Goal: Task Accomplishment & Management: Manage account settings

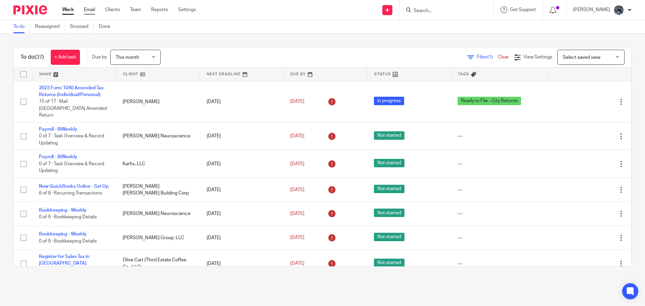
click at [88, 7] on link "Email" at bounding box center [89, 9] width 11 height 7
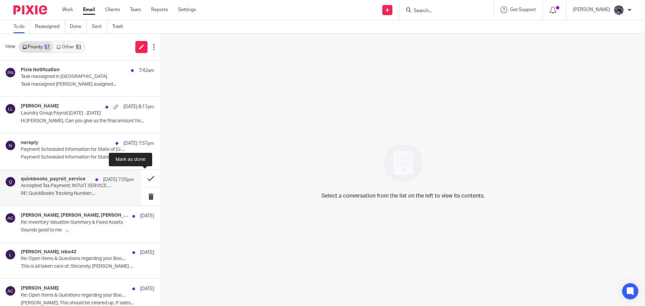
click at [144, 176] on button at bounding box center [151, 179] width 20 height 18
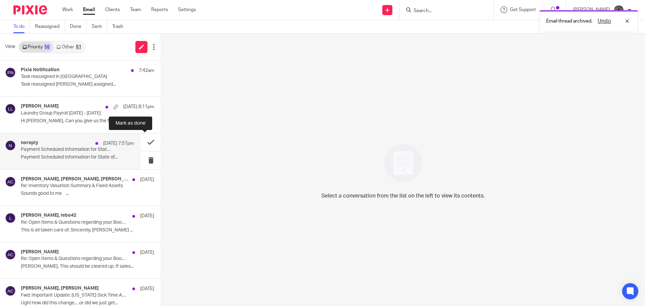
click at [144, 141] on button at bounding box center [151, 142] width 20 height 18
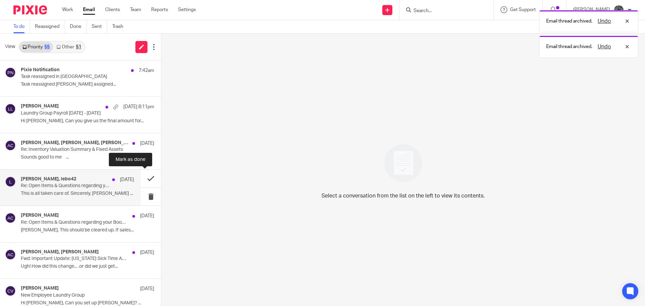
click at [142, 176] on button at bounding box center [151, 179] width 20 height 18
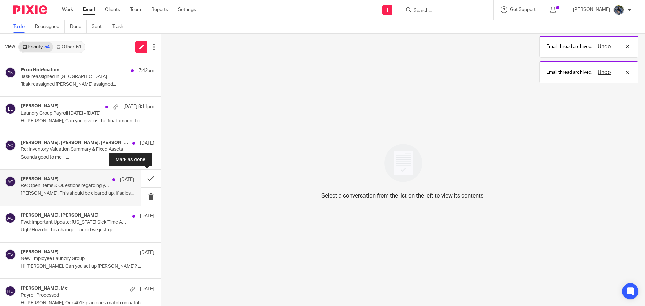
click at [142, 177] on button at bounding box center [151, 179] width 20 height 18
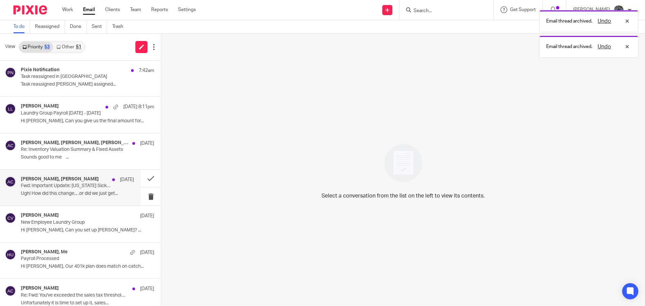
click at [100, 193] on p "Ugh! How did this change... .or did we just get..." at bounding box center [77, 194] width 113 height 6
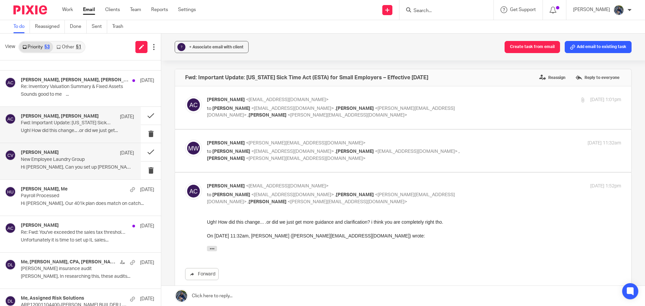
scroll to position [67, 0]
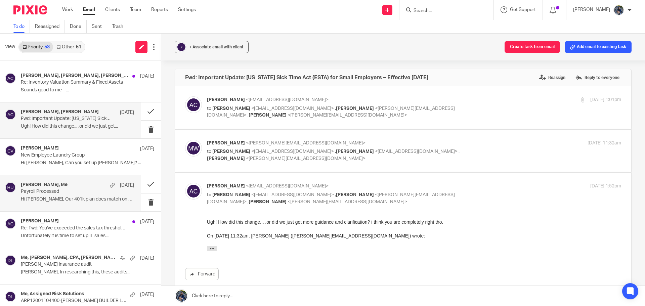
click at [54, 192] on p "Payroll Processed" at bounding box center [66, 192] width 91 height 6
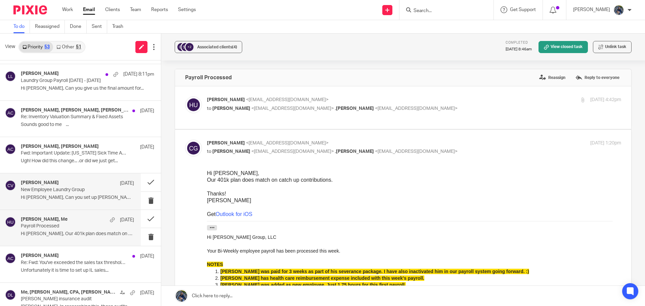
scroll to position [0, 0]
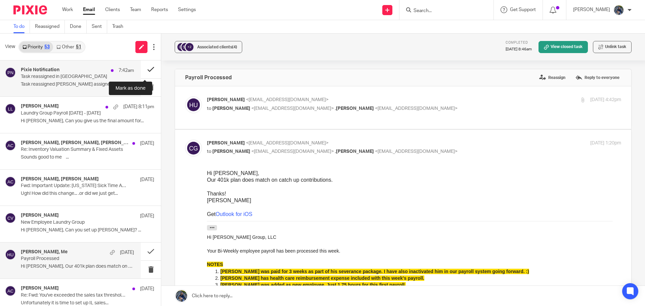
click at [141, 70] on button at bounding box center [151, 69] width 20 height 18
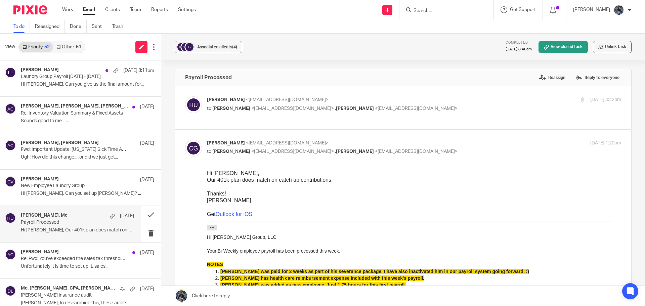
click at [432, 9] on input "Search" at bounding box center [443, 11] width 60 height 6
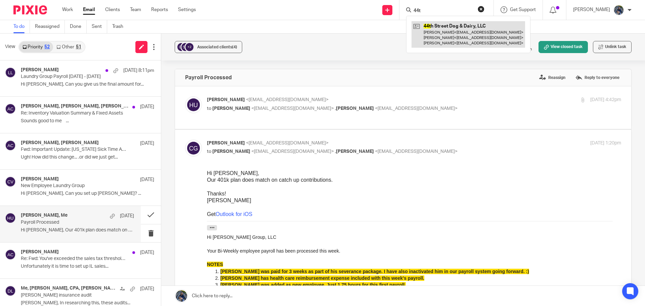
type input "44t"
click at [447, 32] on link at bounding box center [469, 34] width 114 height 27
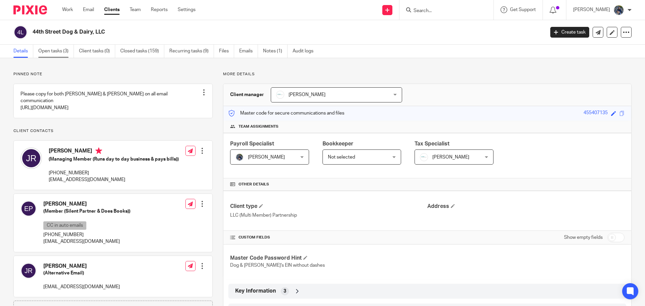
click at [44, 48] on link "Open tasks (3)" at bounding box center [56, 51] width 36 height 13
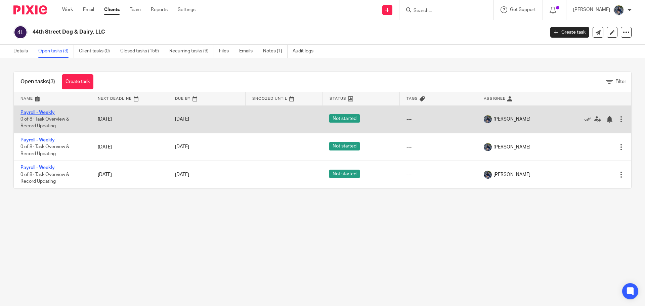
click at [39, 112] on link "Payroll - Weekly" at bounding box center [37, 112] width 34 height 5
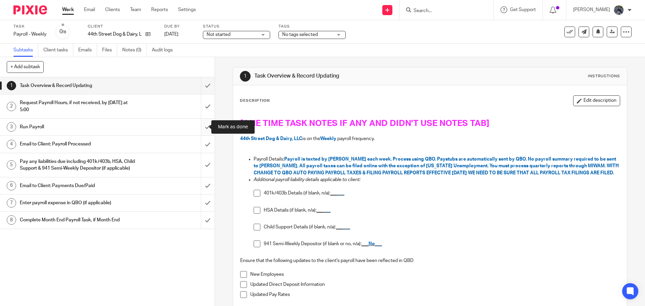
click at [203, 129] on input "submit" at bounding box center [107, 127] width 215 height 17
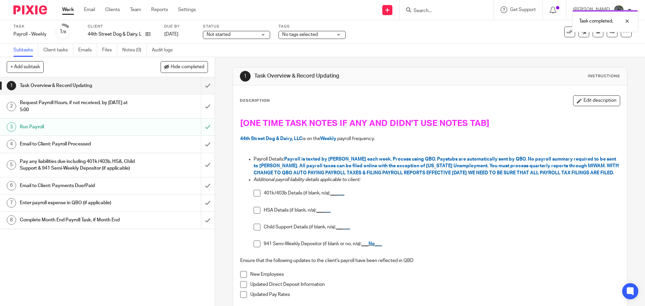
click at [160, 147] on div "Email to Client: Payroll Processed" at bounding box center [107, 144] width 174 height 10
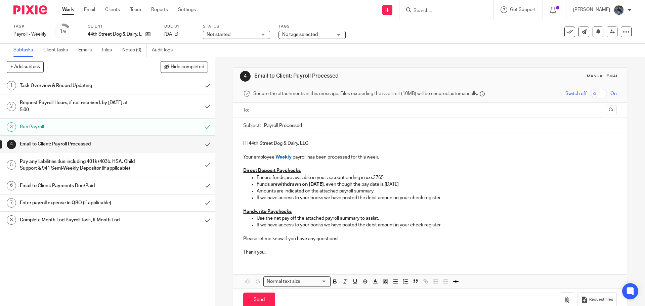
click at [274, 111] on input "text" at bounding box center [430, 110] width 348 height 8
click at [264, 127] on input "Payroll Processed" at bounding box center [440, 127] width 352 height 15
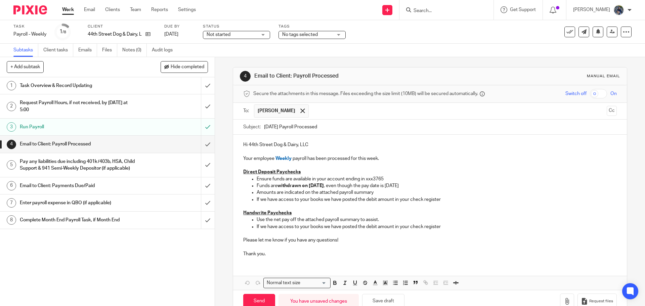
type input "09.26.25 Payroll Processed"
drag, startPoint x: 254, startPoint y: 199, endPoint x: 330, endPoint y: 202, distance: 75.6
click at [330, 202] on ul "Ensure funds are available in your account ending in xxx3765 Funds are withdraw…" at bounding box center [429, 189] width 373 height 27
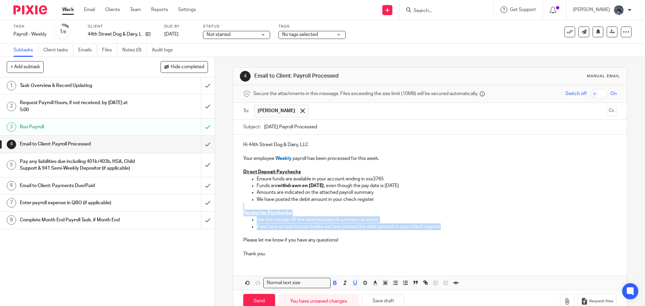
drag, startPoint x: 238, startPoint y: 209, endPoint x: 453, endPoint y: 226, distance: 215.7
click at [453, 226] on div "Hi 44th Street Dog & Dairy, LLC Your employee Weekly payroll has been processed…" at bounding box center [429, 199] width 393 height 128
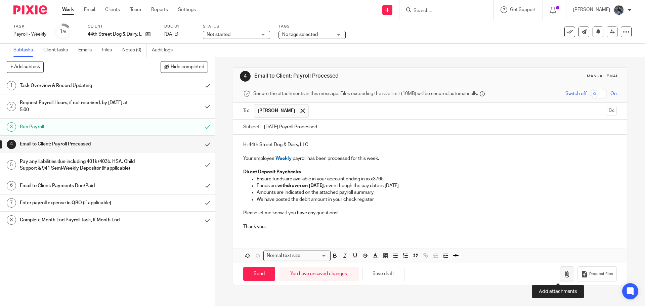
click at [564, 271] on icon "button" at bounding box center [567, 274] width 7 height 7
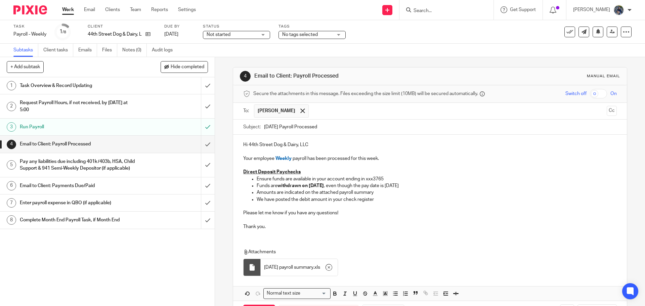
scroll to position [27, 0]
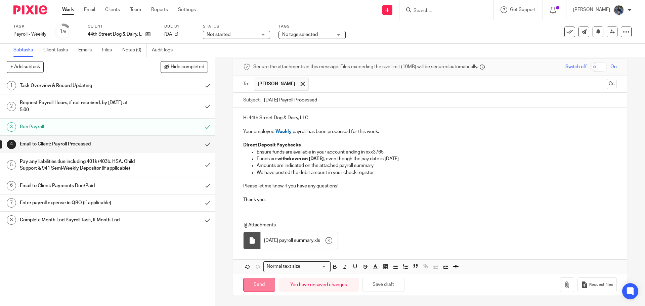
click at [255, 284] on input "Send" at bounding box center [259, 285] width 32 height 14
type input "Sent"
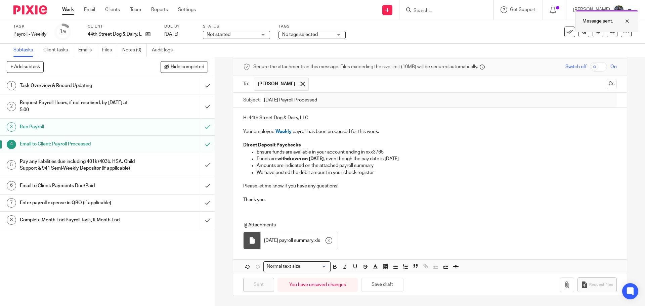
click at [628, 20] on div at bounding box center [622, 21] width 18 height 8
click at [201, 209] on input "submit" at bounding box center [107, 203] width 215 height 17
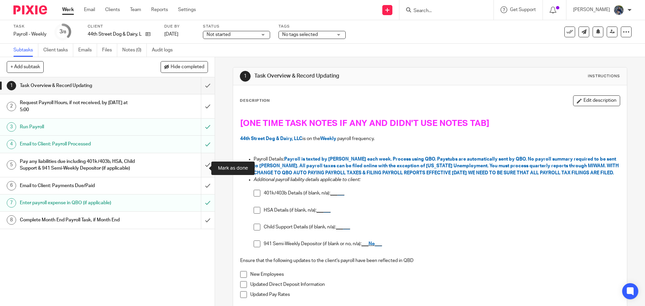
click at [200, 166] on input "submit" at bounding box center [107, 165] width 215 height 24
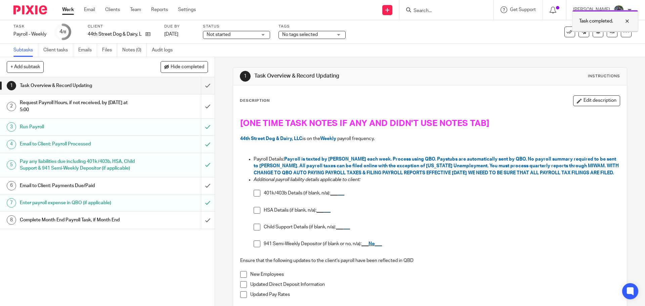
click at [627, 21] on div at bounding box center [622, 21] width 18 height 8
click at [566, 31] on icon at bounding box center [569, 32] width 7 height 7
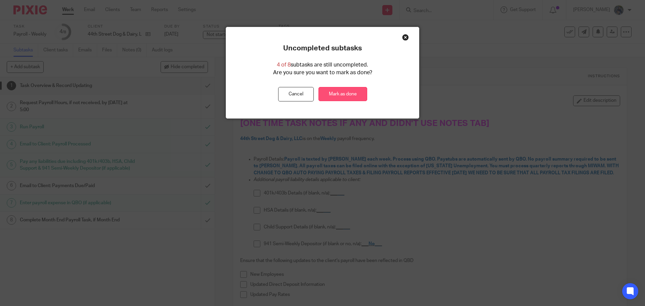
click at [332, 92] on link "Mark as done" at bounding box center [342, 94] width 49 height 14
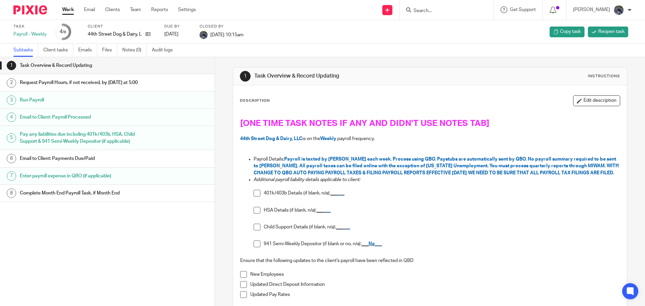
click at [436, 11] on input "Search" at bounding box center [443, 11] width 60 height 6
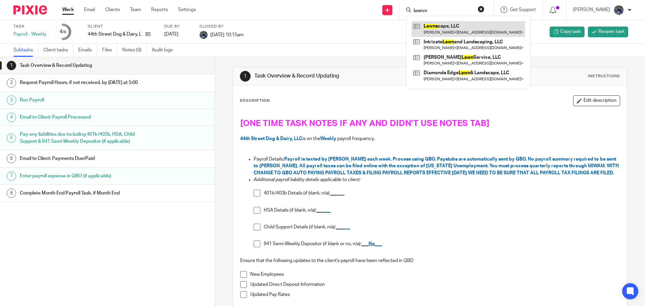
type input "lawnm"
click at [447, 26] on link at bounding box center [469, 28] width 114 height 15
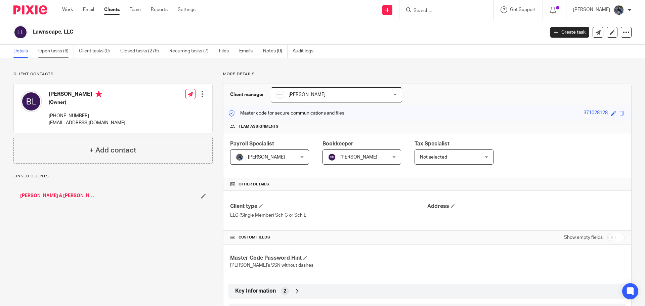
click at [48, 52] on link "Open tasks (6)" at bounding box center [56, 51] width 36 height 13
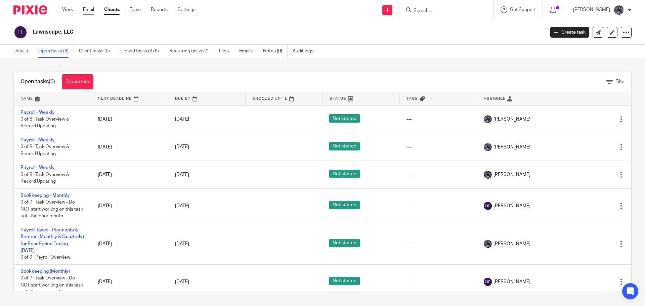
click at [89, 8] on link "Email" at bounding box center [88, 9] width 11 height 7
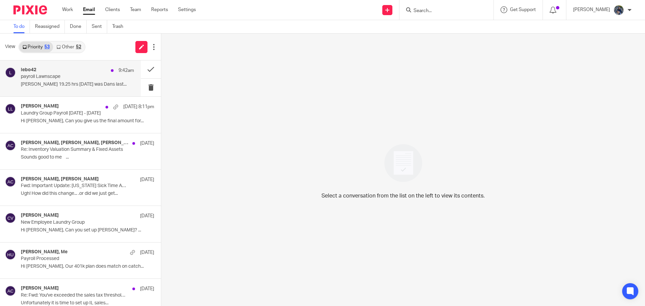
click at [63, 75] on p "payroll Lawnscape" at bounding box center [66, 77] width 91 height 6
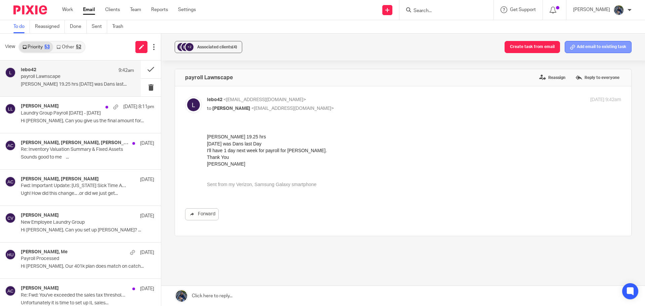
click at [587, 50] on button "Add email to existing task" at bounding box center [598, 47] width 67 height 12
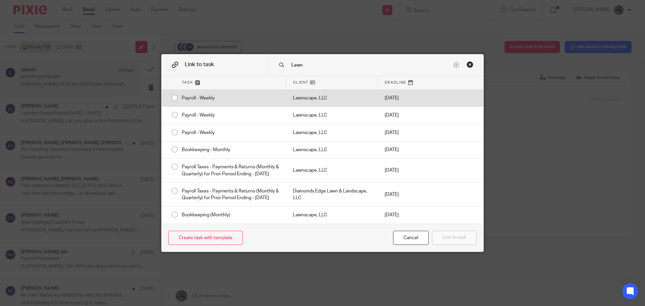
type input "Lawn"
click at [327, 94] on div "Lawnscape, LLC" at bounding box center [332, 98] width 92 height 17
radio input "true"
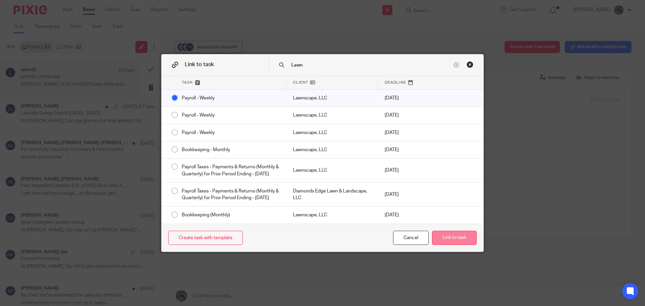
click at [442, 245] on button "Link to task" at bounding box center [454, 238] width 45 height 14
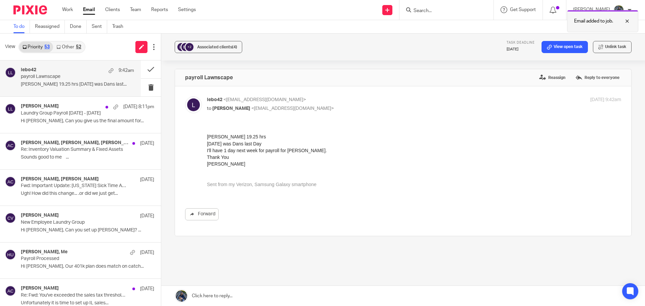
click at [628, 20] on div at bounding box center [622, 21] width 18 height 8
click at [547, 49] on icon at bounding box center [549, 47] width 5 height 5
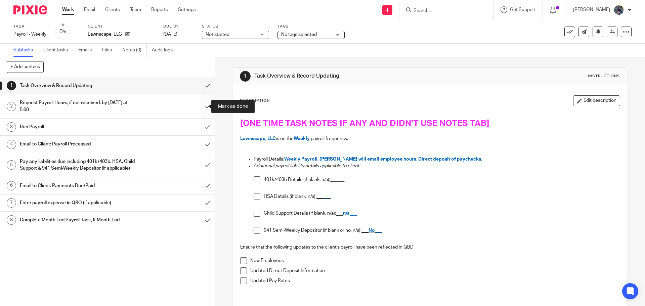
click at [199, 107] on input "submit" at bounding box center [107, 106] width 215 height 24
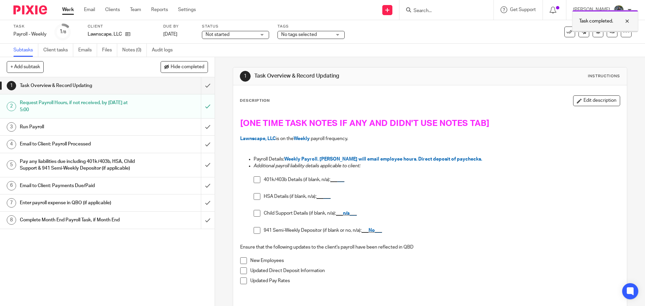
click at [626, 21] on div at bounding box center [622, 21] width 18 height 8
click at [201, 129] on input "submit" at bounding box center [107, 127] width 215 height 17
click at [166, 140] on div "Email to Client: Payroll Processed" at bounding box center [107, 144] width 174 height 10
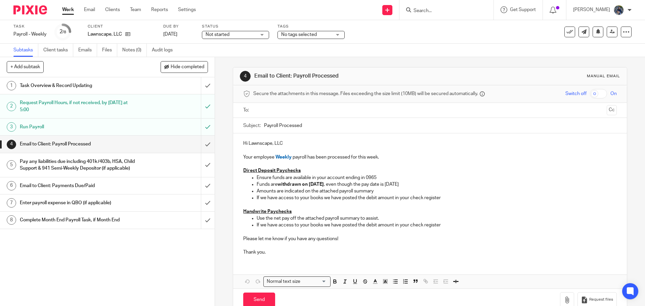
click at [276, 111] on input "text" at bounding box center [430, 110] width 348 height 8
click at [261, 126] on div "Subject: Payroll Processed" at bounding box center [429, 127] width 373 height 15
click at [264, 126] on input "Payroll Processed" at bounding box center [440, 127] width 352 height 15
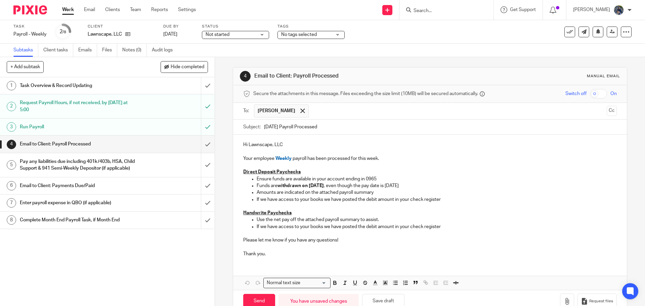
type input "[DATE] Payroll Processed"
drag, startPoint x: 254, startPoint y: 199, endPoint x: 328, endPoint y: 199, distance: 74.2
click at [328, 199] on ul "Ensure funds are available in your account ending in 0965 Funds are withdrawn […" at bounding box center [429, 189] width 373 height 27
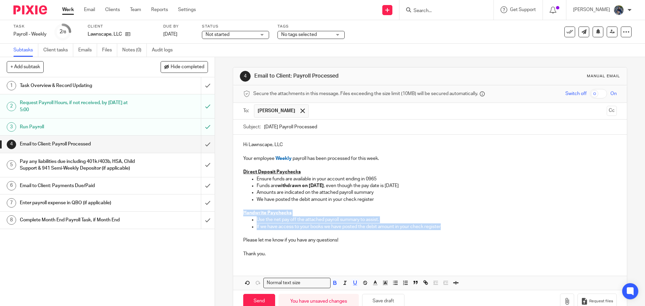
drag, startPoint x: 241, startPoint y: 213, endPoint x: 450, endPoint y: 226, distance: 209.0
click at [450, 226] on div "Hi Lawnscape, LLC Your employee Weekly payroll has been processed for this week…" at bounding box center [429, 199] width 393 height 128
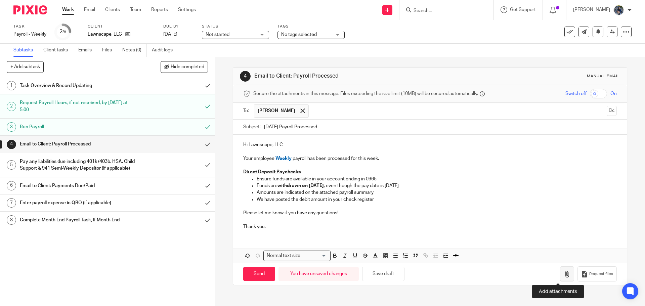
click at [564, 273] on icon "button" at bounding box center [567, 274] width 7 height 7
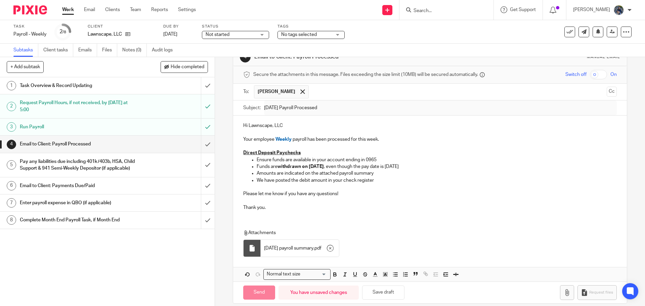
scroll to position [27, 0]
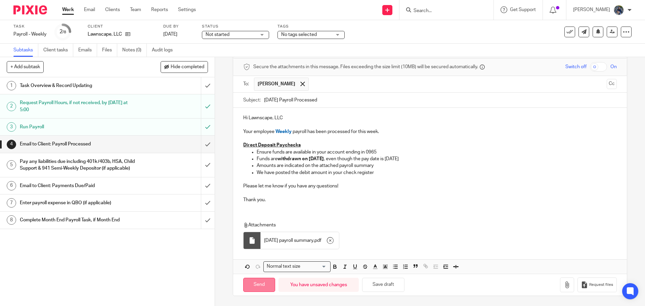
click at [259, 281] on input "Send" at bounding box center [259, 285] width 32 height 14
type input "Sent"
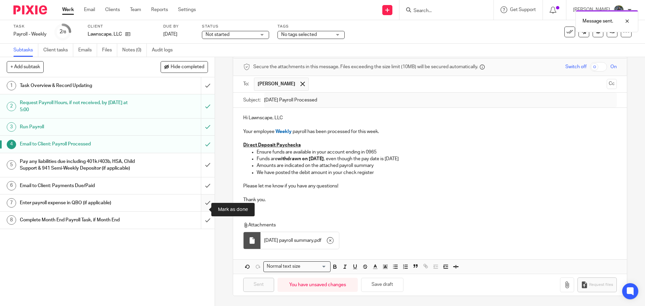
click at [200, 209] on input "submit" at bounding box center [107, 203] width 215 height 17
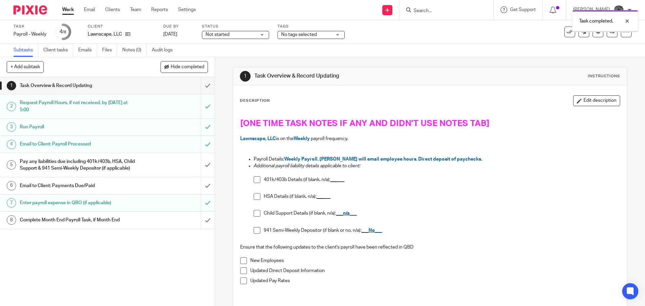
click at [147, 147] on div "Email to Client: Payroll Processed" at bounding box center [107, 144] width 174 height 10
click at [155, 163] on div "Pay any liabilities due including 401k/403b, HSA, Child Support & 941 Semi-Week…" at bounding box center [107, 165] width 174 height 17
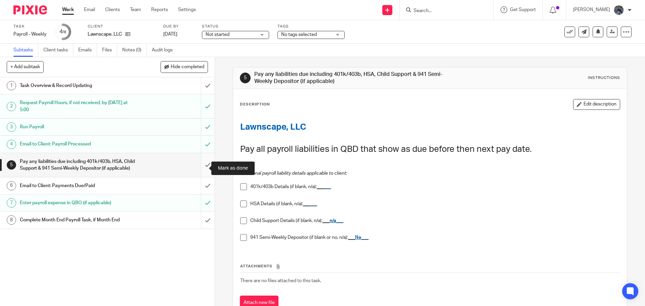
click at [199, 168] on input "submit" at bounding box center [107, 165] width 215 height 24
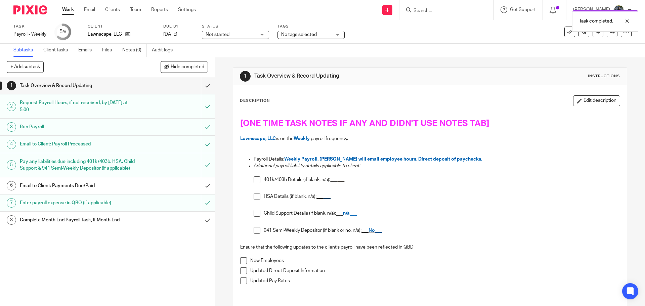
click at [564, 31] on div "Task completed." at bounding box center [480, 20] width 316 height 26
click at [629, 21] on div at bounding box center [622, 21] width 18 height 8
click at [567, 33] on icon at bounding box center [569, 32] width 7 height 7
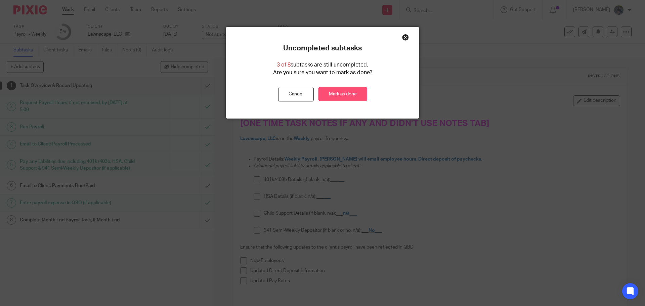
click at [349, 96] on link "Mark as done" at bounding box center [342, 94] width 49 height 14
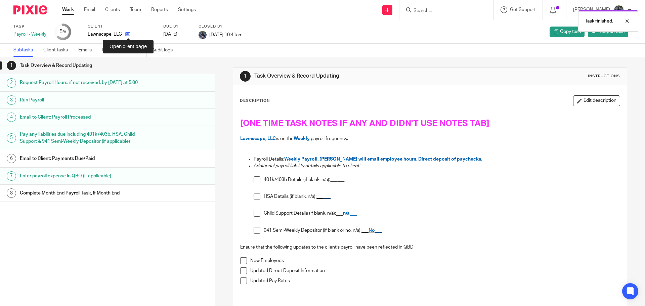
click at [128, 33] on icon at bounding box center [127, 34] width 5 height 5
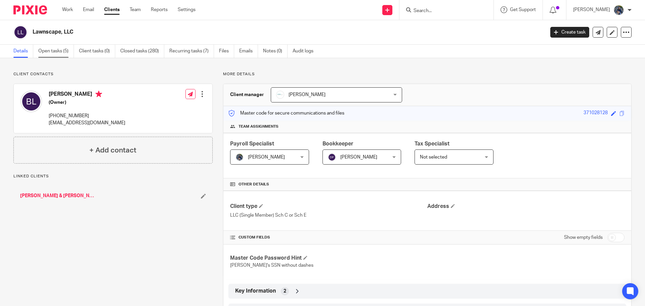
click at [56, 53] on link "Open tasks (5)" at bounding box center [56, 51] width 36 height 13
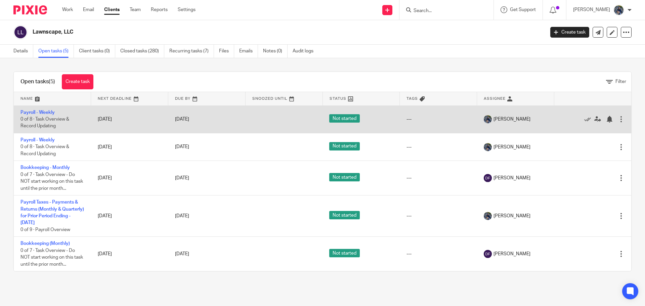
click at [34, 109] on td "Payroll - Weekly 0 of 8 · Task Overview & Record Updating" at bounding box center [52, 119] width 77 height 28
click at [39, 113] on link "Payroll - Weekly" at bounding box center [37, 112] width 34 height 5
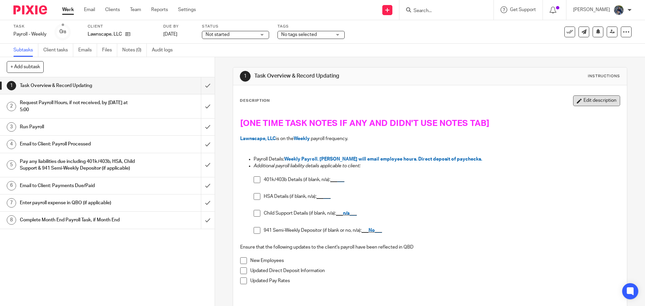
click at [587, 103] on button "Edit description" at bounding box center [596, 100] width 47 height 11
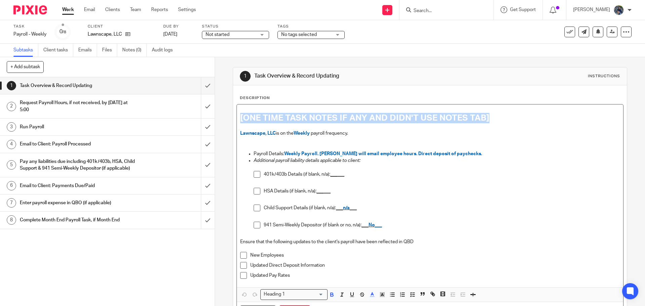
drag, startPoint x: 236, startPoint y: 118, endPoint x: 514, endPoint y: 104, distance: 278.5
click at [514, 104] on div "Description [ONE TIME TASK NOTES IF ANY AND DIDN'T USE NOTES TAB] Lawnscape, LL…" at bounding box center [430, 209] width 380 height 228
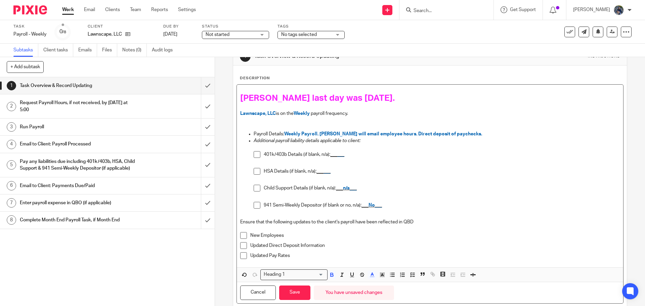
scroll to position [38, 0]
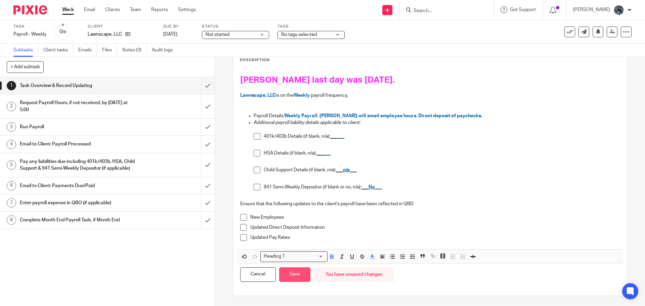
click at [287, 276] on button "Save" at bounding box center [294, 274] width 31 height 14
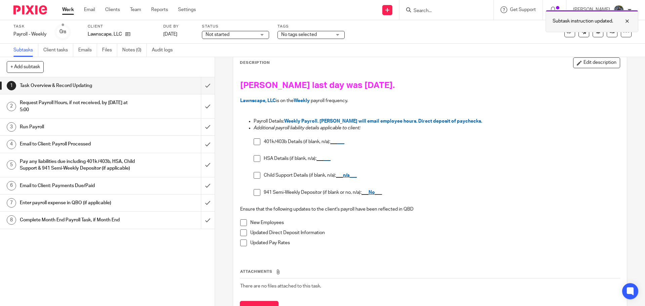
click at [628, 20] on div at bounding box center [622, 21] width 18 height 8
click at [246, 34] on span "Not started" at bounding box center [231, 34] width 50 height 7
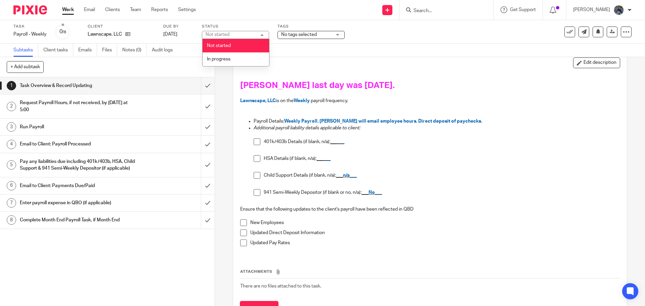
click at [325, 33] on span "No tags selected" at bounding box center [306, 34] width 50 height 7
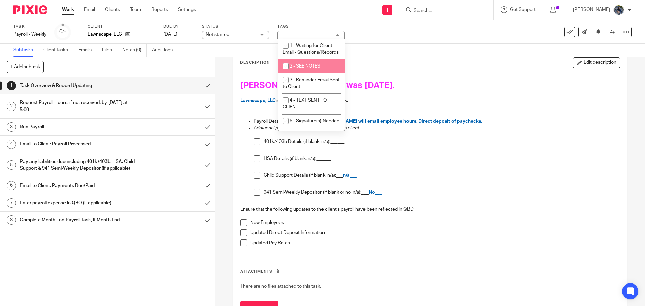
click at [310, 69] on li "2 - SEE NOTES" at bounding box center [311, 66] width 67 height 14
checkbox input "true"
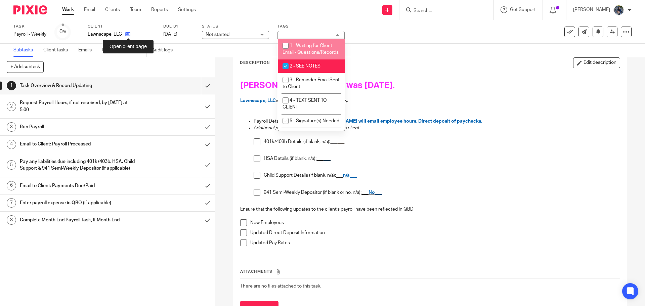
click at [128, 36] on icon at bounding box center [127, 34] width 5 height 5
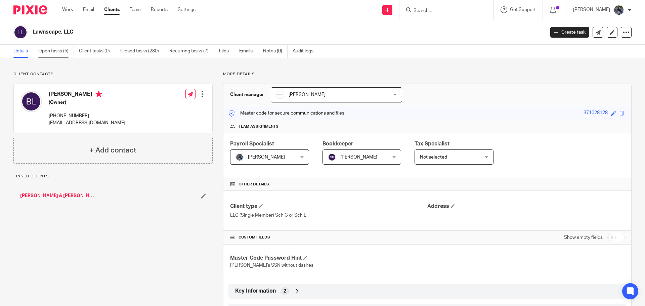
click at [57, 50] on link "Open tasks (5)" at bounding box center [56, 51] width 36 height 13
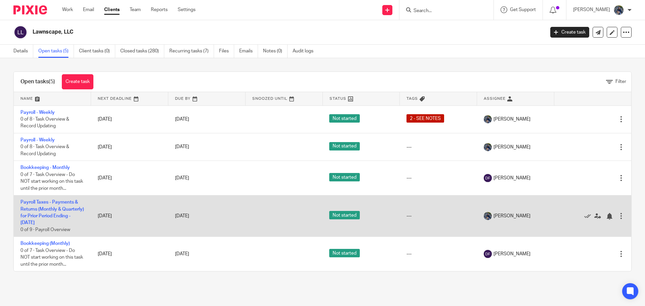
click at [38, 206] on td "Payroll Taxes - Payments & Returns (Monthly & Quarterly) for Prior Period Endin…" at bounding box center [52, 216] width 77 height 41
click at [47, 207] on link "Payroll Taxes - Payments & Returns (Monthly & Quarterly) for Prior Period Endin…" at bounding box center [51, 212] width 63 height 25
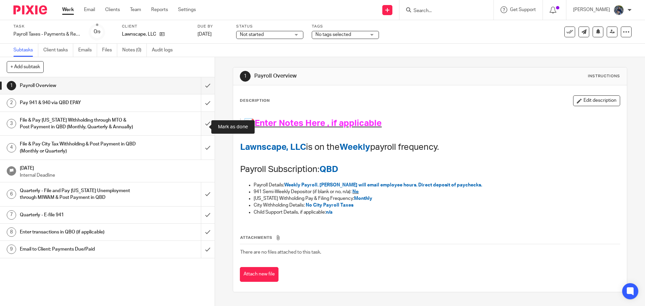
click at [205, 127] on input "submit" at bounding box center [107, 124] width 215 height 24
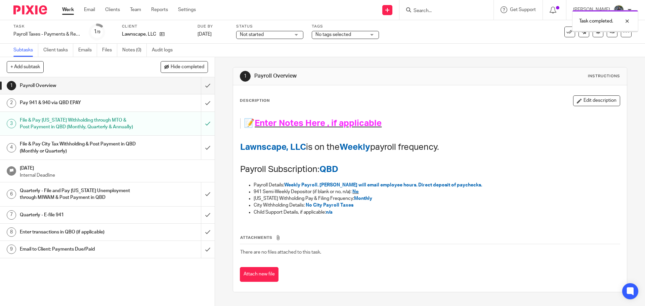
click at [203, 103] on input "submit" at bounding box center [107, 102] width 215 height 17
click at [200, 153] on input "submit" at bounding box center [107, 148] width 215 height 24
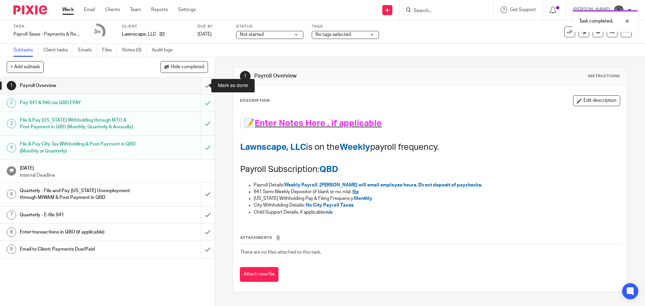
click at [202, 87] on input "submit" at bounding box center [107, 85] width 215 height 17
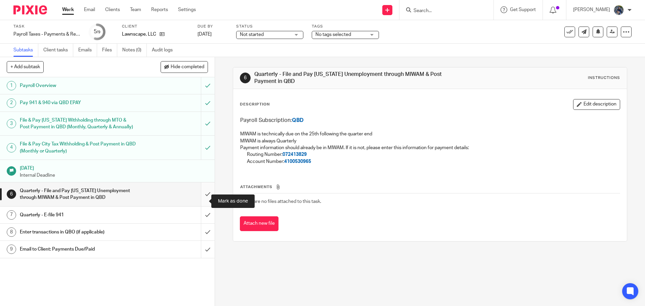
click at [199, 201] on input "submit" at bounding box center [107, 194] width 215 height 24
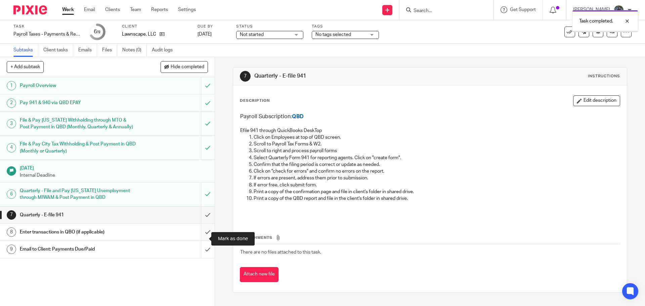
click at [203, 240] on input "submit" at bounding box center [107, 232] width 215 height 17
click at [111, 254] on h1 "Email to Client: Payments Due/Paid" at bounding box center [78, 249] width 116 height 10
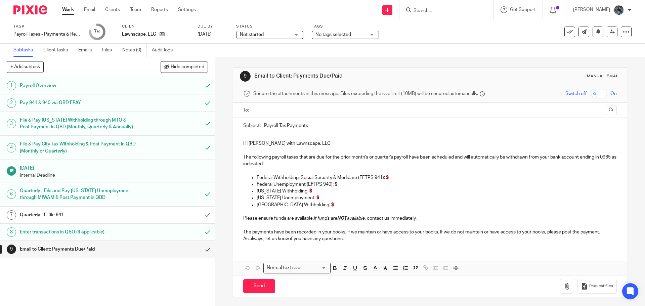
click at [278, 111] on input "text" at bounding box center [430, 110] width 348 height 8
click at [321, 128] on input "Payroll Tax Payments" at bounding box center [440, 127] width 352 height 15
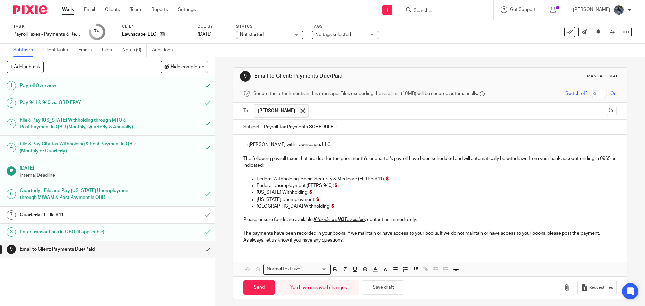
type input "Payroll Tax Payments SCHEDULED"
drag, startPoint x: 331, startPoint y: 158, endPoint x: 366, endPoint y: 158, distance: 34.9
click at [366, 158] on p "The following payroll taxes that are due for the prior month's or quarter's pay…" at bounding box center [429, 162] width 373 height 14
drag, startPoint x: 363, startPoint y: 158, endPoint x: 384, endPoint y: 159, distance: 20.5
click at [384, 159] on p "The following payroll taxes that are due for SEPTEMBER or quarter's payroll hav…" at bounding box center [429, 162] width 373 height 14
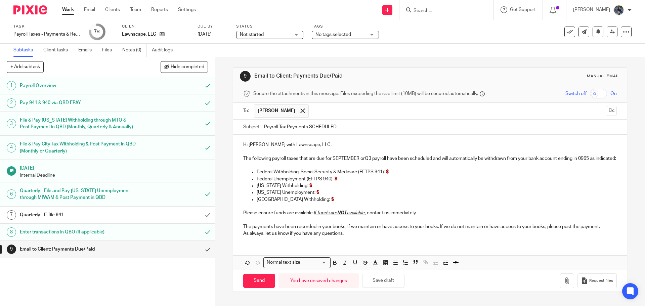
click at [391, 175] on p "Federal Withholding, Social Security & Medicare (EFTPS 941): $" at bounding box center [437, 172] width 360 height 7
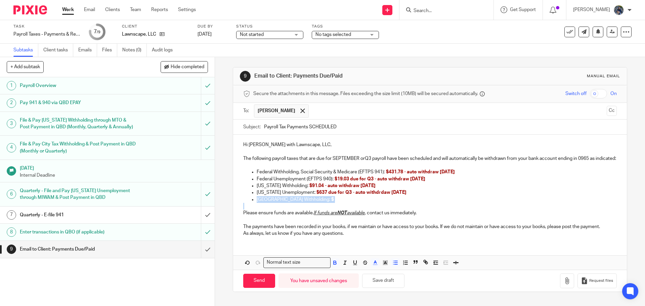
drag, startPoint x: 243, startPoint y: 205, endPoint x: 355, endPoint y: 211, distance: 112.4
click at [355, 211] on div "Hi Brian with Lawnscape, LLC, The following payroll taxes that are due for SEPT…" at bounding box center [429, 188] width 393 height 107
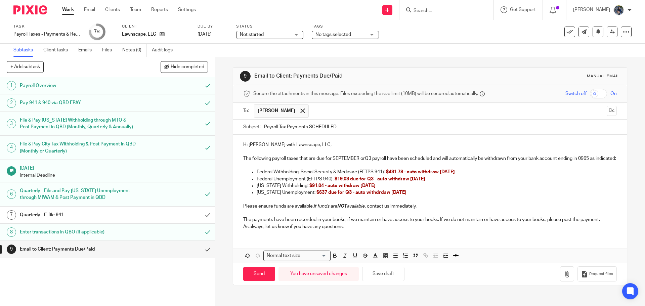
click at [344, 223] on p "The payments have been recorded in your books, if we maintain or have access to…" at bounding box center [429, 219] width 373 height 7
click at [345, 223] on p "The payments have been recorded in your books, if we maintain or have access to…" at bounding box center [429, 219] width 373 height 7
click at [344, 223] on p "The payments have been recorded in your books, if we maintain or have access to…" at bounding box center [429, 219] width 373 height 7
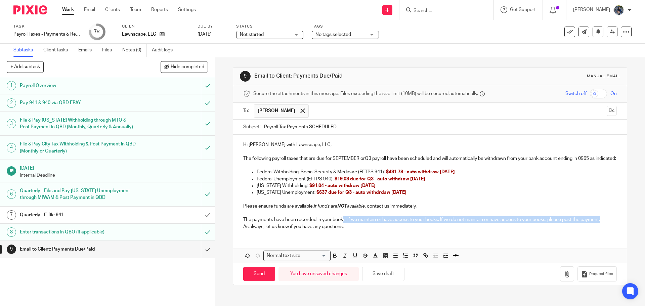
drag, startPoint x: 343, startPoint y: 227, endPoint x: 610, endPoint y: 226, distance: 267.4
click at [610, 226] on div "Hi Brian with Lawnscape, LLC, The following payroll taxes that are due for SEPT…" at bounding box center [429, 185] width 393 height 100
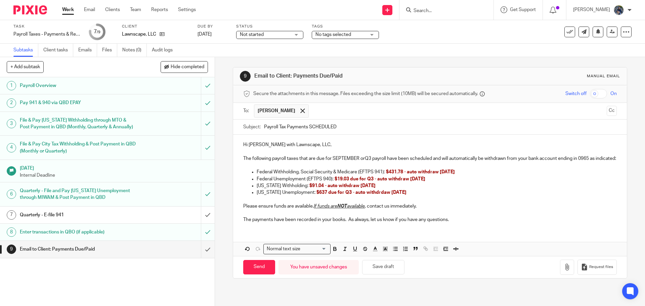
click at [364, 159] on p "The following payroll taxes that are due for SEPTEMBER orQ3 payroll have been s…" at bounding box center [429, 158] width 373 height 7
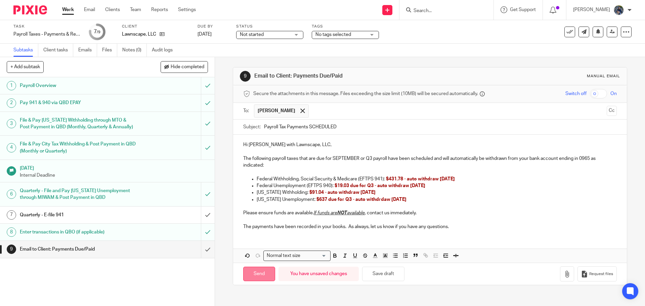
click at [259, 271] on input "Send" at bounding box center [259, 274] width 32 height 14
type input "Sent"
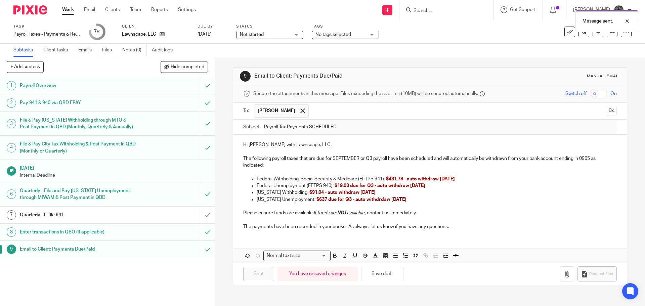
click at [296, 36] on div "Not started Not started" at bounding box center [269, 35] width 67 height 8
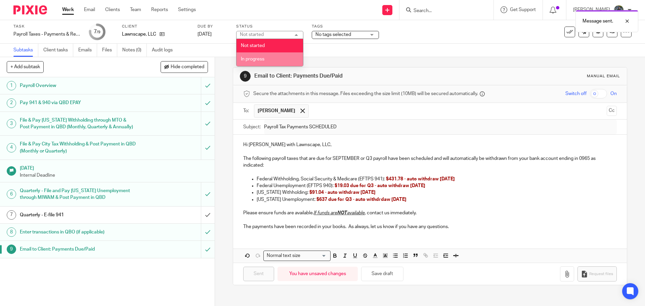
click at [273, 57] on li "In progress" at bounding box center [269, 59] width 67 height 14
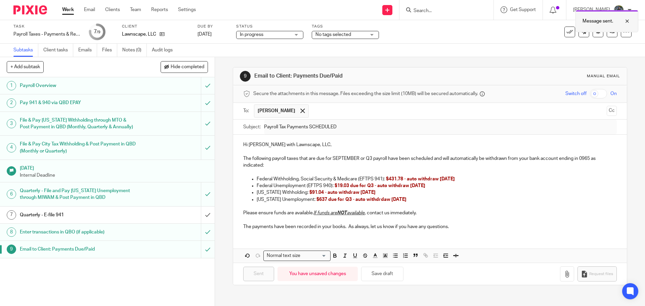
click at [630, 21] on div at bounding box center [622, 21] width 18 height 8
click at [161, 33] on icon at bounding box center [162, 34] width 5 height 5
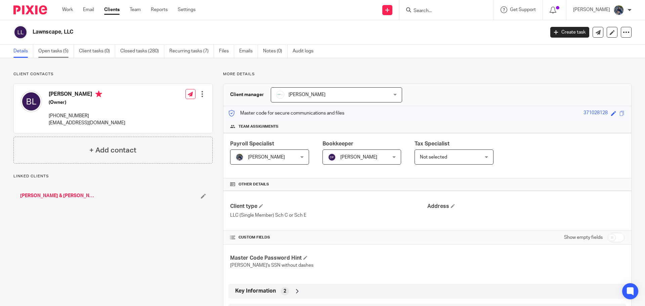
click at [46, 48] on link "Open tasks (5)" at bounding box center [56, 51] width 36 height 13
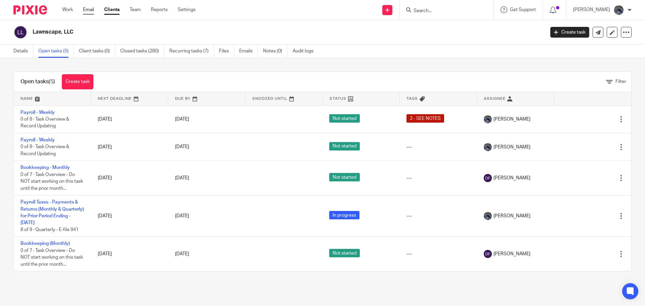
click at [88, 8] on link "Email" at bounding box center [88, 9] width 11 height 7
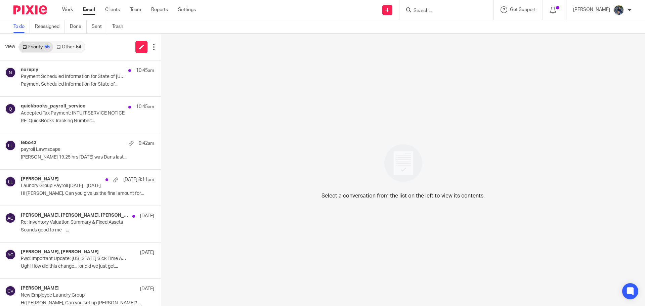
scroll to position [34, 0]
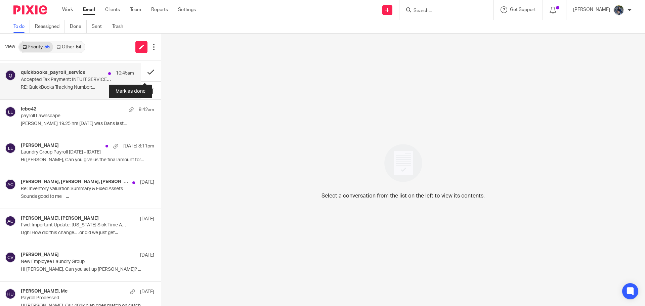
click at [148, 71] on button at bounding box center [151, 72] width 20 height 18
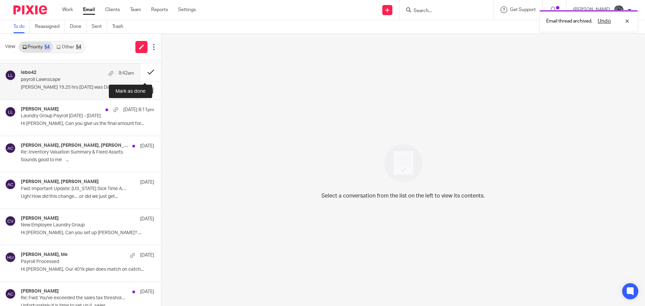
click at [142, 72] on button at bounding box center [151, 72] width 20 height 18
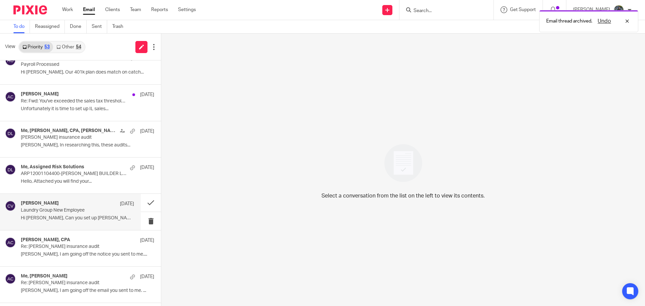
scroll to position [202, 0]
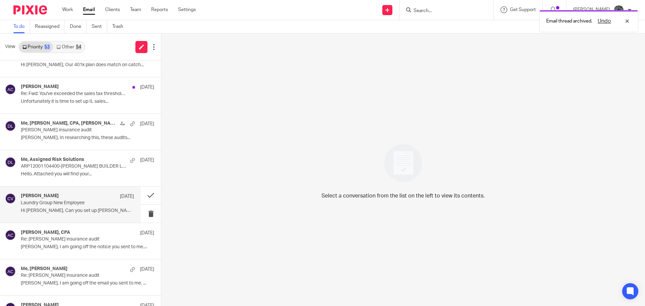
click at [64, 202] on p "Laundry Group New Employee" at bounding box center [66, 203] width 91 height 6
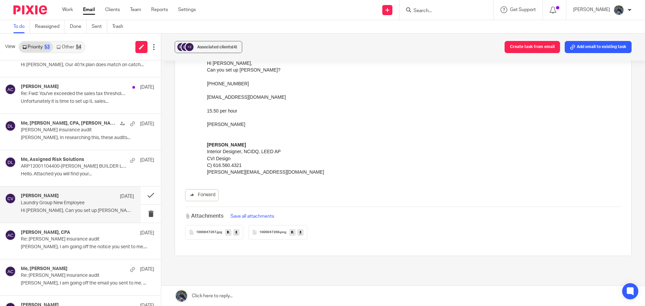
scroll to position [67, 0]
click at [299, 233] on icon at bounding box center [300, 231] width 2 height 5
click at [235, 233] on icon at bounding box center [236, 231] width 2 height 5
drag, startPoint x: 602, startPoint y: 48, endPoint x: 592, endPoint y: 45, distance: 10.0
click at [602, 48] on button "Add email to existing task" at bounding box center [598, 47] width 67 height 12
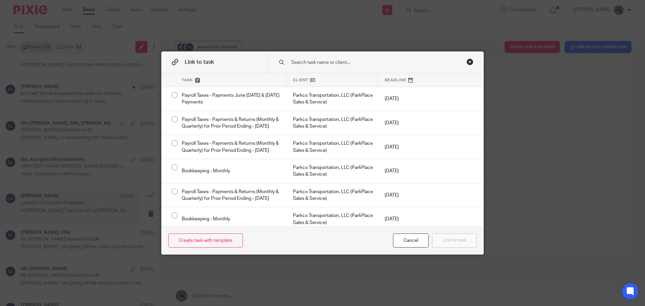
click at [340, 60] on input "text" at bounding box center [372, 62] width 162 height 7
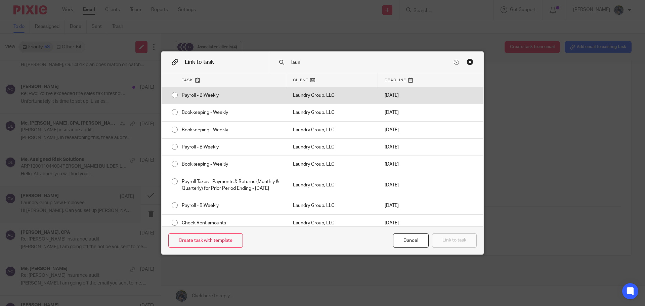
type input "laun"
click at [342, 93] on div "Laundry Group, LLC" at bounding box center [332, 95] width 92 height 17
radio input "true"
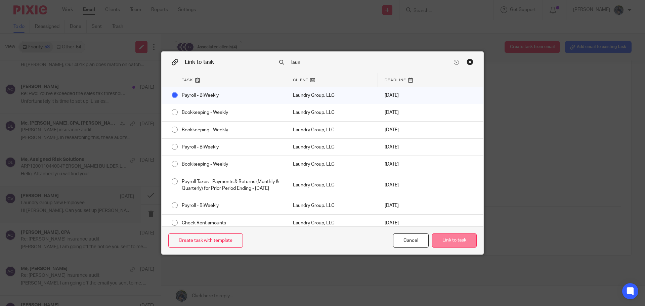
click at [465, 242] on button "Link to task" at bounding box center [454, 240] width 45 height 14
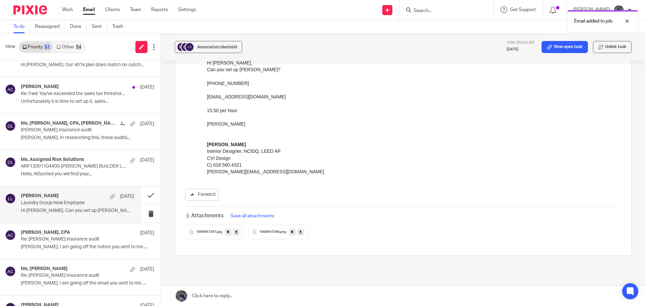
scroll to position [0, 0]
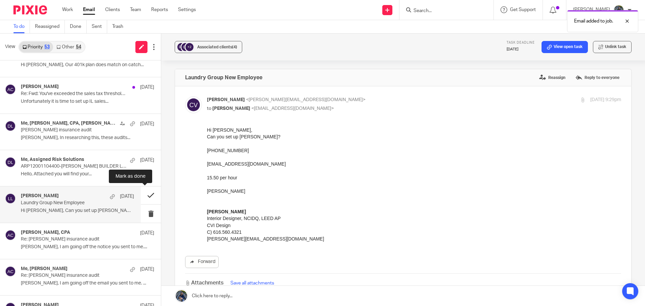
click at [146, 193] on button at bounding box center [151, 195] width 20 height 18
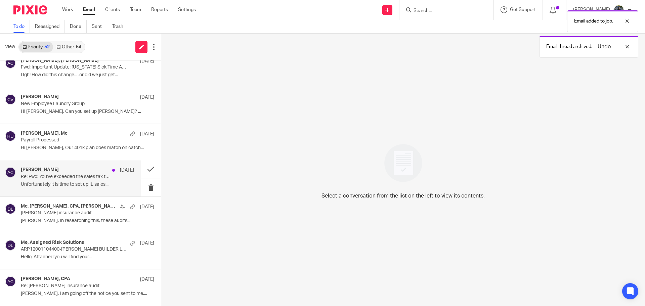
scroll to position [101, 0]
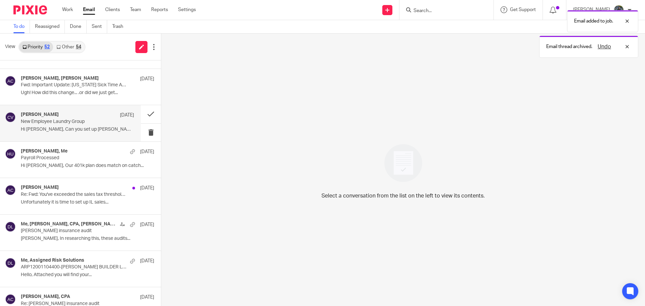
click at [59, 129] on p "Hi Holly, Can you set up Elizabeth? ..." at bounding box center [77, 130] width 113 height 6
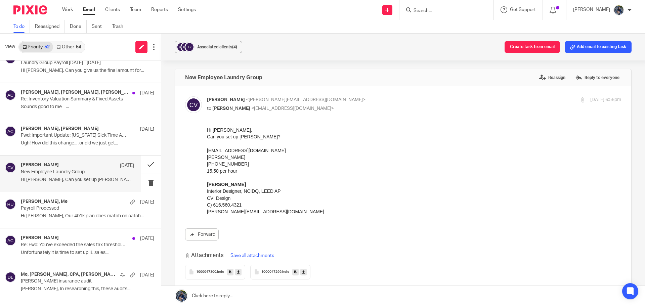
scroll to position [0, 0]
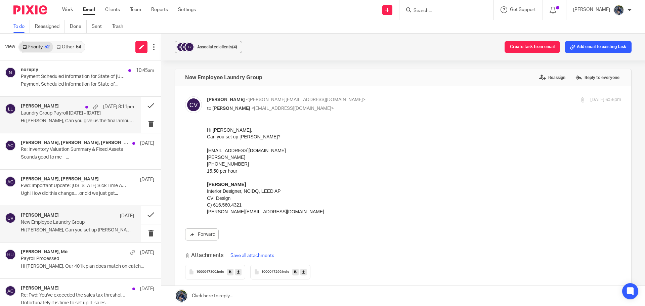
click at [68, 120] on p "Hi Holly, Can you give us the final amount for..." at bounding box center [77, 121] width 113 height 6
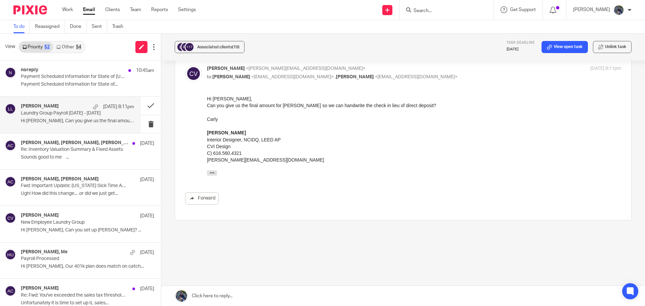
scroll to position [76, 0]
click at [223, 298] on link at bounding box center [403, 296] width 484 height 20
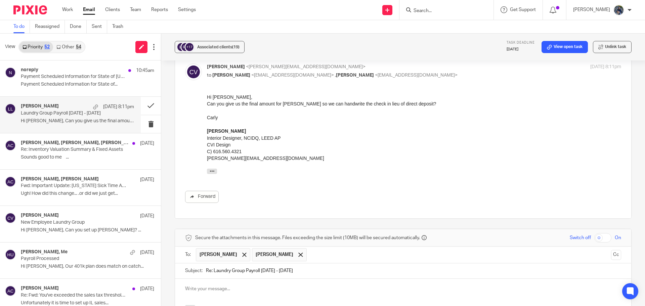
scroll to position [194, 0]
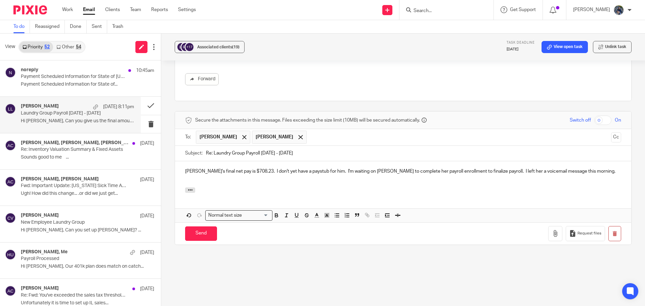
click at [326, 171] on p "Arturo's final net pay is $708.23. I don't yet have a paystub for him. I'm wait…" at bounding box center [403, 171] width 436 height 7
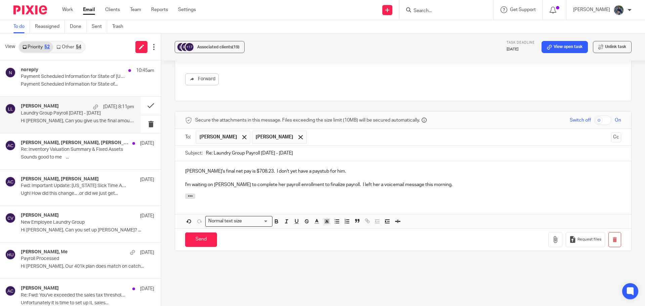
click at [338, 171] on p "Arturo's final net pay is $708.23. I don't yet have a paystub for him." at bounding box center [403, 171] width 436 height 7
click at [202, 239] on input "Send" at bounding box center [201, 239] width 32 height 14
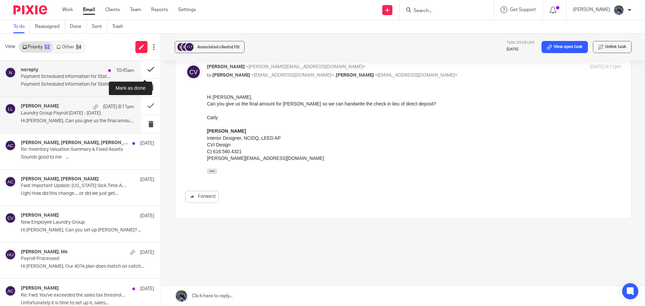
click at [142, 70] on button at bounding box center [151, 69] width 20 height 18
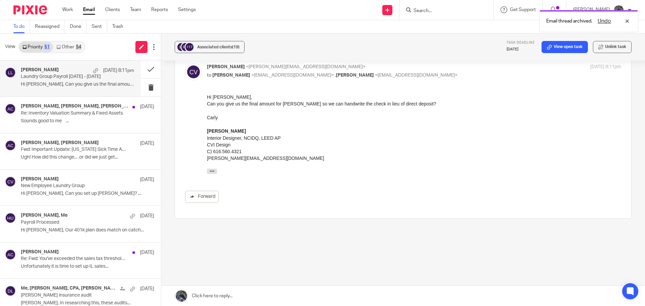
click at [68, 75] on p "Laundry Group Payroll [DATE] - [DATE]" at bounding box center [66, 77] width 91 height 6
click at [142, 70] on button at bounding box center [151, 69] width 20 height 18
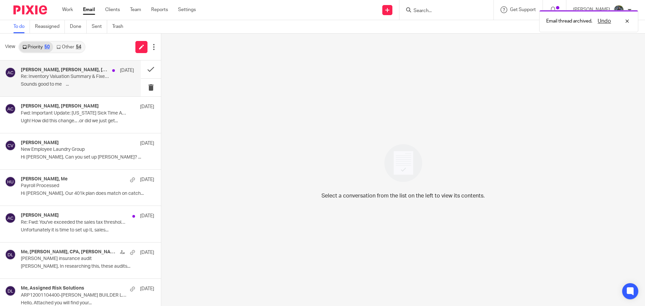
click at [77, 80] on div "Dave Beemer, Tim Oehler, Amy Corfixsen Sep 20 Re: Inventory Valuation Summary &…" at bounding box center [77, 78] width 113 height 23
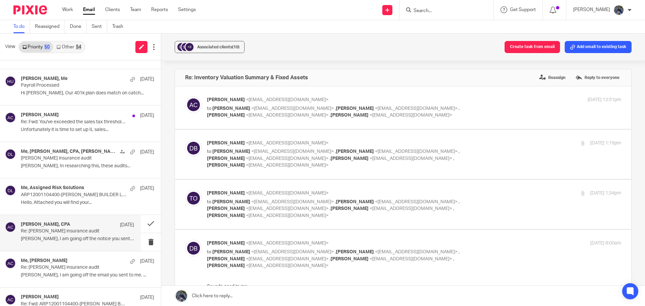
scroll to position [101, 0]
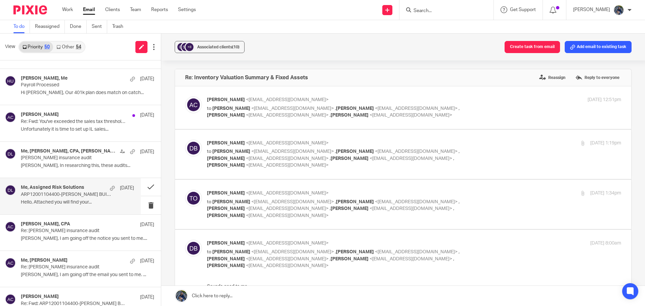
click at [57, 195] on p "ARP12001104400-DOUG KUIPER BUILDER LLC-Assigned Risk Solutions - Requested Docu…" at bounding box center [66, 195] width 91 height 6
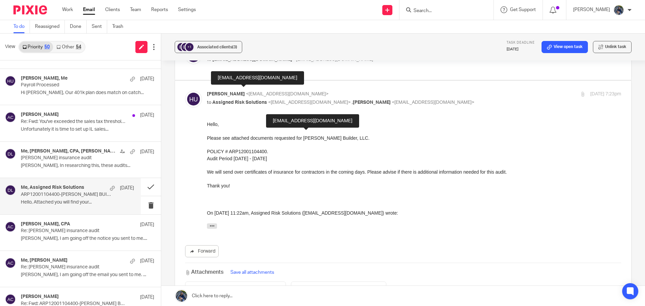
scroll to position [0, 0]
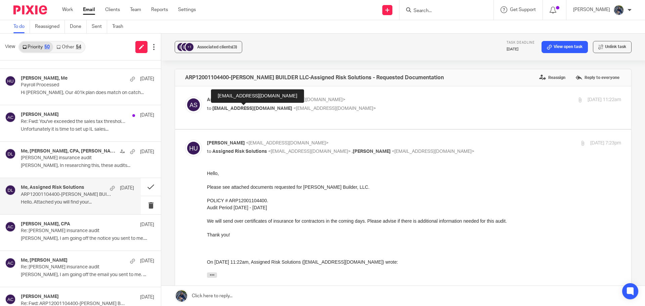
click at [273, 105] on p "to HOLLYUTTING@GMAIL.COM <hollyutting@gmail.com>" at bounding box center [345, 108] width 276 height 7
checkbox input "true"
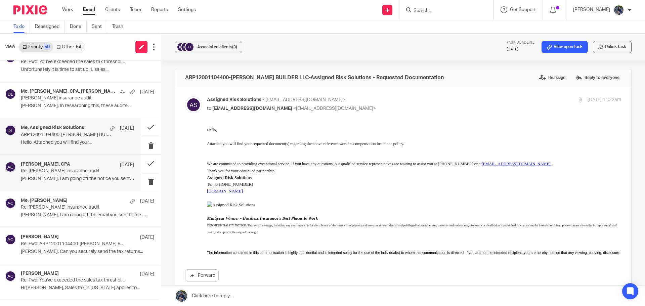
scroll to position [168, 0]
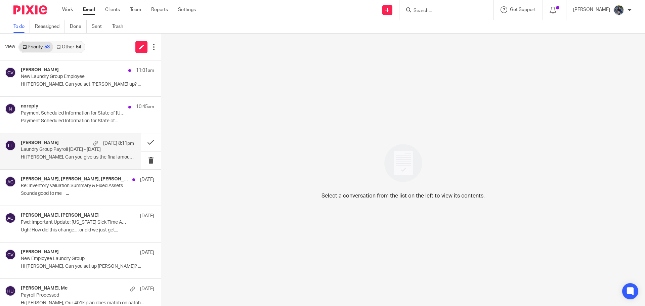
click at [63, 144] on div "Carly Visser Sep 22 8:11pm" at bounding box center [77, 143] width 113 height 7
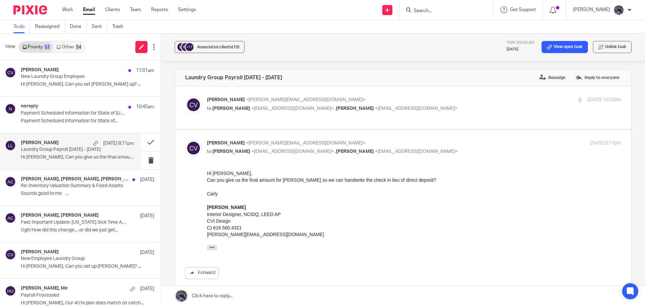
click at [279, 106] on span "<[EMAIL_ADDRESS][DOMAIN_NAME]>" at bounding box center [292, 108] width 83 height 5
checkbox input "true"
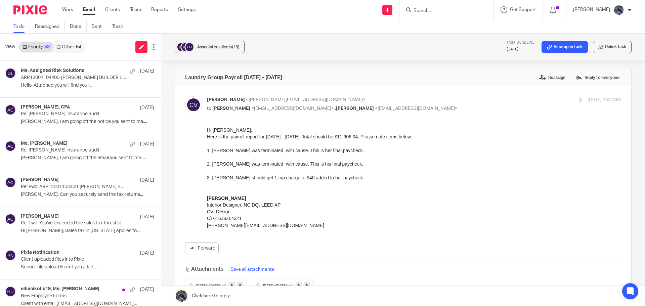
scroll to position [336, 0]
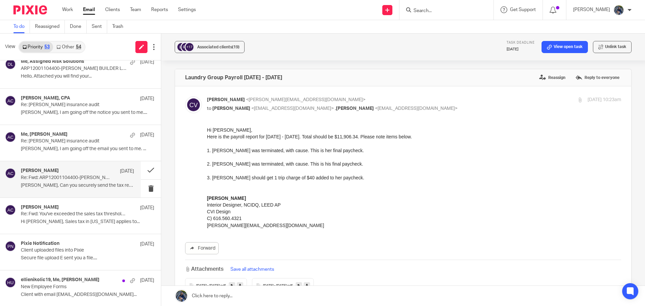
click at [55, 185] on p "Holly, Can you securely send the tax returns..." at bounding box center [77, 186] width 113 height 6
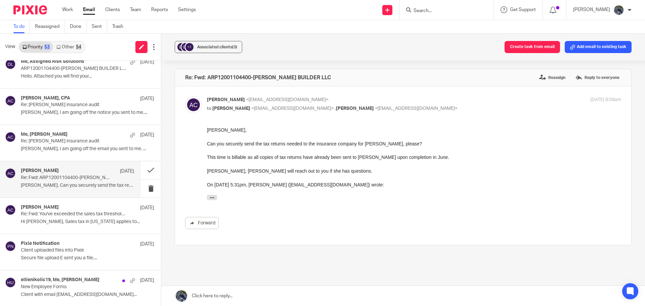
scroll to position [0, 0]
click at [581, 50] on button "Add email to existing task" at bounding box center [598, 47] width 67 height 12
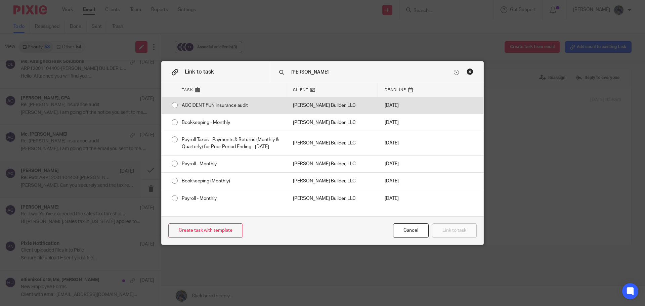
type input "doug"
click at [305, 107] on div "Doug Kuiper Builder, LLC" at bounding box center [332, 105] width 92 height 17
radio input "true"
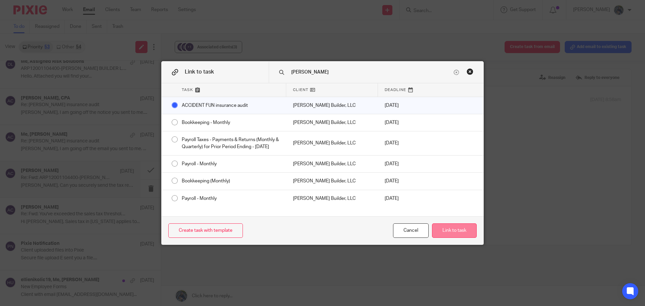
click at [446, 233] on button "Link to task" at bounding box center [454, 230] width 45 height 14
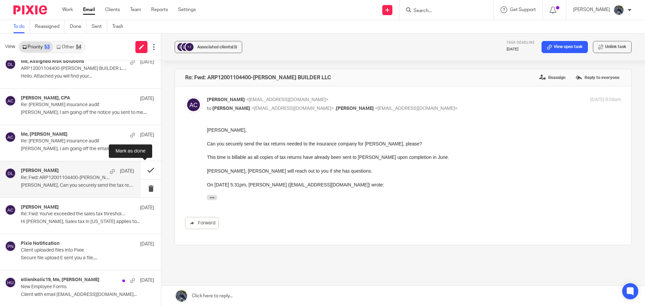
click at [146, 168] on button at bounding box center [151, 170] width 20 height 18
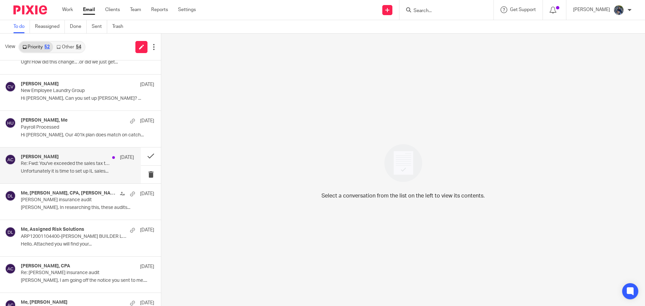
scroll to position [202, 0]
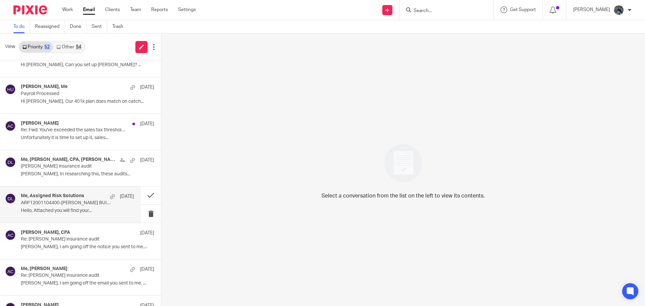
click at [58, 203] on p "ARP12001104400-DOUG KUIPER BUILDER LLC-Assigned Risk Solutions - Requested Docu…" at bounding box center [66, 203] width 91 height 6
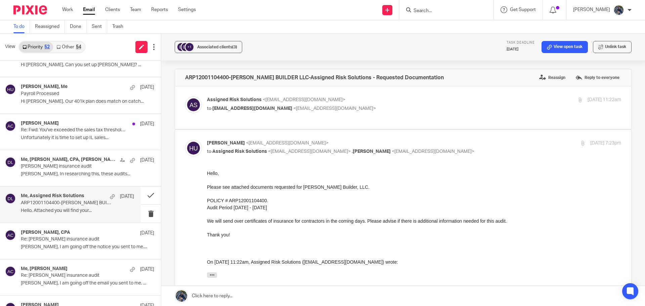
scroll to position [0, 0]
click at [141, 191] on button at bounding box center [151, 195] width 20 height 18
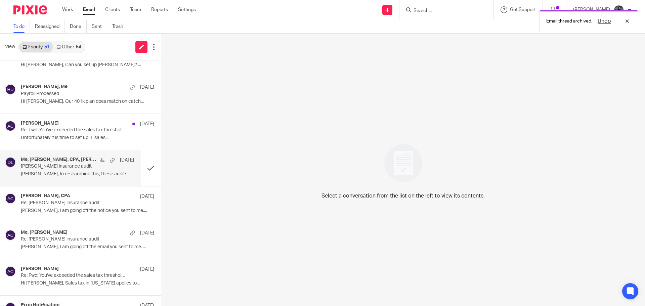
click at [52, 159] on h4 "Me, Amy L Corfixsen, CPA, Amy Corfixsen, Doug Kuiper" at bounding box center [59, 160] width 76 height 6
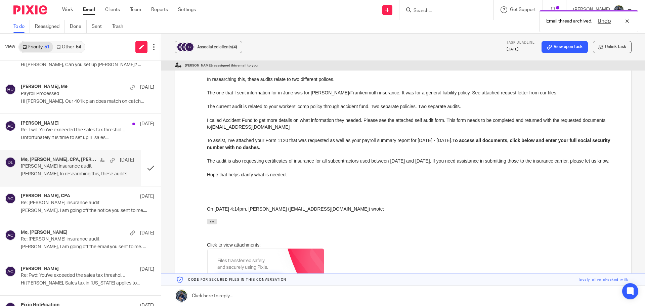
scroll to position [403, 0]
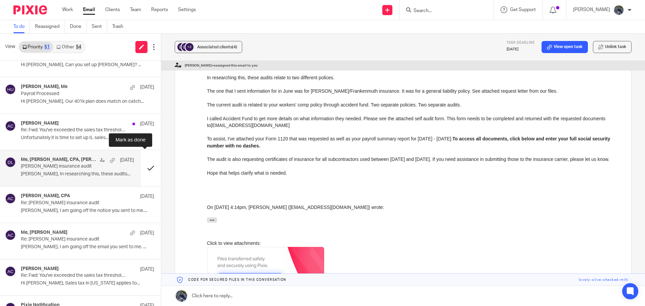
click at [142, 167] on button at bounding box center [151, 168] width 20 height 36
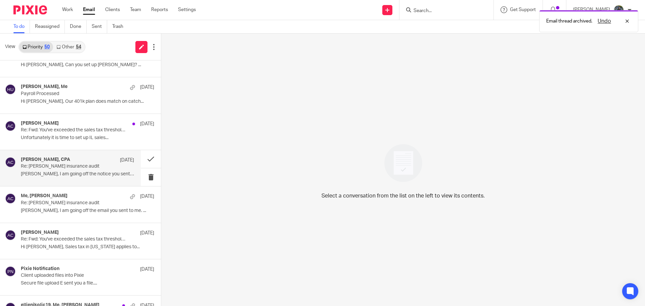
click at [82, 169] on p "Re: Doug kuiper insurance audit" at bounding box center [66, 167] width 91 height 6
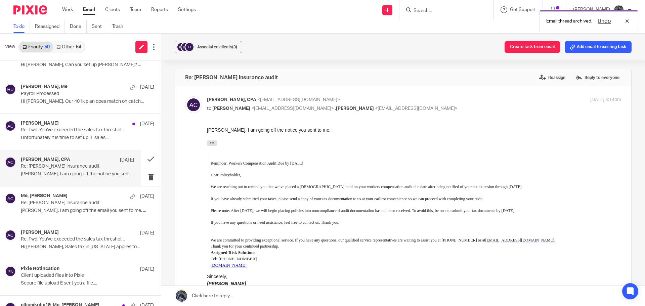
scroll to position [0, 0]
click at [586, 47] on button "Add email to existing task" at bounding box center [598, 47] width 67 height 12
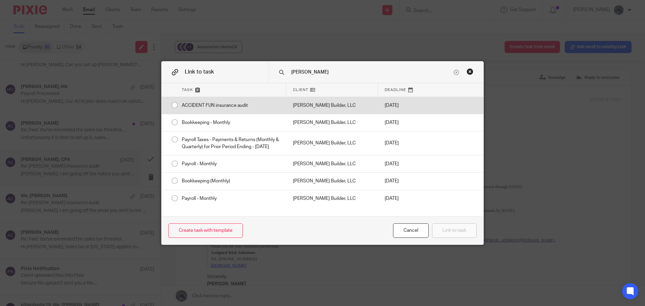
type input "doug"
click at [313, 109] on div "Doug Kuiper Builder, LLC" at bounding box center [332, 105] width 92 height 17
radio input "true"
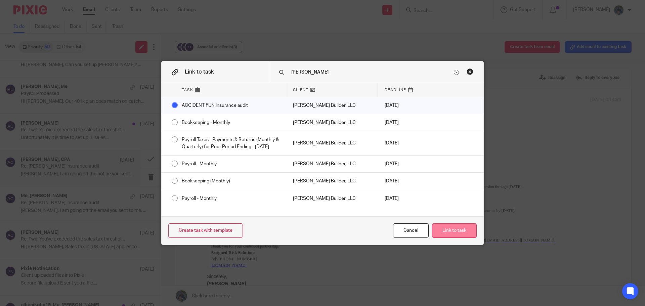
click at [448, 230] on button "Link to task" at bounding box center [454, 230] width 45 height 14
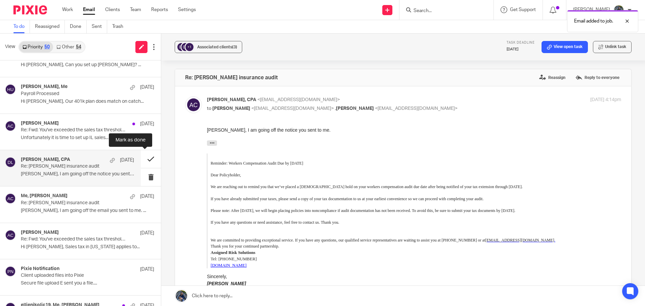
click at [141, 157] on button at bounding box center [151, 159] width 20 height 18
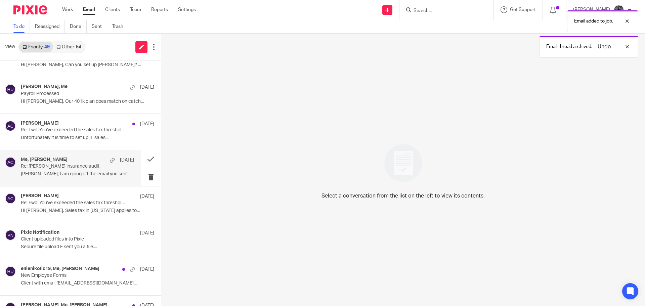
click at [88, 163] on div "Me, Amy Corfixsen Sep 17" at bounding box center [77, 160] width 113 height 7
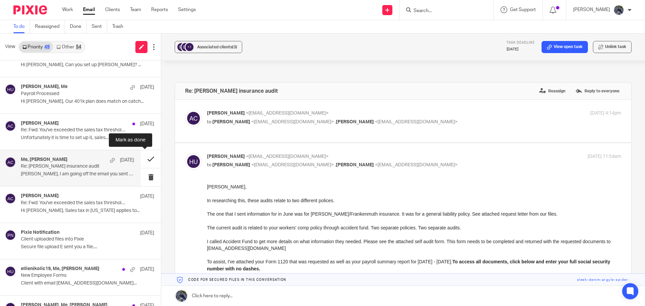
click at [144, 158] on button at bounding box center [151, 159] width 20 height 18
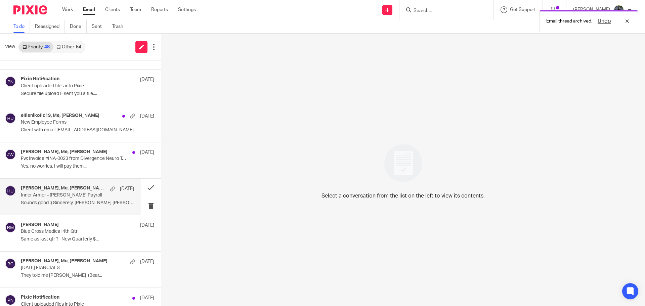
scroll to position [336, 0]
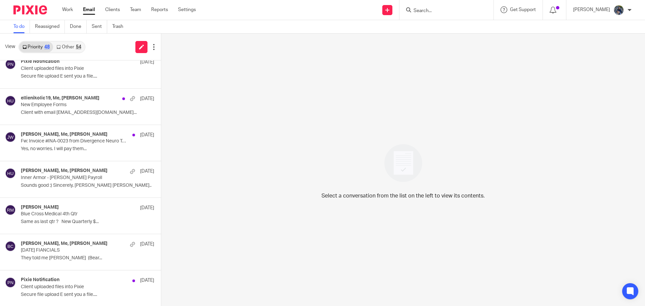
click at [70, 47] on link "Other 54" at bounding box center [68, 47] width 31 height 11
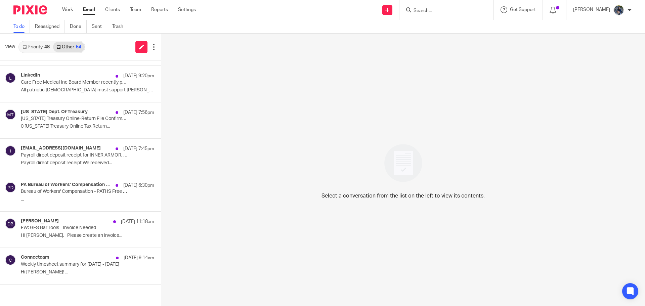
scroll to position [0, 0]
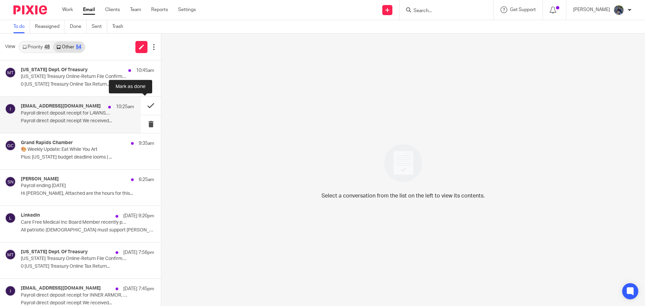
click at [146, 107] on button at bounding box center [151, 106] width 20 height 18
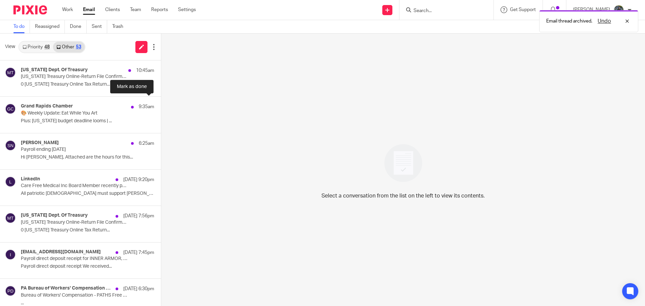
click at [161, 107] on button at bounding box center [163, 106] width 5 height 18
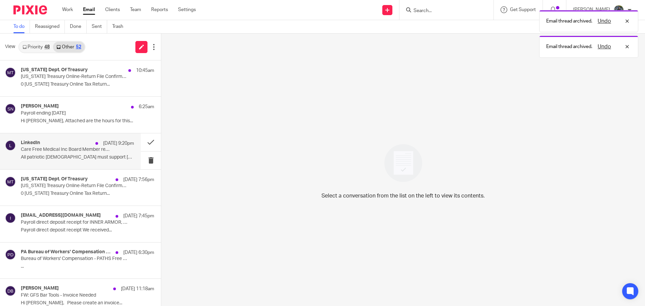
scroll to position [34, 0]
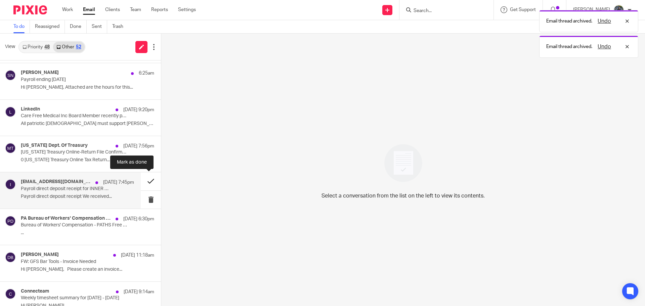
click at [146, 183] on button at bounding box center [151, 181] width 20 height 18
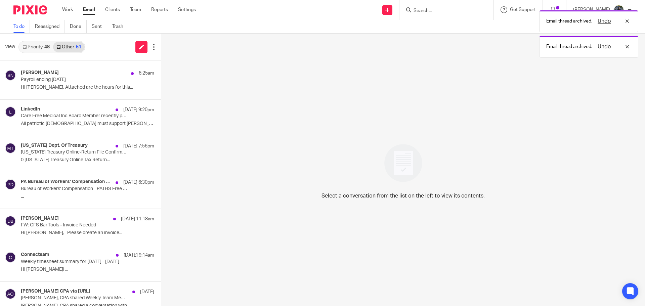
click at [436, 12] on div "Email thread archived. Undo Email thread archived. Undo" at bounding box center [480, 32] width 316 height 51
click at [437, 9] on div "Email thread archived. Undo" at bounding box center [480, 32] width 316 height 51
click at [38, 48] on link "Priority 48" at bounding box center [36, 47] width 34 height 11
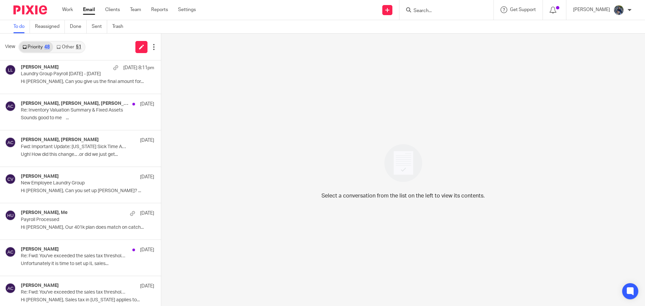
scroll to position [67, 0]
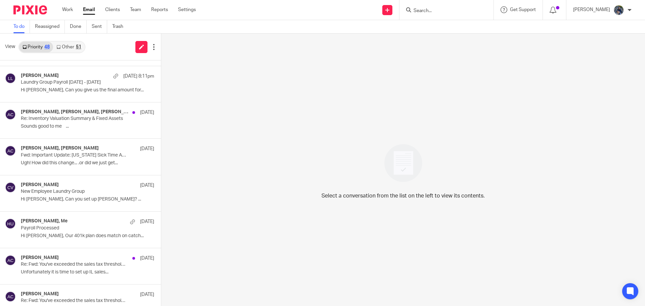
click at [456, 13] on input "Search" at bounding box center [443, 11] width 60 height 6
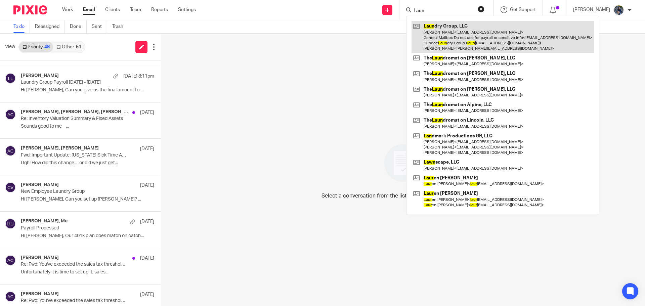
type input "Laun"
click at [466, 24] on link at bounding box center [503, 37] width 182 height 32
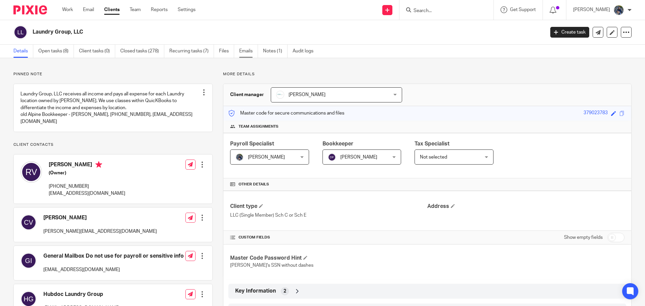
click at [249, 50] on link "Emails" at bounding box center [248, 51] width 19 height 13
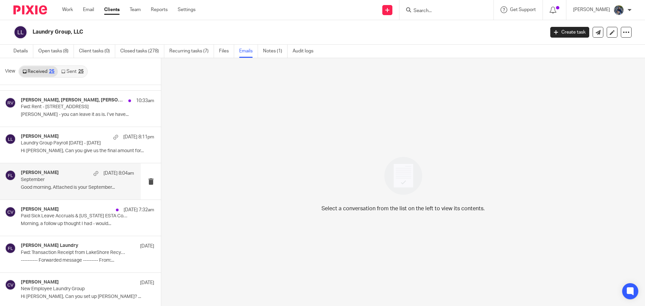
scroll to position [101, 0]
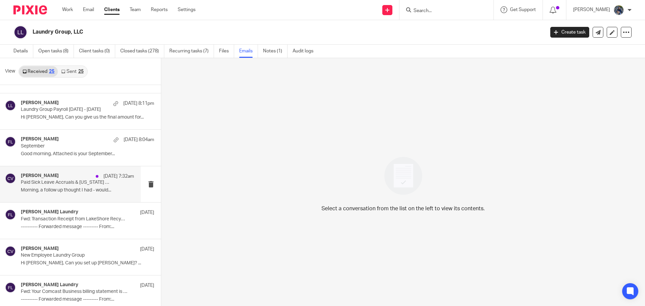
click at [49, 181] on p "Paid Sick Leave Accruals & Michigan ESTA Compliance" at bounding box center [66, 183] width 91 height 6
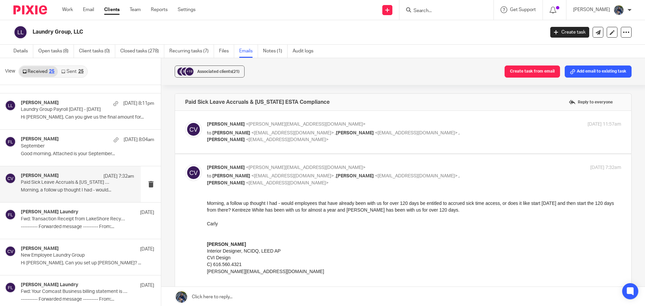
scroll to position [0, 0]
click at [348, 139] on div "Carly Visser <carly@cvidesign.com> to Amy Corfixsen <amylcpa@gmail.com> , Rick …" at bounding box center [403, 132] width 436 height 23
click at [375, 133] on span "<[EMAIL_ADDRESS][DOMAIN_NAME]>" at bounding box center [416, 133] width 83 height 5
checkbox input "true"
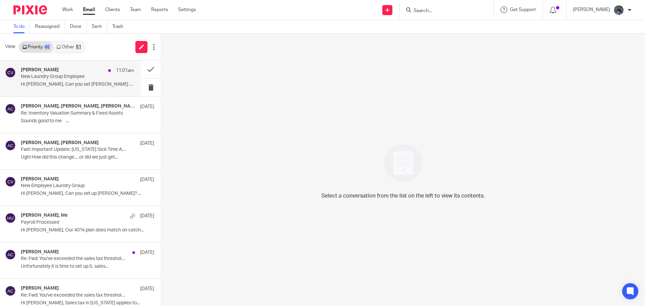
click at [63, 78] on p "New Laundry Group Employee" at bounding box center [66, 77] width 91 height 6
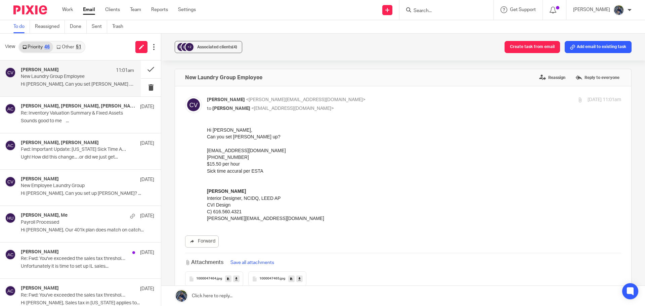
click at [210, 296] on link at bounding box center [403, 296] width 484 height 20
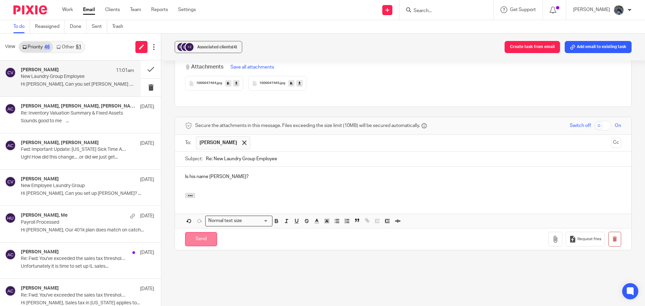
click at [196, 232] on input "Send" at bounding box center [201, 239] width 32 height 14
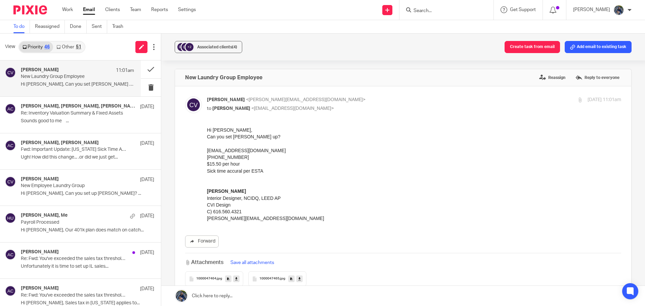
scroll to position [34, 0]
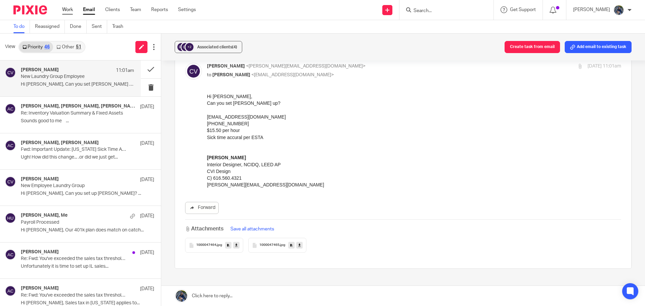
click at [66, 6] on link "Work" at bounding box center [67, 9] width 11 height 7
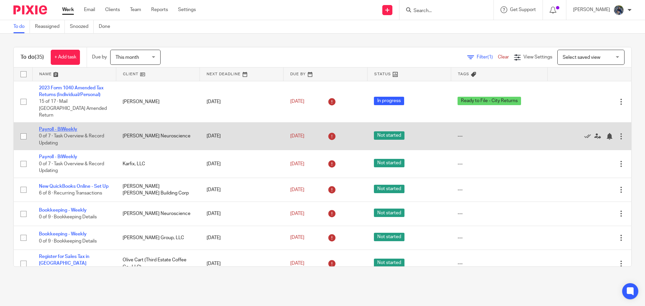
click at [70, 127] on link "Payroll - BiWeekly" at bounding box center [58, 129] width 38 height 5
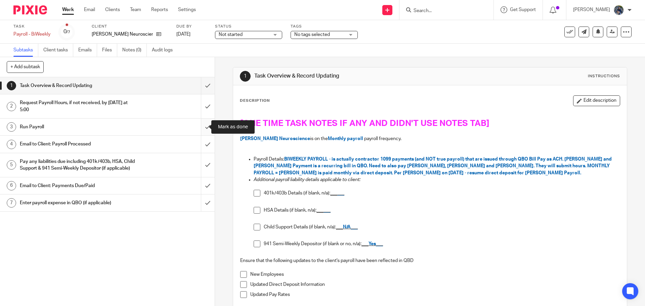
click at [199, 128] on input "submit" at bounding box center [107, 127] width 215 height 17
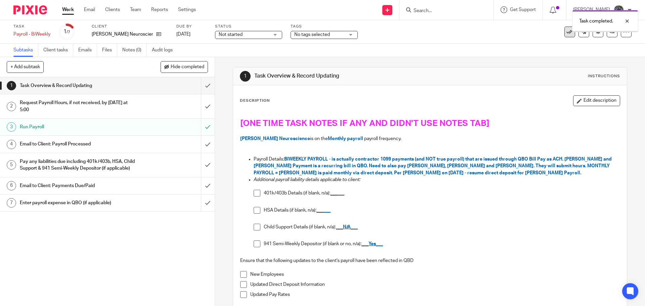
click at [566, 34] on icon at bounding box center [569, 32] width 7 height 7
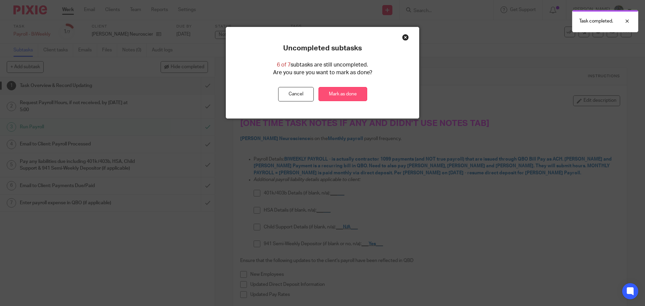
click at [343, 90] on link "Mark as done" at bounding box center [342, 94] width 49 height 14
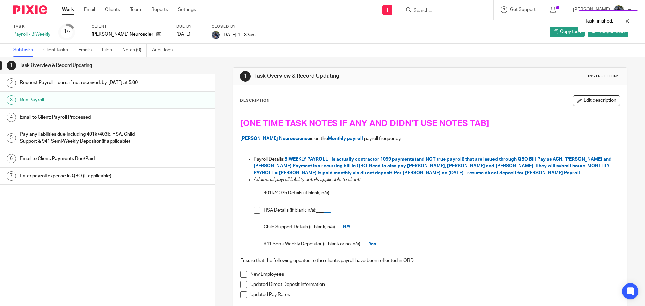
click at [69, 10] on link "Work" at bounding box center [68, 9] width 12 height 7
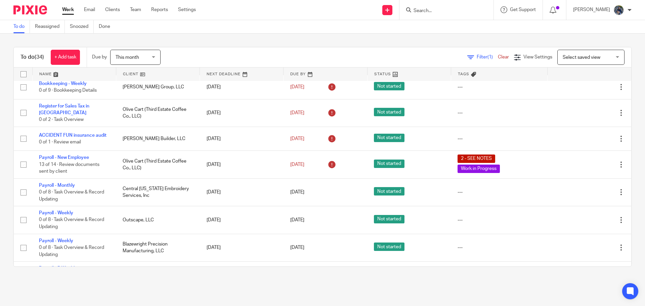
scroll to position [134, 0]
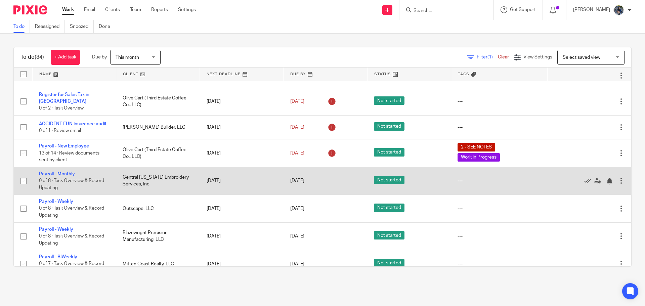
click at [59, 172] on link "Payroll - Monthly" at bounding box center [57, 174] width 36 height 5
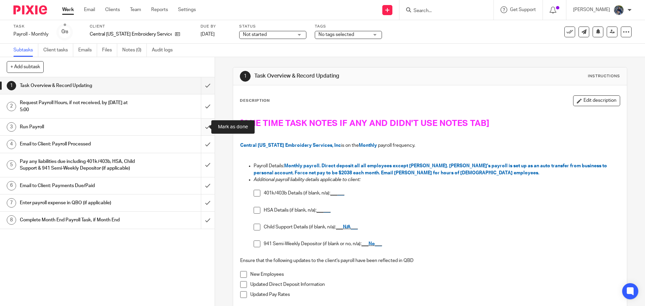
click at [201, 127] on input "submit" at bounding box center [107, 127] width 215 height 17
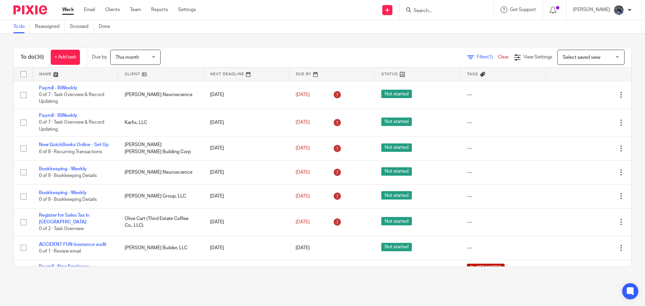
click at [443, 9] on input "Search" at bounding box center [443, 11] width 60 height 6
type input "Centrla"
click at [449, 32] on link at bounding box center [469, 31] width 114 height 21
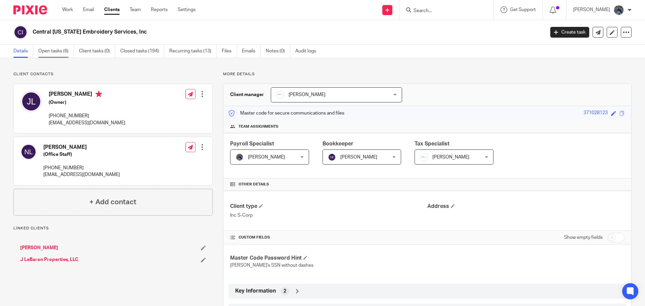
click at [49, 48] on link "Open tasks (6)" at bounding box center [56, 51] width 36 height 13
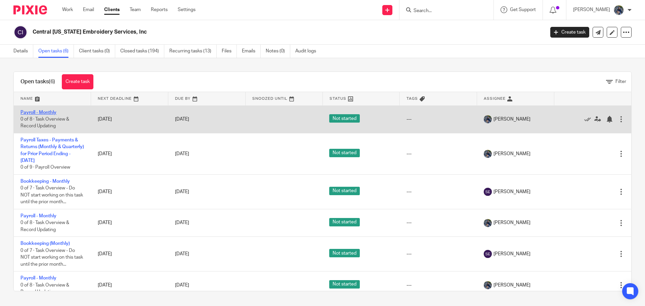
click at [42, 113] on link "Payroll - Monthly" at bounding box center [38, 112] width 36 height 5
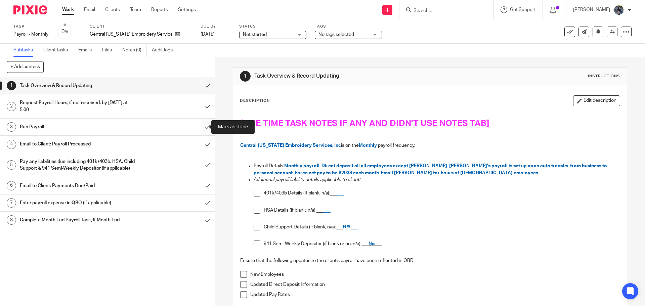
click at [199, 124] on input "submit" at bounding box center [107, 127] width 215 height 17
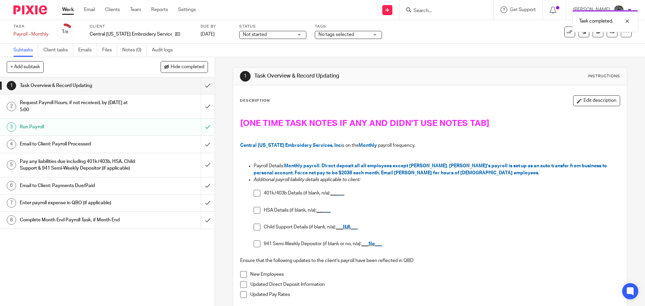
click at [142, 145] on div "Email to Client: Payroll Processed" at bounding box center [107, 144] width 174 height 10
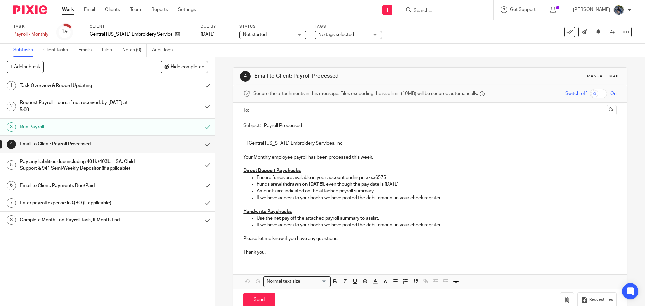
click at [273, 110] on input "text" at bounding box center [430, 110] width 348 height 8
click at [264, 127] on input "Payroll Processed" at bounding box center [440, 127] width 352 height 15
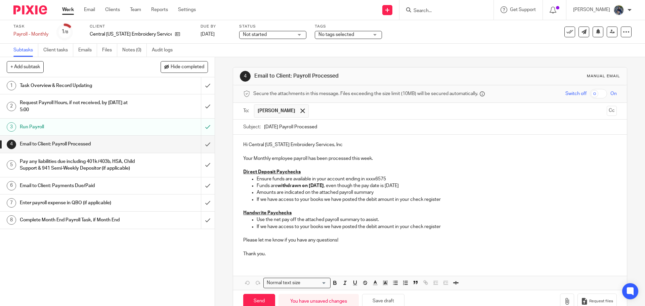
type input "09.25.25 Payroll Processed"
drag, startPoint x: 270, startPoint y: 158, endPoint x: 290, endPoint y: 160, distance: 19.5
click at [290, 160] on p "Your Monthly employee payroll has been processed this week." at bounding box center [429, 155] width 373 height 14
drag, startPoint x: 331, startPoint y: 159, endPoint x: 354, endPoint y: 160, distance: 22.9
click at [354, 160] on p "Your Monthly payroll has been processed this week." at bounding box center [429, 155] width 373 height 14
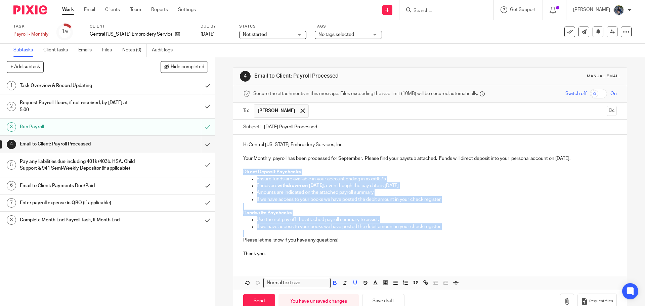
drag, startPoint x: 240, startPoint y: 171, endPoint x: 497, endPoint y: 233, distance: 263.6
click at [497, 233] on div "Hi Central Michigan Embroidery Services, Inc Your Monthly payroll has been proc…" at bounding box center [429, 199] width 393 height 128
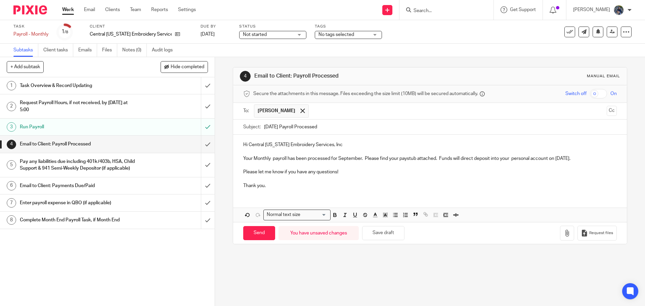
click at [592, 156] on p "Your Monthly payroll has been processed for September. Please find your paystub…" at bounding box center [429, 155] width 373 height 14
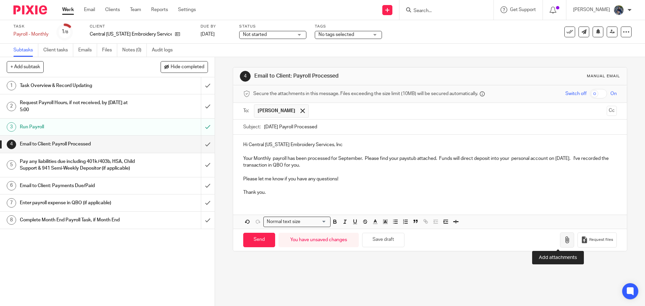
click at [560, 234] on button "button" at bounding box center [567, 239] width 14 height 15
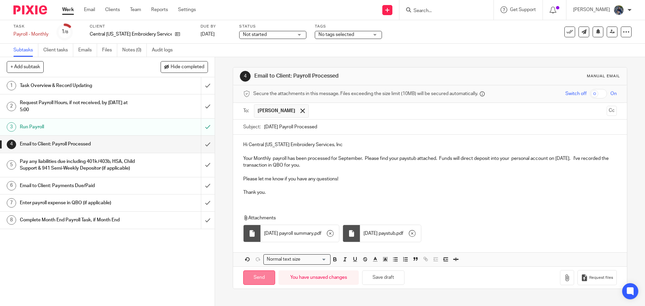
click at [266, 277] on input "Send" at bounding box center [259, 277] width 32 height 14
type input "Sent"
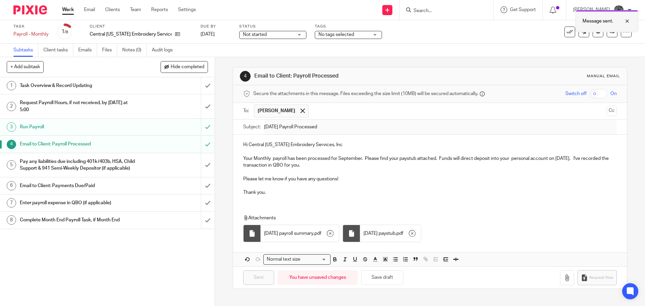
click at [628, 20] on div at bounding box center [622, 21] width 18 height 8
click at [127, 168] on h1 "Pay any liabilities due including 401k/403b, HSA, Child Support & 941 Semi-Week…" at bounding box center [78, 165] width 116 height 17
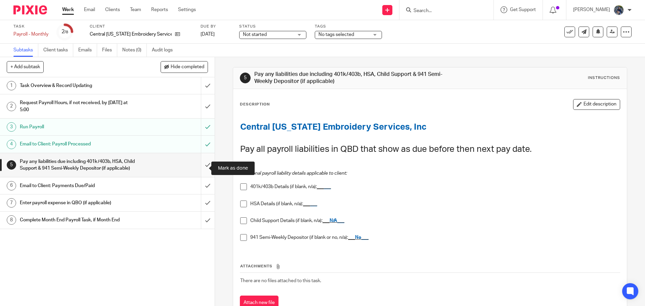
click at [203, 170] on input "submit" at bounding box center [107, 165] width 215 height 24
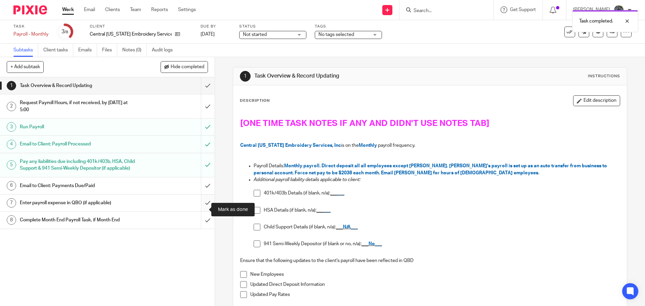
click at [197, 208] on input "submit" at bounding box center [107, 203] width 215 height 17
click at [630, 18] on div at bounding box center [622, 21] width 18 height 8
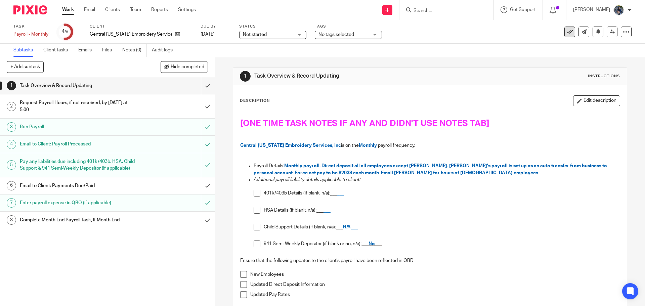
click at [566, 33] on icon at bounding box center [569, 32] width 7 height 7
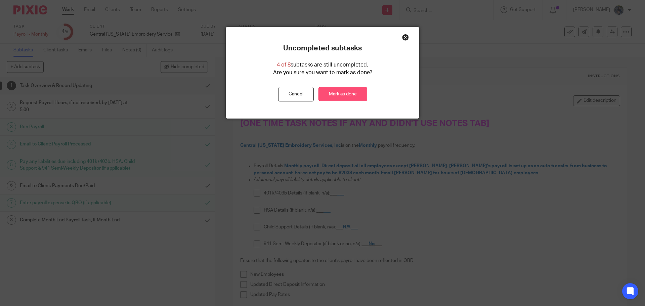
click at [350, 94] on link "Mark as done" at bounding box center [342, 94] width 49 height 14
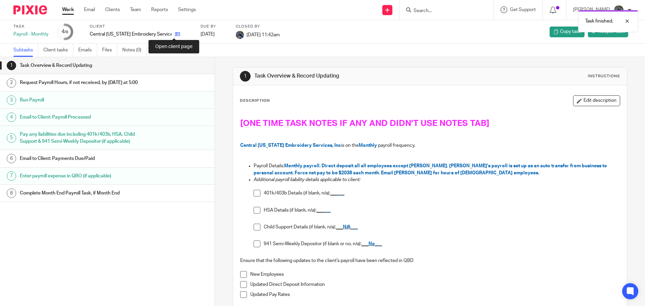
click at [175, 34] on icon at bounding box center [177, 34] width 5 height 5
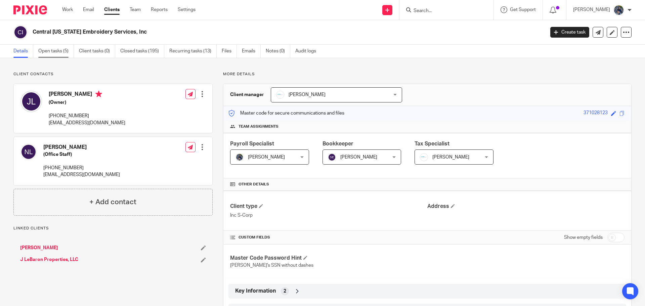
click at [54, 53] on link "Open tasks (5)" at bounding box center [56, 51] width 36 height 13
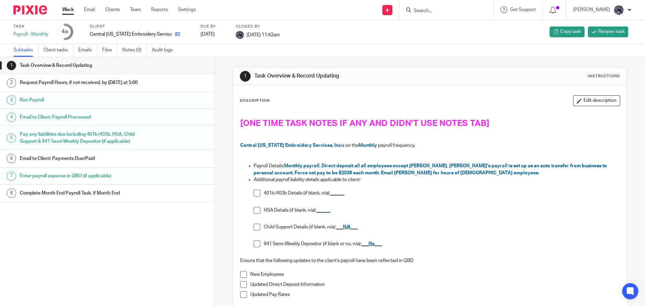
click at [175, 36] on icon at bounding box center [177, 34] width 5 height 5
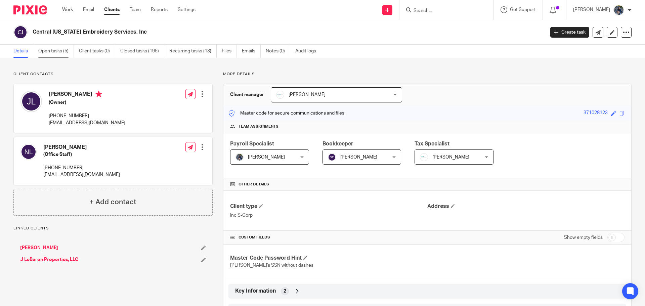
click at [54, 48] on link "Open tasks (5)" at bounding box center [56, 51] width 36 height 13
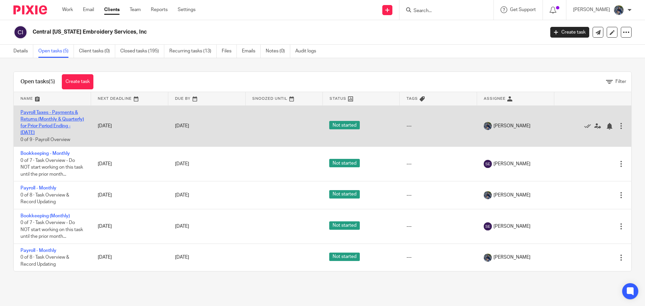
click at [47, 118] on link "Payroll Taxes - Payments & Returns (Monthly & Quarterly) for Prior Period Endin…" at bounding box center [51, 122] width 63 height 25
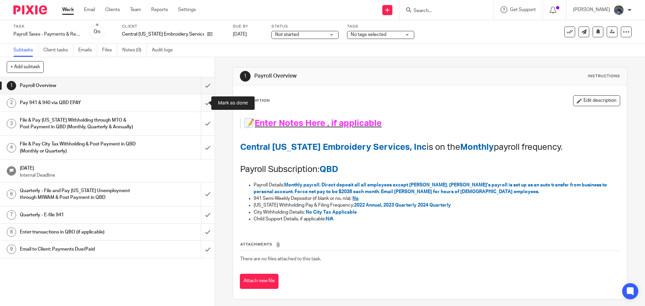
click at [204, 102] on input "submit" at bounding box center [107, 102] width 215 height 17
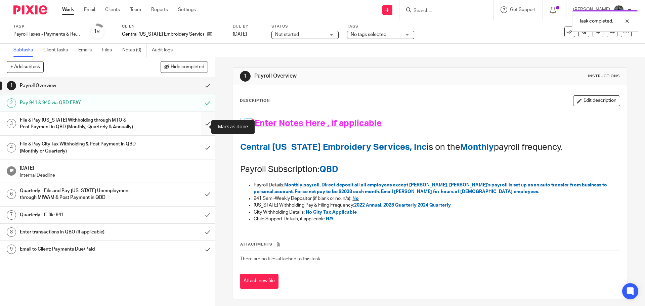
click at [201, 125] on input "submit" at bounding box center [107, 124] width 215 height 24
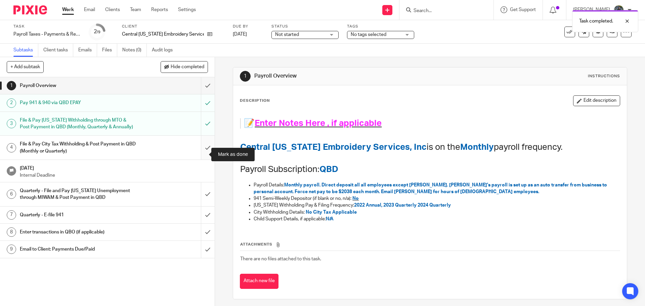
click at [202, 156] on input "submit" at bounding box center [107, 148] width 215 height 24
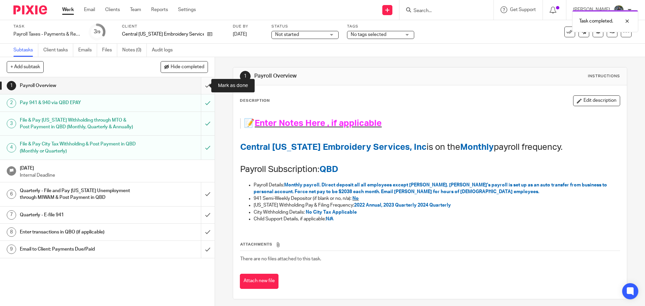
click at [200, 83] on input "submit" at bounding box center [107, 85] width 215 height 17
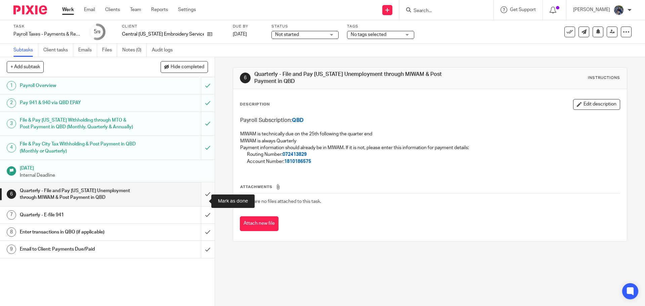
click at [201, 201] on input "submit" at bounding box center [107, 194] width 215 height 24
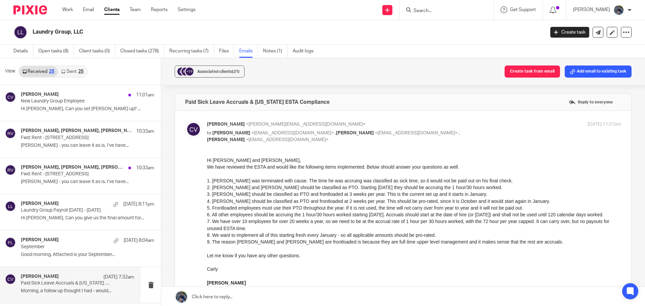
scroll to position [101, 0]
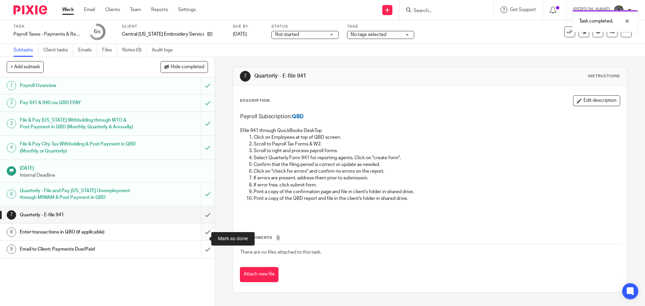
click at [205, 240] on input "submit" at bounding box center [107, 232] width 215 height 17
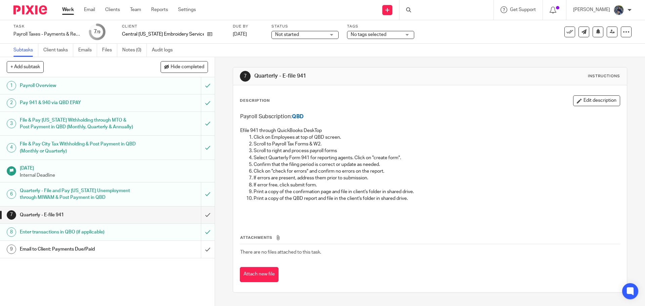
click at [122, 254] on h1 "Email to Client: Payments Due/Paid" at bounding box center [78, 249] width 116 height 10
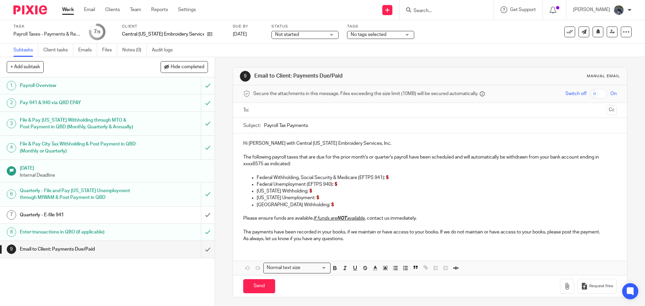
click at [290, 116] on div at bounding box center [430, 110] width 352 height 15
click at [288, 111] on input "text" at bounding box center [430, 110] width 348 height 8
click at [264, 127] on input "Payroll Tax Payments" at bounding box center [440, 127] width 352 height 15
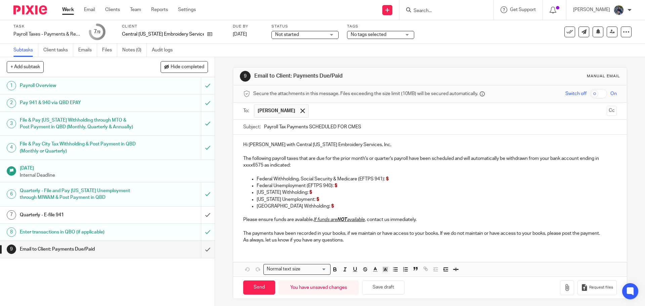
type input "Payroll Tax Payments SCHEDULED FOR CMES"
drag, startPoint x: 331, startPoint y: 159, endPoint x: 392, endPoint y: 157, distance: 61.2
click at [392, 157] on p "The following payroll taxes that are due for the prior month's or quarter's pay…" at bounding box center [429, 162] width 373 height 14
click at [316, 201] on p "Michigan Unemployment: $" at bounding box center [437, 199] width 360 height 7
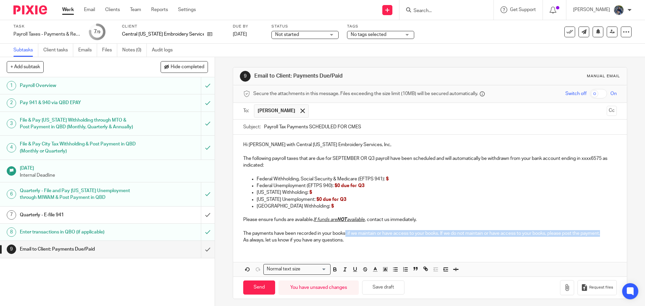
drag, startPoint x: 344, startPoint y: 234, endPoint x: 610, endPoint y: 233, distance: 266.1
click at [610, 233] on div "Hi Jacob with Central Michigan Embroidery Services, Inc, The following payroll …" at bounding box center [429, 192] width 393 height 114
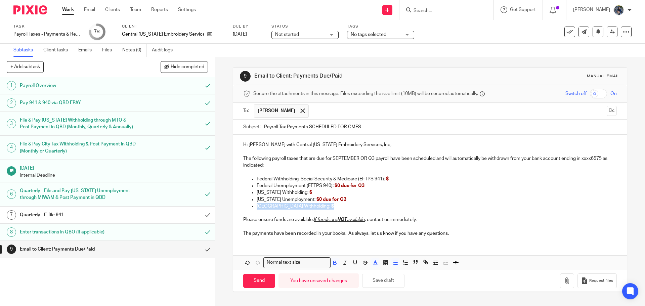
drag, startPoint x: 242, startPoint y: 208, endPoint x: 344, endPoint y: 204, distance: 102.2
click at [344, 204] on ul "Grand Rapids Withholding: $" at bounding box center [429, 206] width 373 height 7
click at [392, 262] on icon "button" at bounding box center [395, 263] width 6 height 6
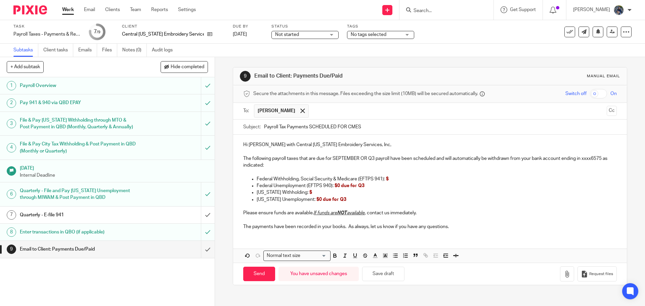
click at [394, 179] on p "Federal Withholding, Social Security & Medicare (EFTPS 941): $" at bounding box center [437, 179] width 360 height 7
click at [309, 190] on p "Michigan Withholding: $" at bounding box center [437, 192] width 360 height 7
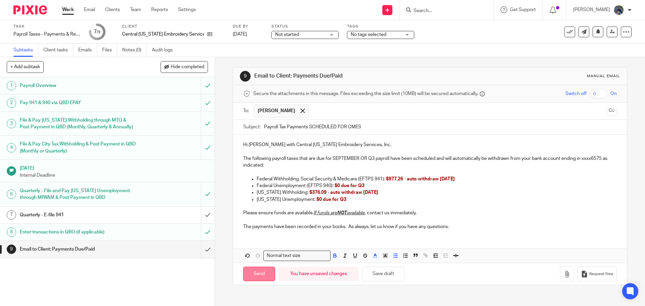
click at [251, 270] on input "Send" at bounding box center [259, 274] width 32 height 14
type input "Sent"
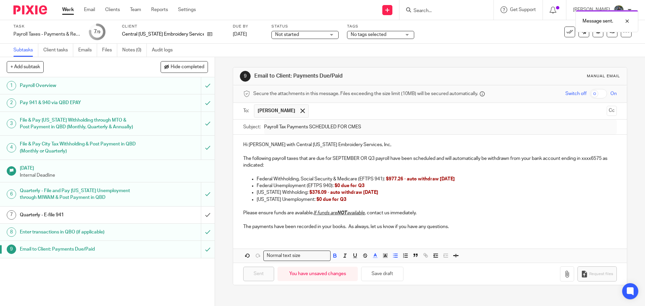
click at [283, 35] on span "Not started" at bounding box center [287, 34] width 24 height 5
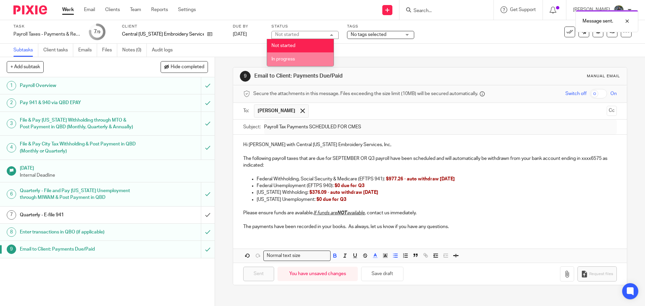
click at [282, 58] on span "In progress" at bounding box center [283, 59] width 24 height 5
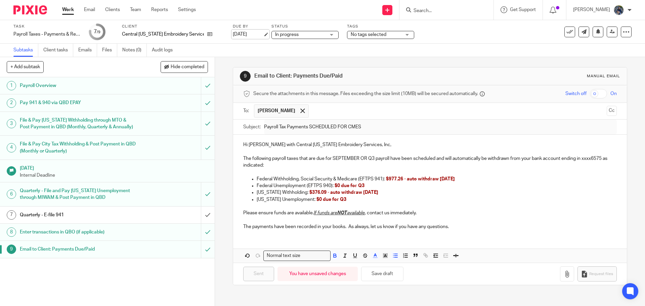
click at [261, 34] on link "Oct 14, 2025" at bounding box center [248, 34] width 30 height 7
click at [625, 21] on div at bounding box center [622, 21] width 18 height 8
click at [67, 9] on link "Work" at bounding box center [68, 9] width 12 height 7
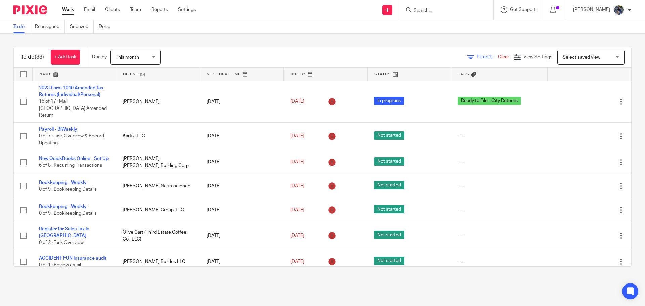
click at [126, 57] on span "This month" at bounding box center [128, 57] width 24 height 5
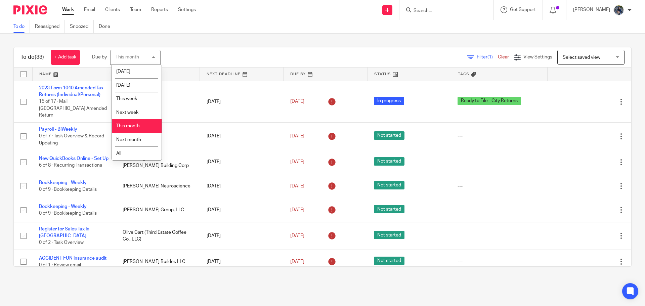
click at [211, 54] on div "Filter (1) Clear View Settings View Settings (1) Filters Clear Save Manage save…" at bounding box center [401, 57] width 459 height 15
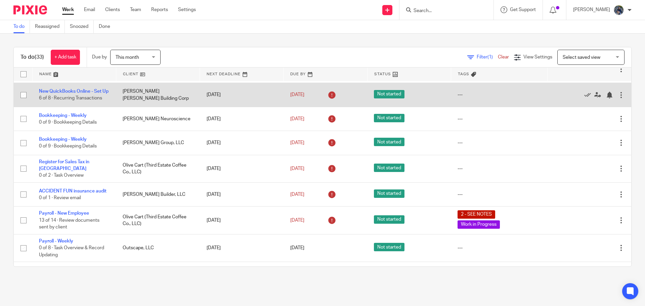
scroll to position [34, 0]
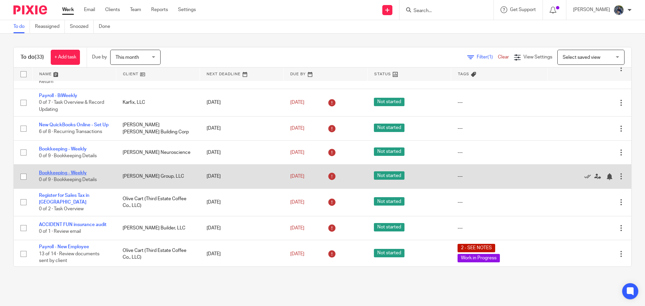
click at [55, 171] on link "Bookkeeping - Weekly" at bounding box center [63, 173] width 48 height 5
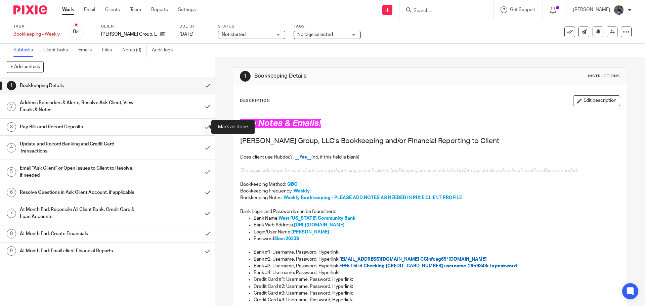
click at [200, 126] on input "submit" at bounding box center [107, 127] width 215 height 17
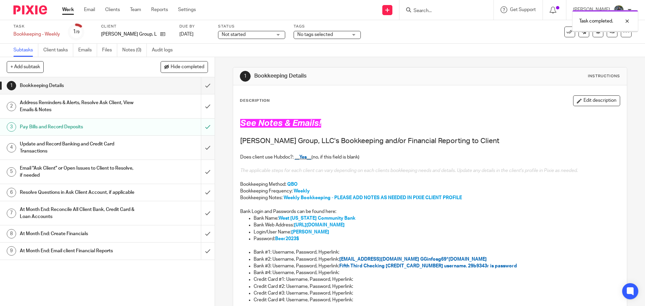
click at [199, 144] on input "submit" at bounding box center [107, 148] width 215 height 24
click at [202, 173] on input "submit" at bounding box center [107, 172] width 215 height 24
click at [566, 33] on icon at bounding box center [569, 32] width 7 height 7
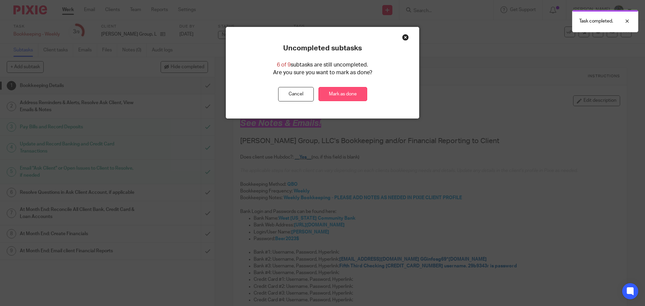
click at [345, 97] on link "Mark as done" at bounding box center [342, 94] width 49 height 14
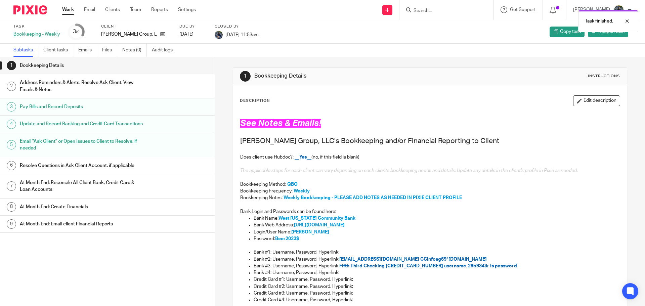
click at [73, 8] on link "Work" at bounding box center [68, 9] width 12 height 7
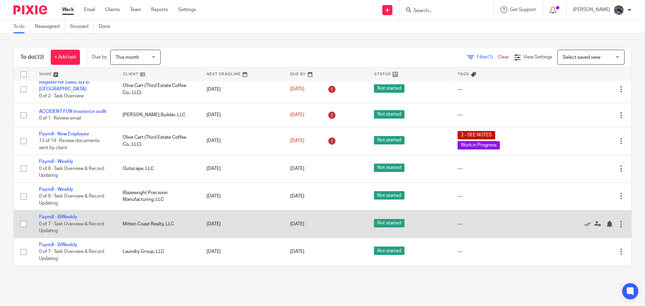
scroll to position [134, 0]
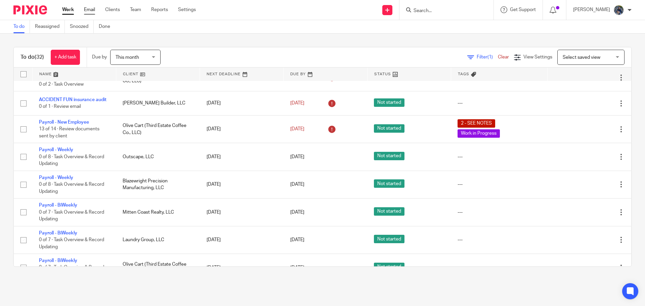
click at [93, 8] on link "Email" at bounding box center [89, 9] width 11 height 7
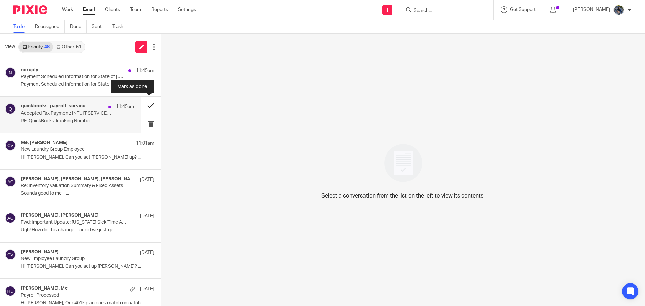
click at [146, 103] on button at bounding box center [151, 106] width 20 height 18
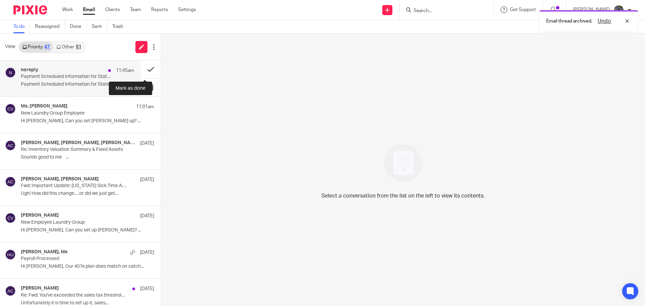
click at [143, 70] on button at bounding box center [151, 69] width 20 height 18
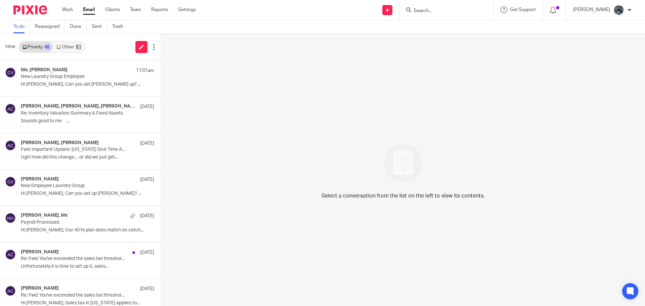
click at [69, 45] on link "Other 51" at bounding box center [68, 47] width 31 height 11
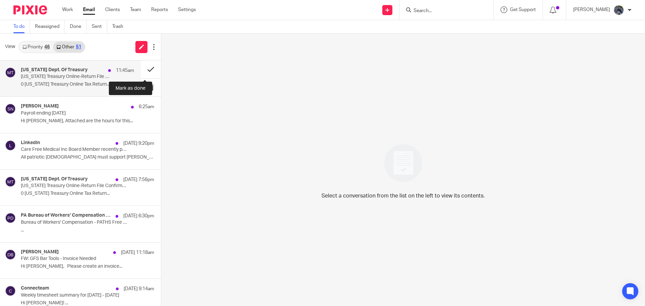
click at [143, 69] on button at bounding box center [151, 69] width 20 height 18
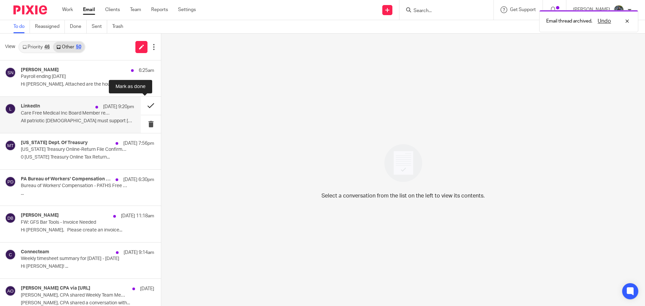
click at [141, 107] on button at bounding box center [151, 106] width 20 height 18
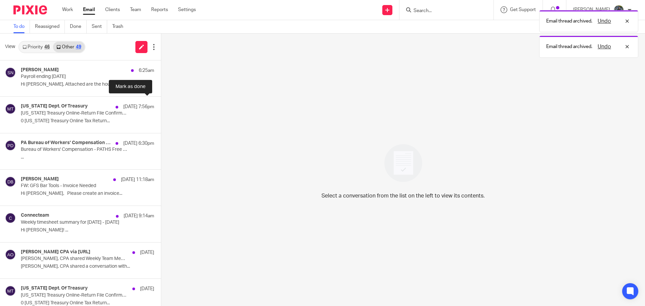
click at [161, 107] on button at bounding box center [163, 106] width 5 height 18
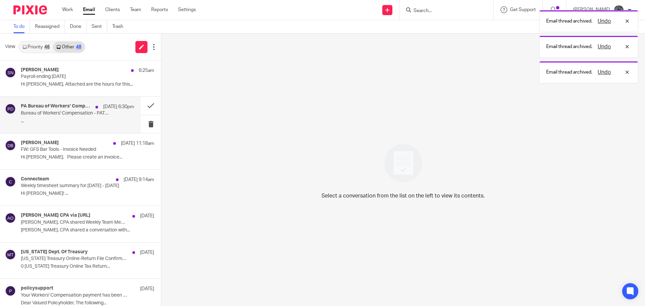
click at [99, 111] on p "Bureau of Workers' Compensation - PATHS Free Virtual Safety Training [DATE]" at bounding box center [66, 114] width 91 height 6
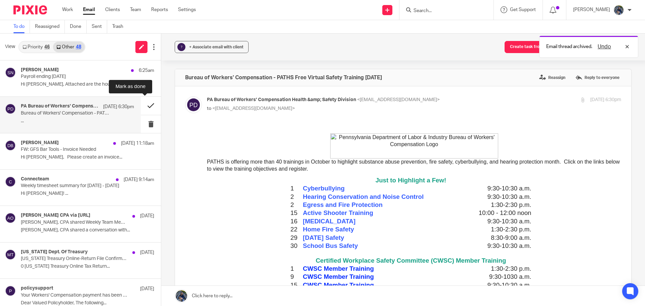
click at [142, 105] on button at bounding box center [151, 106] width 20 height 18
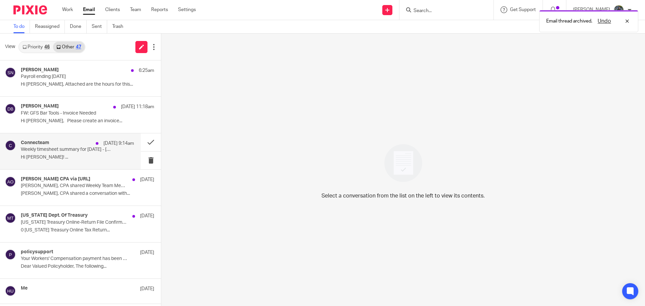
click at [90, 155] on p "Hi Holly! ..." at bounding box center [77, 158] width 113 height 6
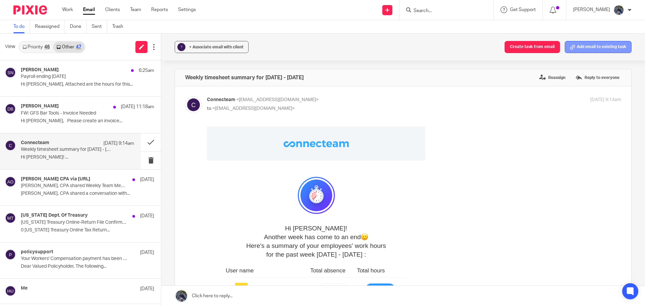
click at [577, 48] on button "Add email to existing task" at bounding box center [598, 47] width 67 height 12
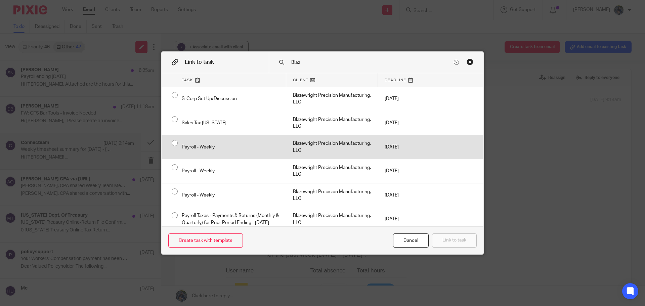
type input "Blaz"
click at [306, 151] on div "Blazewright Precision Manufacturing, LLC" at bounding box center [332, 147] width 92 height 24
radio input "true"
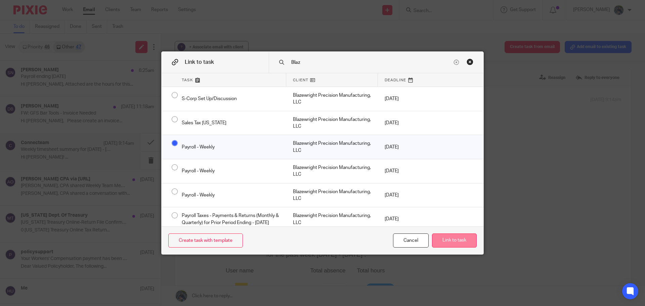
click at [449, 240] on button "Link to task" at bounding box center [454, 240] width 45 height 14
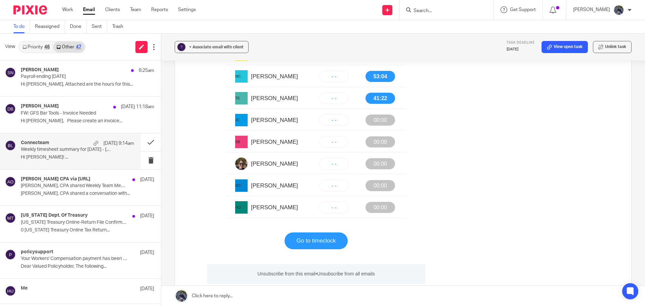
scroll to position [235, 0]
click at [308, 237] on link "Go to timeclock" at bounding box center [315, 240] width 39 height 17
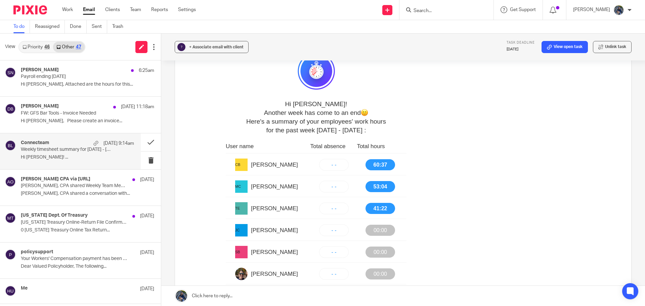
scroll to position [101, 0]
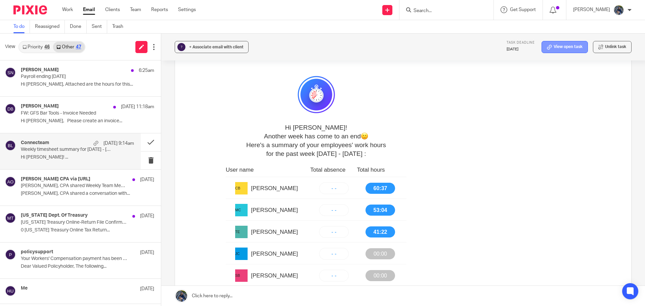
click at [548, 51] on link "View open task" at bounding box center [565, 47] width 46 height 12
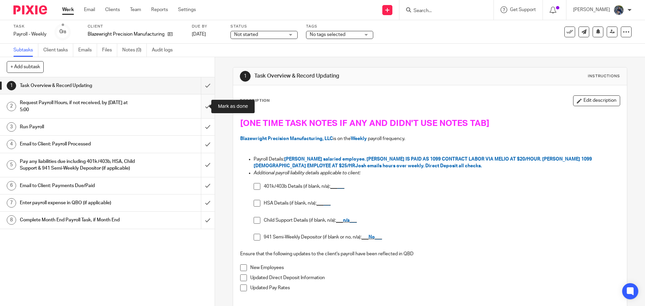
click at [199, 106] on input "submit" at bounding box center [107, 106] width 215 height 24
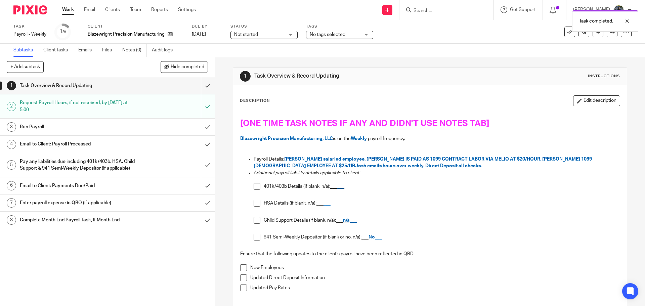
click at [200, 129] on input "submit" at bounding box center [107, 127] width 215 height 17
click at [170, 145] on div "Email to Client: Payroll Processed" at bounding box center [107, 144] width 174 height 10
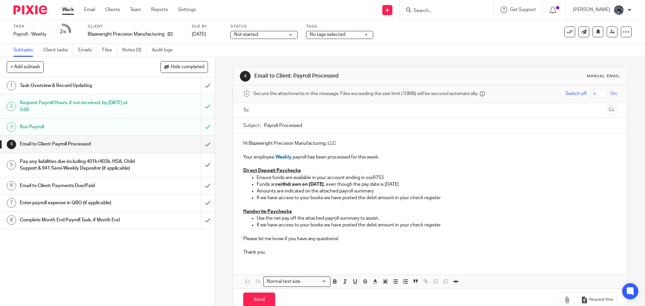
click at [278, 116] on ul at bounding box center [430, 110] width 352 height 11
click at [280, 110] on input "text" at bounding box center [430, 110] width 348 height 8
click at [264, 126] on input "Payroll Processed" at bounding box center [440, 127] width 352 height 15
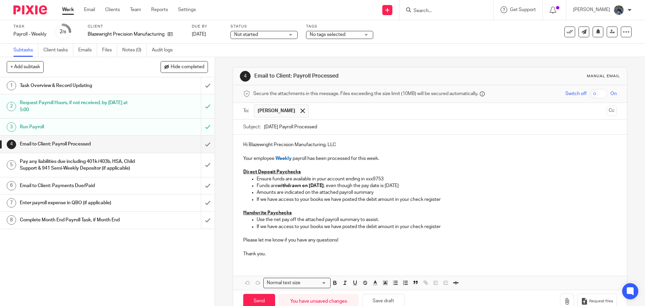
type input "[DATE] Payroll Processed"
drag, startPoint x: 255, startPoint y: 198, endPoint x: 329, endPoint y: 198, distance: 74.6
click at [329, 198] on p "If we have access to your books we have posted the debit amount in your check r…" at bounding box center [437, 199] width 360 height 7
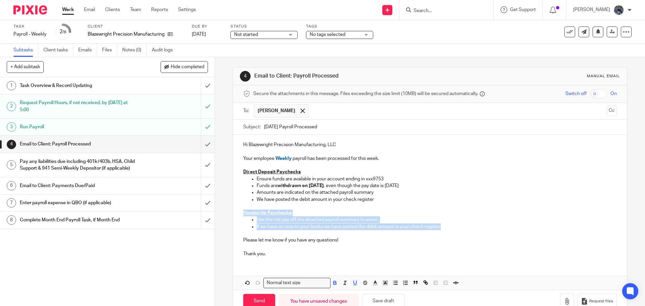
drag, startPoint x: 241, startPoint y: 210, endPoint x: 468, endPoint y: 226, distance: 227.7
click at [468, 226] on div "Hi Blazewright Precision Manufacturing, LLC Your employee Weekly payroll has be…" at bounding box center [429, 199] width 393 height 128
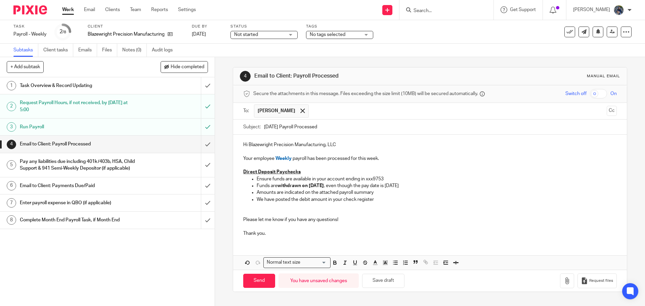
click at [257, 205] on p at bounding box center [429, 206] width 373 height 7
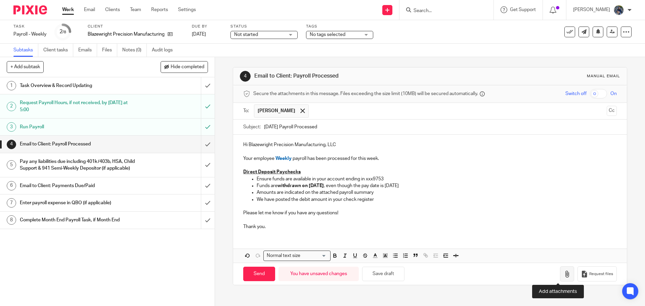
click at [564, 276] on icon "button" at bounding box center [567, 274] width 7 height 7
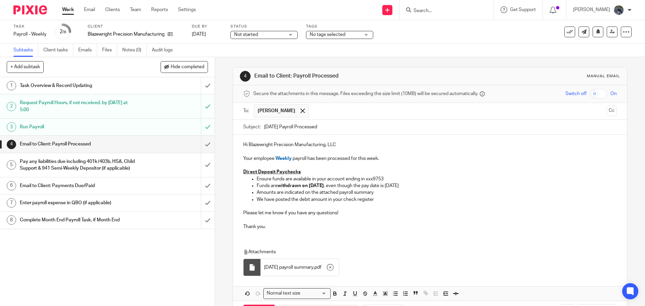
scroll to position [27, 0]
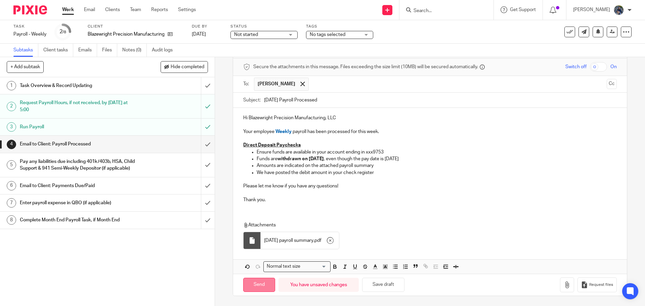
click at [262, 285] on input "Send" at bounding box center [259, 285] width 32 height 14
type input "Sent"
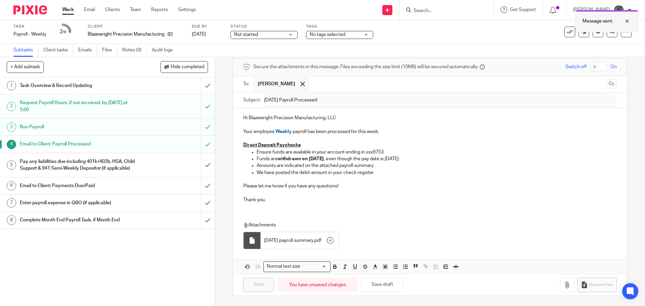
click at [627, 22] on div at bounding box center [622, 21] width 18 height 8
click at [201, 211] on input "submit" at bounding box center [107, 203] width 215 height 17
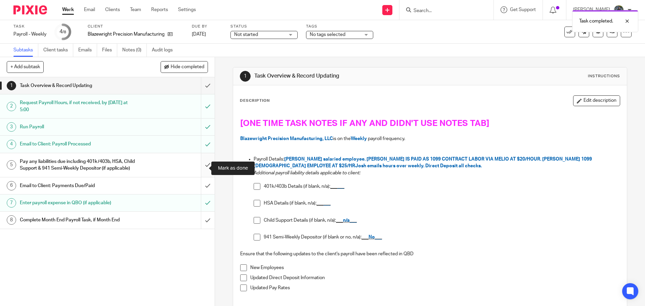
click at [202, 165] on input "submit" at bounding box center [107, 165] width 215 height 24
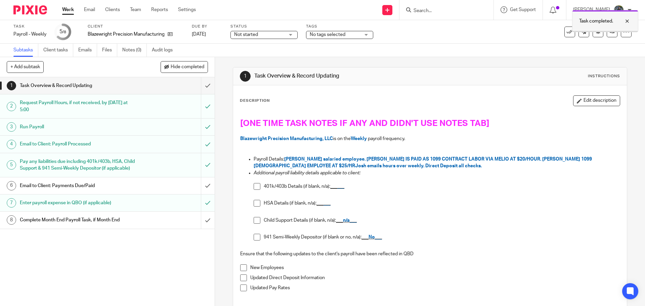
click at [630, 19] on div at bounding box center [622, 21] width 18 height 8
click at [566, 30] on icon at bounding box center [569, 32] width 7 height 7
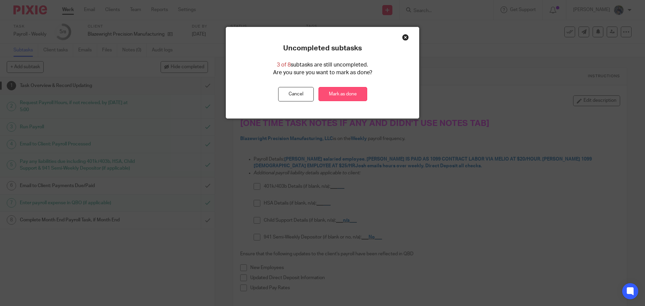
click at [353, 91] on link "Mark as done" at bounding box center [342, 94] width 49 height 14
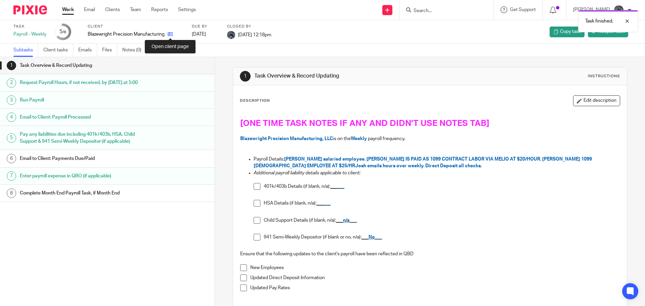
click at [169, 36] on icon at bounding box center [170, 34] width 5 height 5
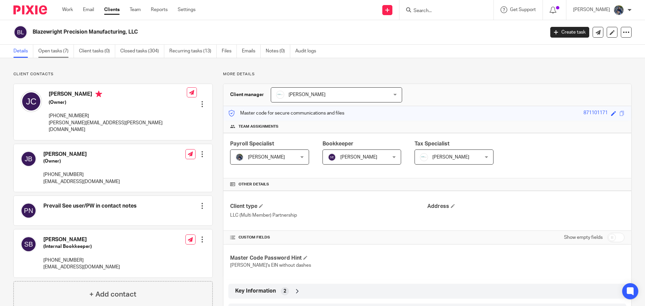
click at [44, 47] on link "Open tasks (7)" at bounding box center [56, 51] width 36 height 13
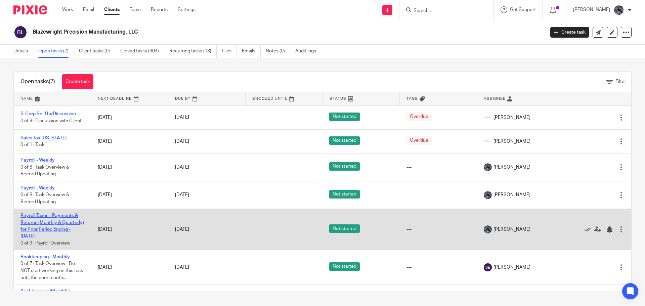
click at [28, 214] on link "Payroll Taxes - Payments & Returns (Monthly & Quarterly) for Prior Period Endin…" at bounding box center [51, 225] width 63 height 25
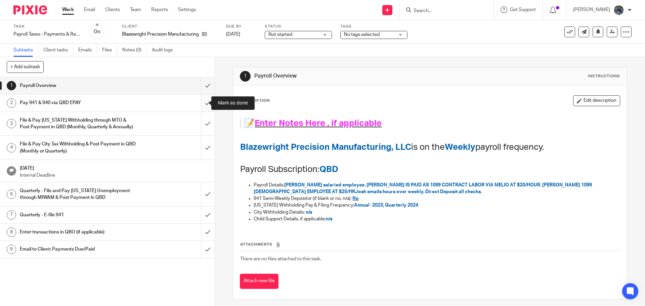
click at [201, 105] on input "submit" at bounding box center [107, 102] width 215 height 17
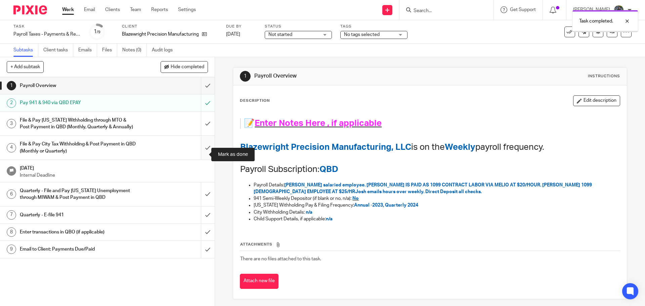
click at [200, 156] on input "submit" at bounding box center [107, 148] width 215 height 24
click at [199, 129] on input "submit" at bounding box center [107, 124] width 215 height 24
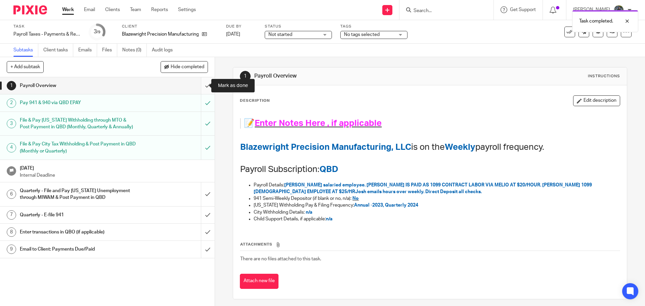
click at [205, 82] on input "submit" at bounding box center [107, 85] width 215 height 17
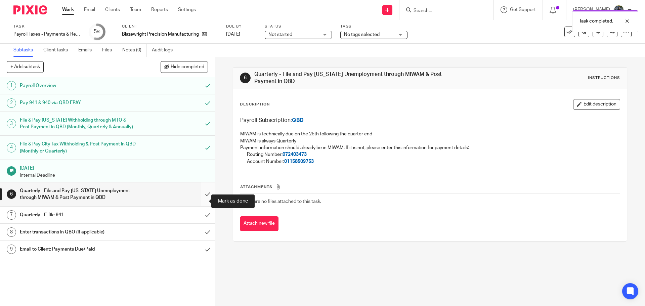
click at [201, 202] on input "submit" at bounding box center [107, 194] width 215 height 24
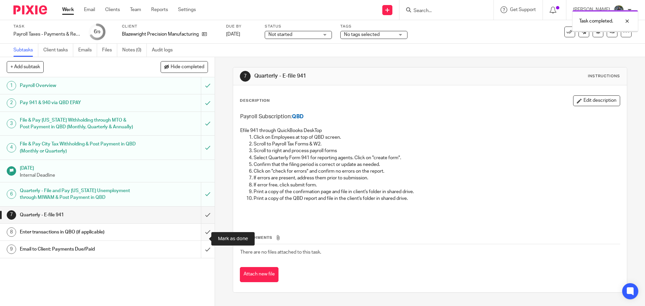
click at [200, 239] on input "submit" at bounding box center [107, 232] width 215 height 17
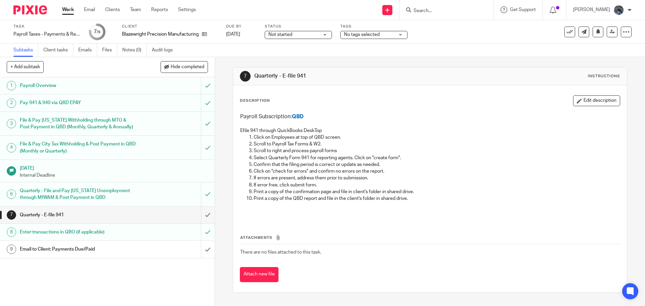
click at [170, 254] on div "Email to Client: Payments Due/Paid" at bounding box center [107, 249] width 174 height 10
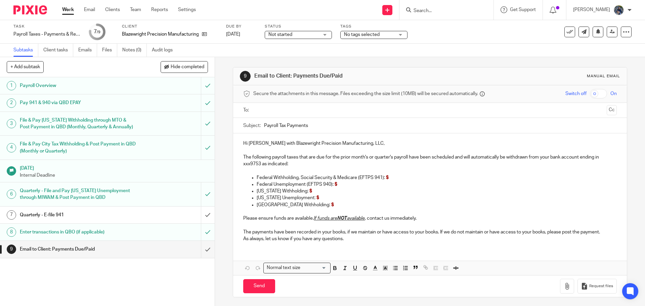
click at [284, 110] on input "text" at bounding box center [430, 110] width 348 height 8
click at [308, 128] on input "Payroll Tax Payments" at bounding box center [440, 127] width 352 height 15
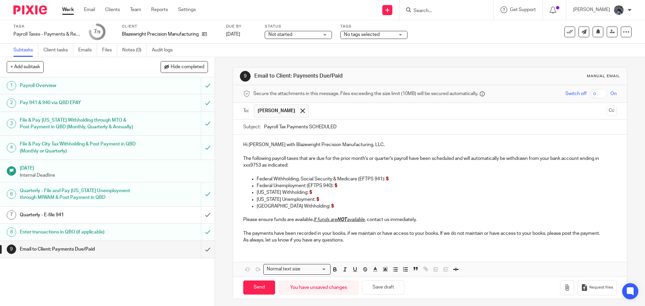
type input "Payroll Tax Payments SCHEDULED"
drag, startPoint x: 332, startPoint y: 159, endPoint x: 393, endPoint y: 159, distance: 61.1
click at [393, 159] on p "The following payroll taxes that are due for the prior month's or quarter's pay…" at bounding box center [429, 162] width 373 height 14
click at [390, 179] on p "Federal Withholding, Social Security & Medicare (EFTPS 941): $" at bounding box center [437, 179] width 360 height 7
drag, startPoint x: 242, startPoint y: 207, endPoint x: 319, endPoint y: 207, distance: 76.9
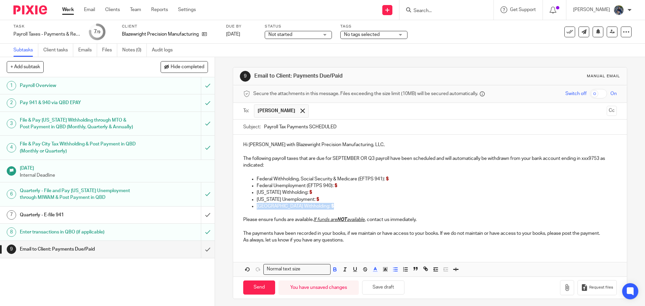
click at [319, 207] on ul "Grand Rapids Withholding: $" at bounding box center [429, 206] width 373 height 7
click at [394, 271] on line "button" at bounding box center [395, 271] width 3 height 0
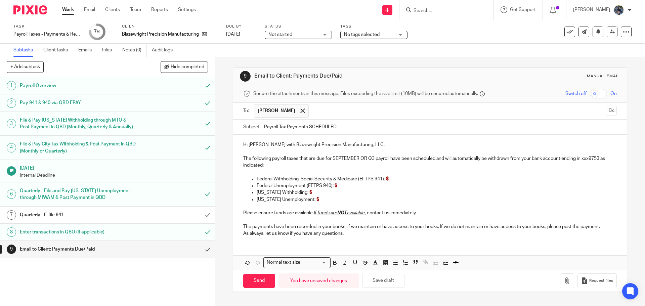
click at [318, 199] on p "Michigan Unemployment: $" at bounding box center [437, 199] width 360 height 7
click at [314, 194] on p "Michigan Withholding: $" at bounding box center [437, 192] width 360 height 7
click at [311, 191] on p "Michigan Withholding: $" at bounding box center [437, 192] width 360 height 7
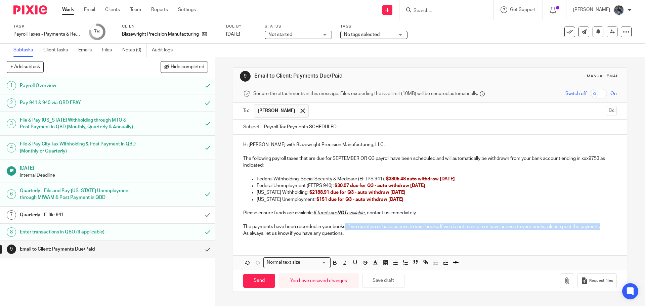
drag, startPoint x: 345, startPoint y: 227, endPoint x: 608, endPoint y: 224, distance: 263.1
click at [608, 224] on div "Hi Joshua with Blazewright Precision Manufacturing, LLC, The following payroll …" at bounding box center [429, 188] width 393 height 107
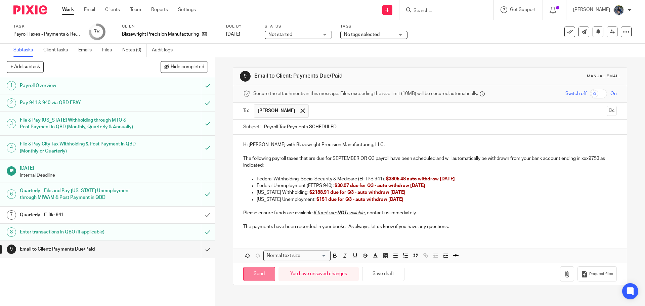
click at [258, 274] on input "Send" at bounding box center [259, 274] width 32 height 14
type input "Sent"
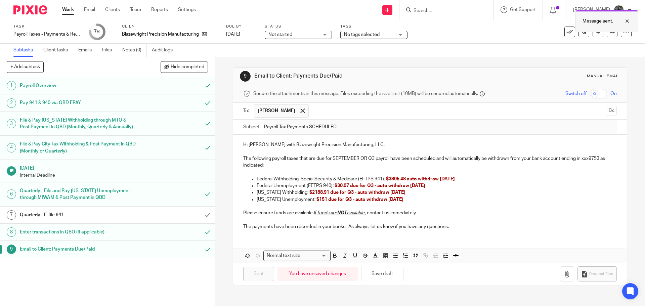
click at [629, 21] on div at bounding box center [622, 21] width 18 height 8
click at [316, 35] on span "Not started" at bounding box center [293, 34] width 50 height 7
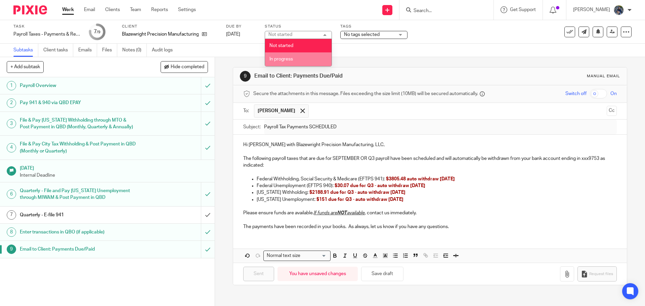
click at [297, 56] on li "In progress" at bounding box center [298, 59] width 67 height 14
click at [67, 11] on link "Work" at bounding box center [68, 9] width 12 height 7
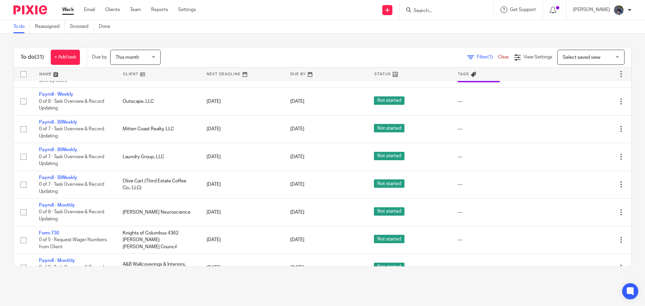
scroll to position [202, 0]
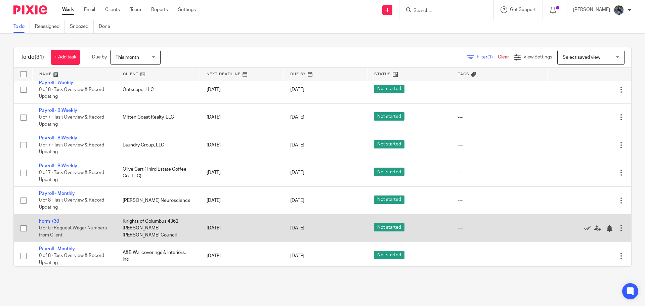
click at [109, 217] on td "Form 730 0 of 5 · Request Wager Numbers from Client" at bounding box center [74, 228] width 84 height 28
click at [51, 219] on link "Form 730" at bounding box center [49, 221] width 20 height 5
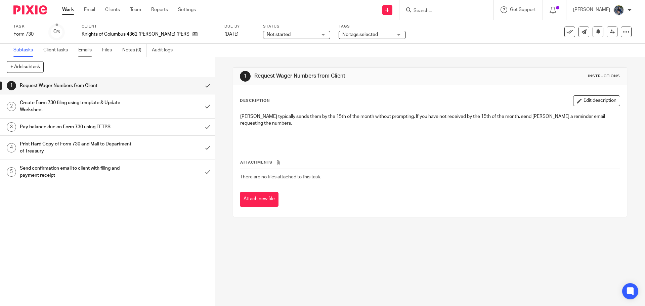
click at [81, 50] on link "Emails" at bounding box center [87, 50] width 19 height 13
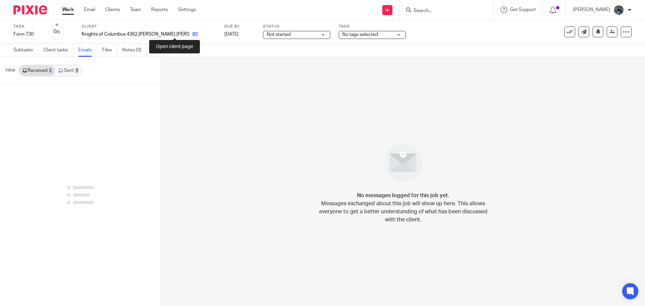
click at [192, 35] on icon at bounding box center [194, 34] width 5 height 5
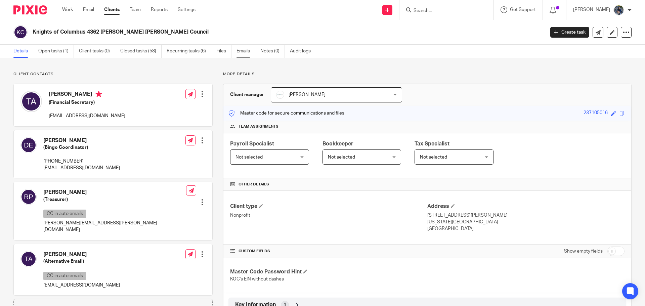
click at [240, 51] on link "Emails" at bounding box center [245, 51] width 19 height 13
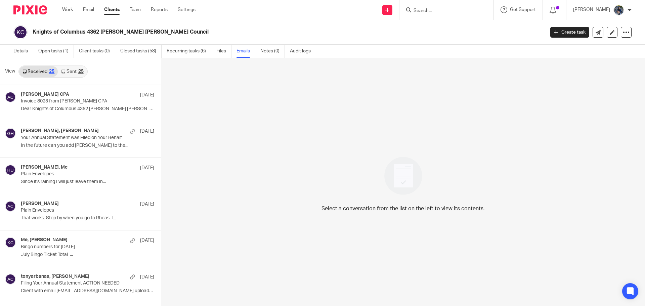
click at [40, 69] on link "Received 25" at bounding box center [38, 71] width 39 height 11
click at [596, 35] on icon at bounding box center [598, 32] width 5 height 5
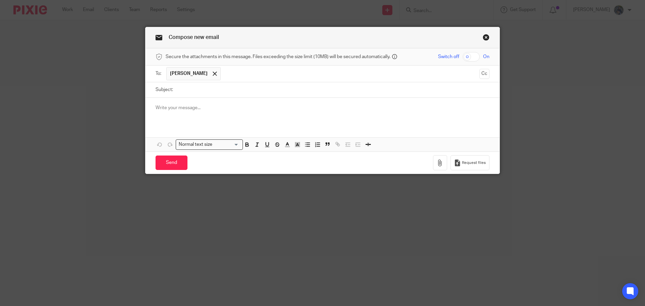
click at [190, 92] on input "Subject:" at bounding box center [332, 89] width 313 height 15
type input "AUGUST BINGO NUMBERS"
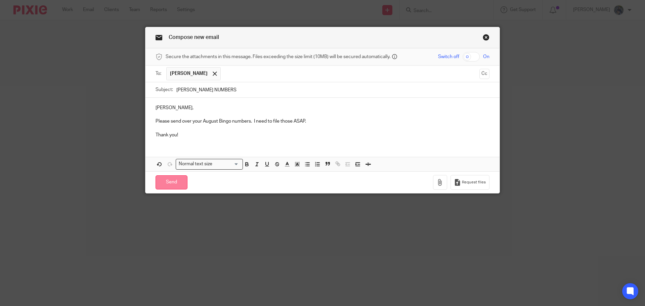
drag, startPoint x: 166, startPoint y: 182, endPoint x: 166, endPoint y: 185, distance: 3.7
click at [166, 185] on input "Send" at bounding box center [172, 182] width 32 height 14
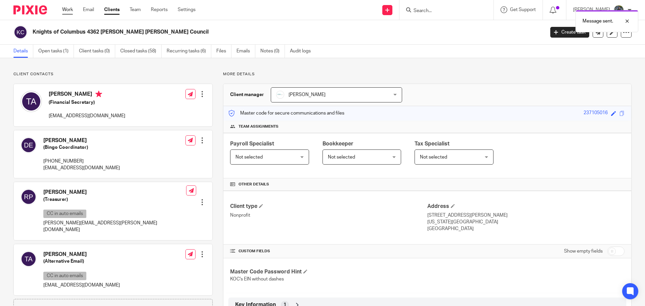
click at [67, 12] on link "Work" at bounding box center [67, 9] width 11 height 7
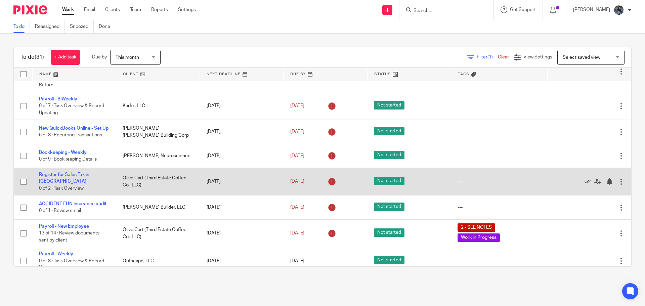
scroll to position [101, 0]
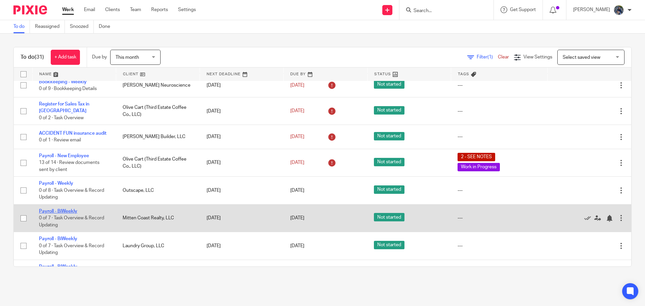
click at [67, 209] on link "Payroll - BiWeekly" at bounding box center [58, 211] width 38 height 5
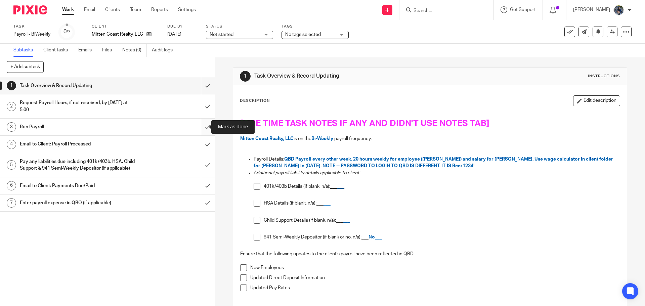
click at [202, 128] on input "submit" at bounding box center [107, 127] width 215 height 17
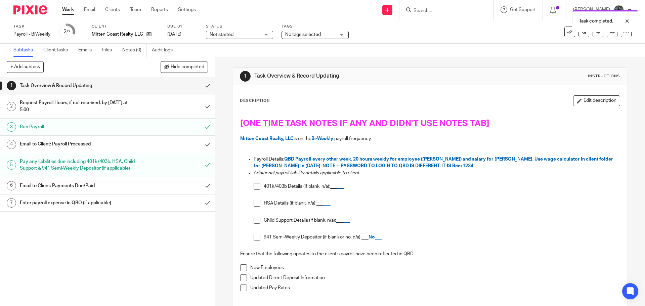
click at [150, 147] on div "Email to Client: Payroll Processed" at bounding box center [107, 144] width 174 height 10
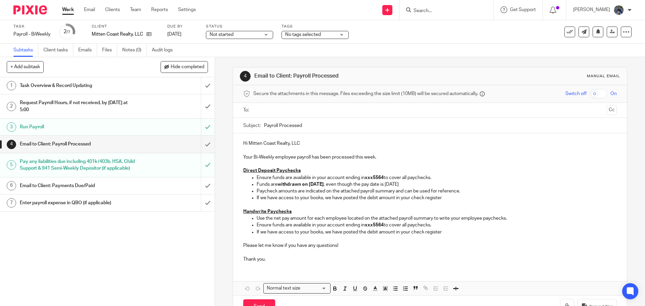
click at [259, 111] on input "text" at bounding box center [430, 110] width 348 height 8
click at [264, 127] on input "Payroll Processed" at bounding box center [440, 127] width 352 height 15
type input "09.26.25 Payroll Processed"
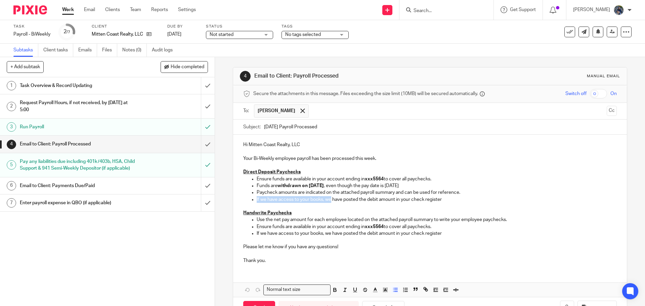
drag, startPoint x: 254, startPoint y: 199, endPoint x: 330, endPoint y: 202, distance: 76.3
click at [330, 202] on ul "Ensure funds are available in your account ending in xxx5564 to cover all paych…" at bounding box center [429, 189] width 373 height 27
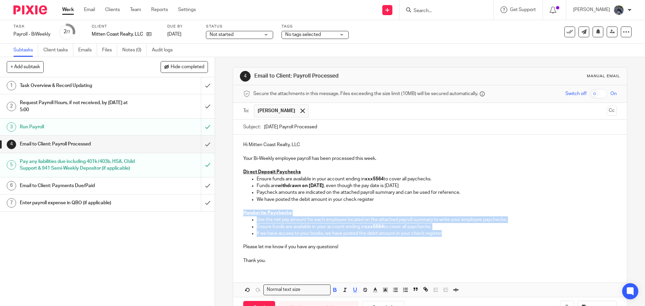
drag, startPoint x: 241, startPoint y: 213, endPoint x: 454, endPoint y: 233, distance: 213.9
click at [454, 233] on div "Hi Mitten Coast Realty, LLC Your Bi-Weekly employee payroll has been processed …" at bounding box center [429, 202] width 393 height 134
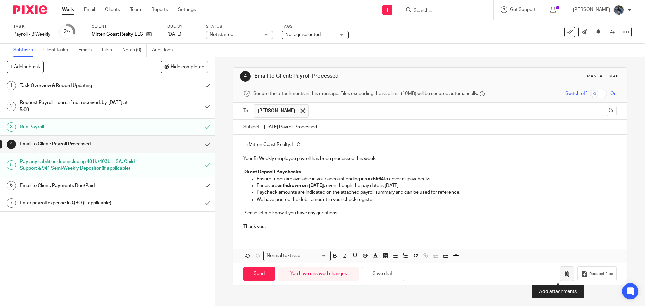
click at [560, 272] on button "button" at bounding box center [567, 273] width 14 height 15
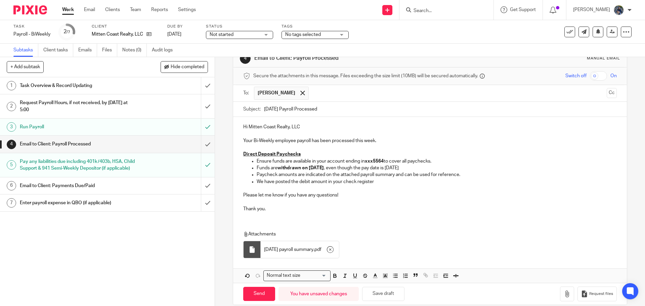
scroll to position [27, 0]
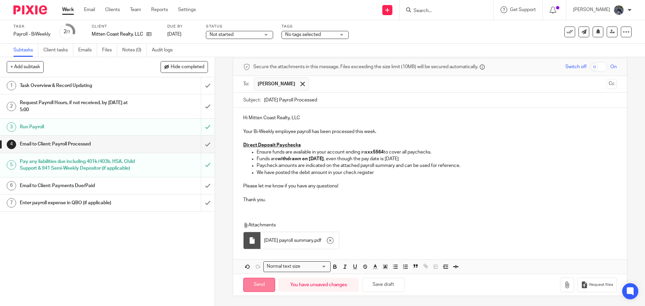
click at [255, 283] on input "Send" at bounding box center [259, 285] width 32 height 14
type input "Sent"
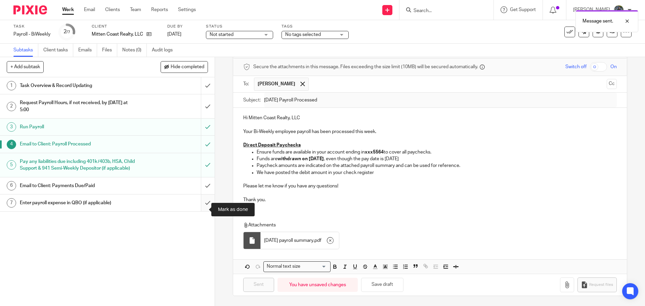
click at [200, 211] on input "submit" at bounding box center [107, 203] width 215 height 17
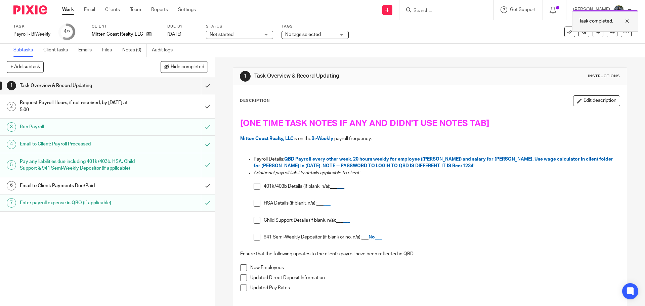
click at [628, 23] on div at bounding box center [622, 21] width 18 height 8
click at [566, 31] on icon at bounding box center [569, 32] width 7 height 7
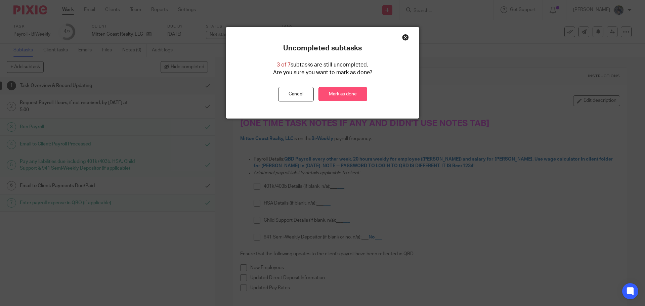
click at [345, 94] on link "Mark as done" at bounding box center [342, 94] width 49 height 14
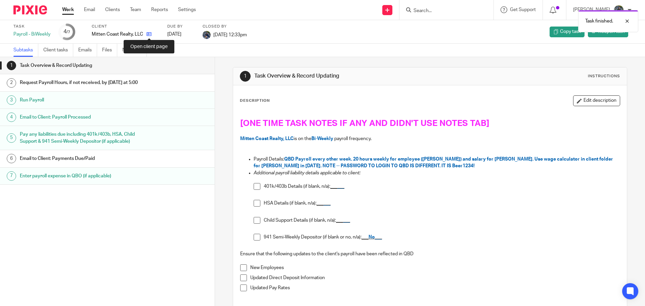
click at [148, 34] on icon at bounding box center [148, 34] width 5 height 5
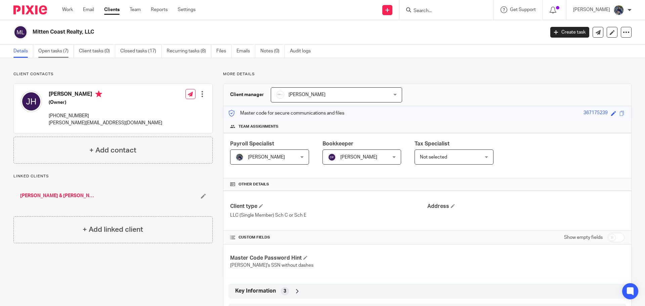
click at [55, 51] on link "Open tasks (7)" at bounding box center [56, 51] width 36 height 13
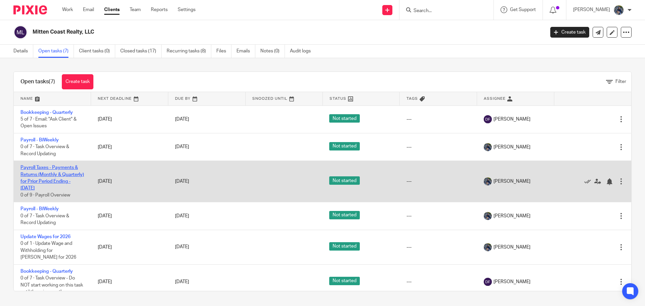
click at [53, 173] on link "Payroll Taxes - Payments & Returns (Monthly & Quarterly) for Prior Period Endin…" at bounding box center [51, 177] width 63 height 25
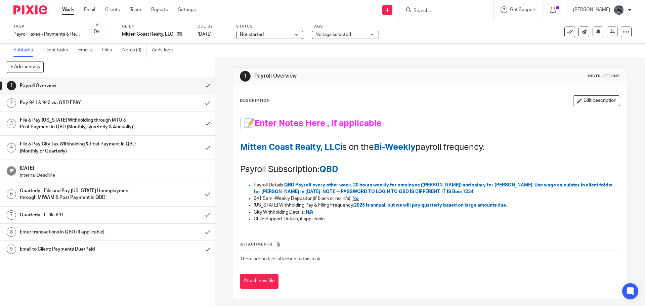
click at [70, 254] on h1 "Email to Client: Payments Due/Paid" at bounding box center [78, 249] width 116 height 10
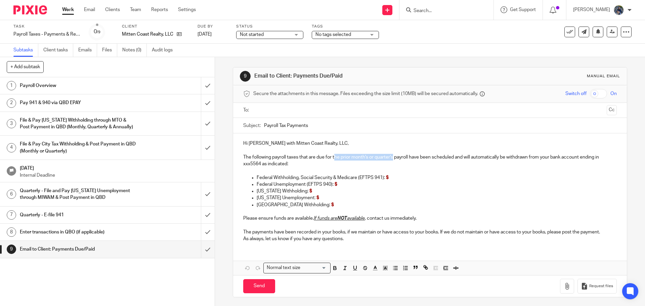
drag, startPoint x: 333, startPoint y: 158, endPoint x: 392, endPoint y: 158, distance: 59.5
click at [392, 158] on p "The following payroll taxes that are due for the prior month's or quarter's pay…" at bounding box center [429, 161] width 373 height 14
click at [393, 177] on p "Federal Withholding, Social Security & Medicare (EFTPS 941): $" at bounding box center [437, 177] width 360 height 7
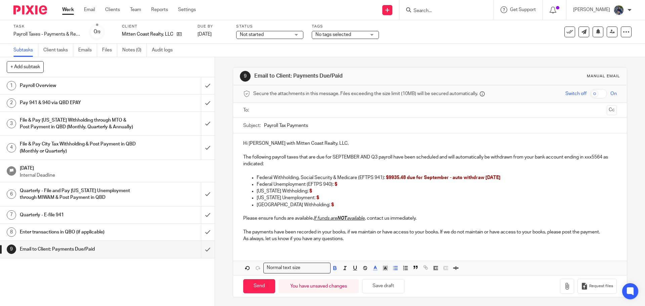
click at [343, 184] on p "Federal Unemployment (EFTPS 940): $" at bounding box center [437, 184] width 360 height 7
click at [319, 198] on p "Michigan Unemployment: $" at bounding box center [437, 198] width 360 height 7
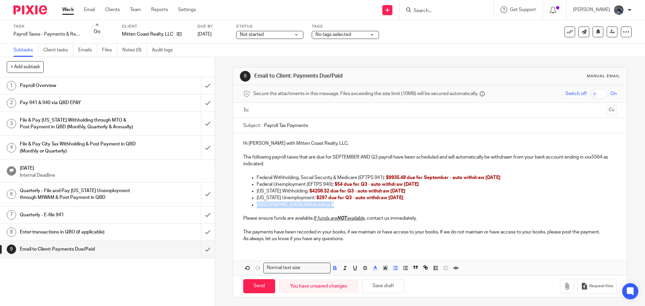
drag, startPoint x: 246, startPoint y: 206, endPoint x: 318, endPoint y: 204, distance: 72.9
click at [318, 204] on ul "Grand Rapids Withholding: $" at bounding box center [429, 205] width 373 height 7
click at [393, 265] on icon "button" at bounding box center [395, 268] width 6 height 6
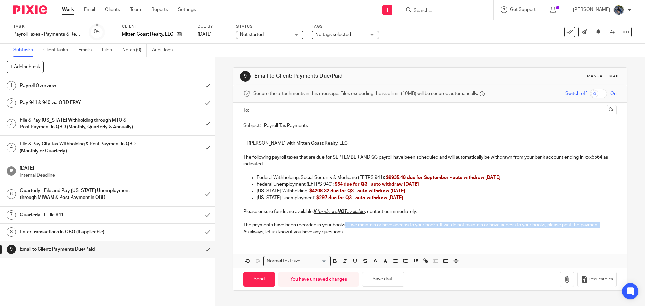
drag, startPoint x: 344, startPoint y: 226, endPoint x: 605, endPoint y: 224, distance: 261.0
click at [605, 224] on p "The payments have been recorded in your books, if we maintain or have access to…" at bounding box center [429, 225] width 373 height 7
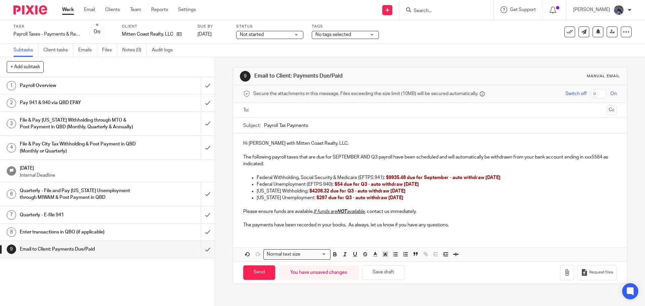
click at [241, 221] on div "Hi Jeff with Mitten Coast Realty, LLC, The following payroll taxes that are due…" at bounding box center [429, 183] width 393 height 100
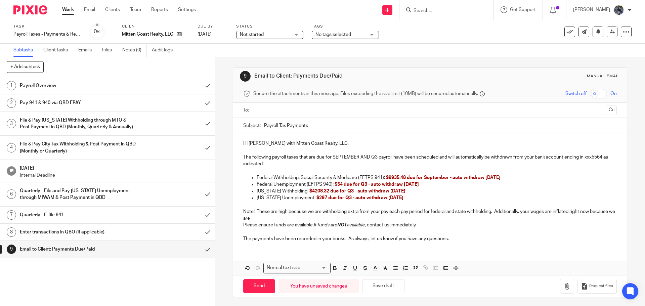
click at [284, 218] on p "Note: These are high because we are withholding extra from your pay each pay pe…" at bounding box center [429, 215] width 373 height 14
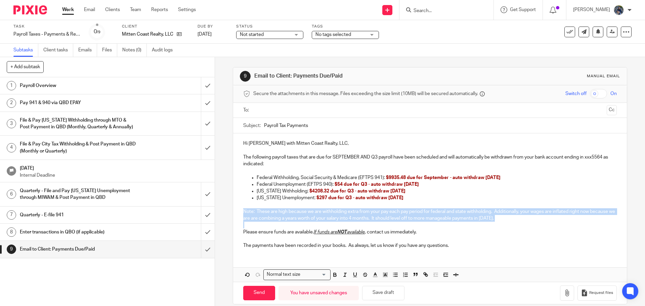
drag, startPoint x: 240, startPoint y: 211, endPoint x: 536, endPoint y: 224, distance: 296.6
click at [536, 224] on div "Hi Jeff with Mitten Coast Realty, LLC, The following payroll taxes that are due…" at bounding box center [429, 193] width 393 height 121
click at [387, 274] on rect "button" at bounding box center [387, 274] width 0 height 0
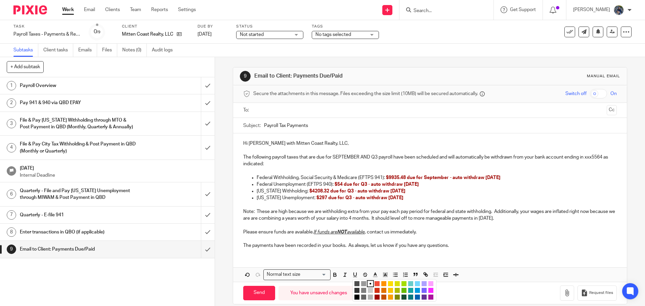
click at [388, 281] on li "color:#FCDC00" at bounding box center [390, 283] width 5 height 5
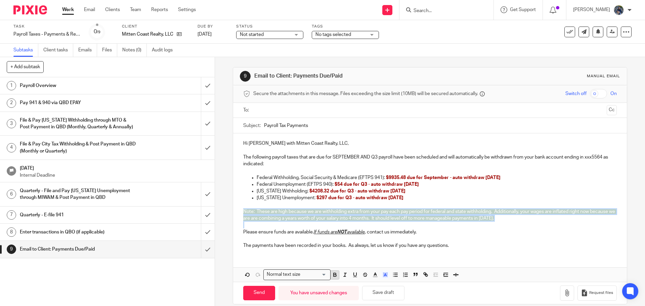
click at [334, 275] on icon "button" at bounding box center [335, 276] width 3 height 2
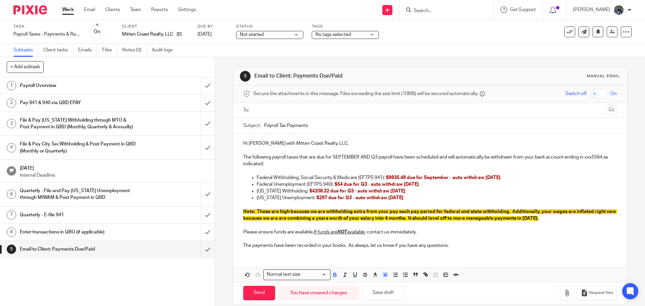
click at [353, 257] on div "Hi Jeff with Mitten Coast Realty, LLC, The following payroll taxes that are due…" at bounding box center [429, 207] width 393 height 148
click at [260, 110] on input "text" at bounding box center [430, 110] width 348 height 8
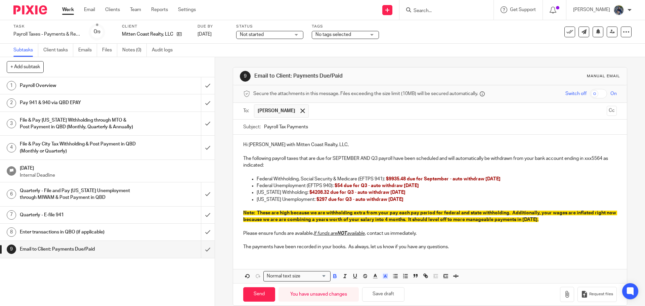
click at [307, 129] on input "Payroll Tax Payments" at bounding box center [440, 127] width 352 height 15
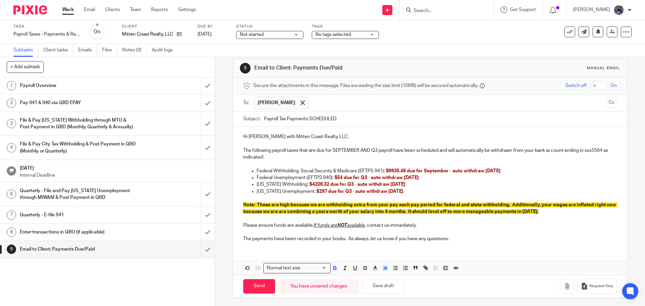
scroll to position [10, 0]
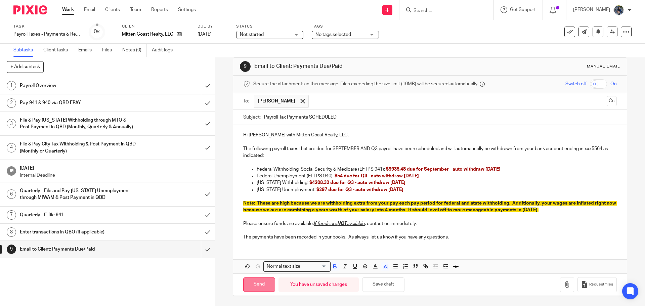
type input "Payroll Tax Payments SCHEDULED"
click at [267, 282] on input "Send" at bounding box center [259, 284] width 32 height 14
type input "Sent"
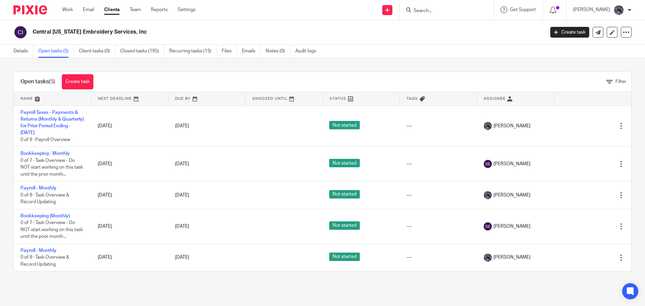
click at [429, 5] on div at bounding box center [446, 10] width 94 height 20
click at [434, 8] on input "Search" at bounding box center [443, 11] width 60 height 6
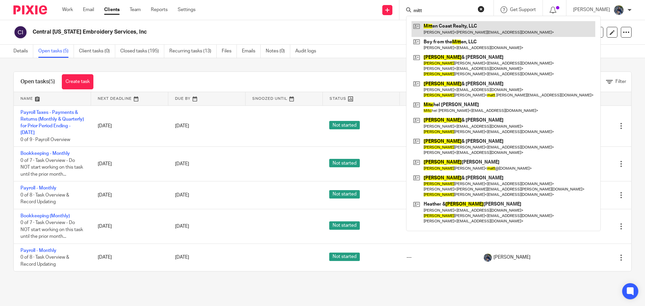
type input "mitt"
click at [456, 31] on link at bounding box center [504, 28] width 184 height 15
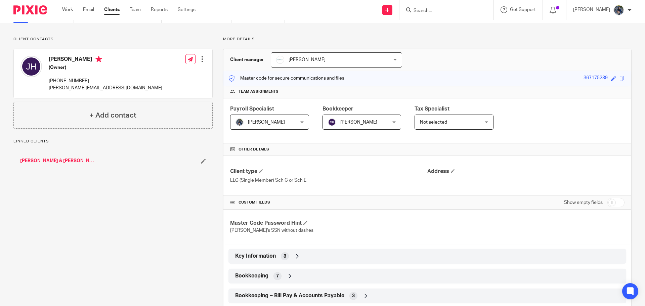
scroll to position [111, 0]
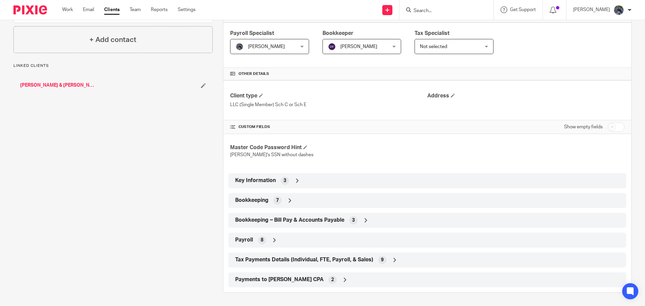
click at [283, 256] on span "Tax Payments Details (Individual, FTE, Payroll, & Sales)" at bounding box center [304, 259] width 138 height 7
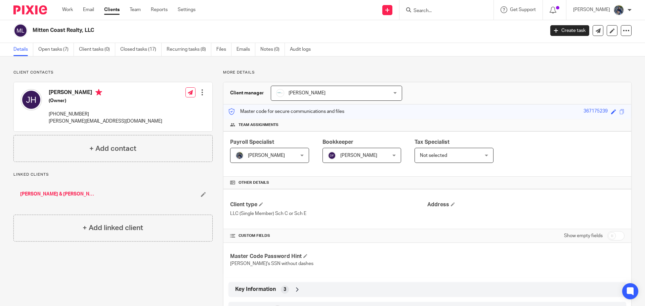
scroll to position [0, 0]
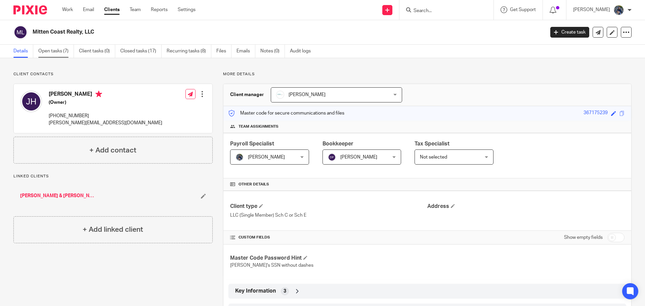
click at [51, 47] on link "Open tasks (7)" at bounding box center [56, 51] width 36 height 13
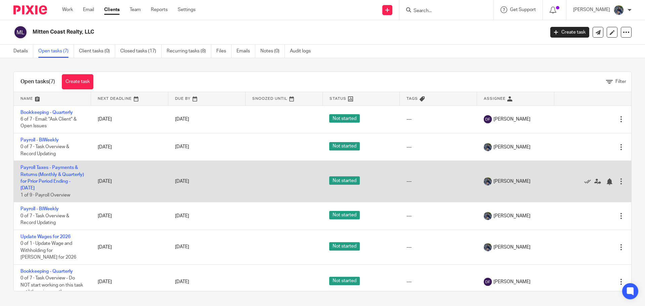
click at [43, 177] on td "Payroll Taxes - Payments & Returns (Monthly & Quarterly) for Prior Period Endin…" at bounding box center [52, 181] width 77 height 41
click at [43, 173] on link "Payroll Taxes - Payments & Returns (Monthly & Quarterly) for Prior Period Endin…" at bounding box center [51, 177] width 63 height 25
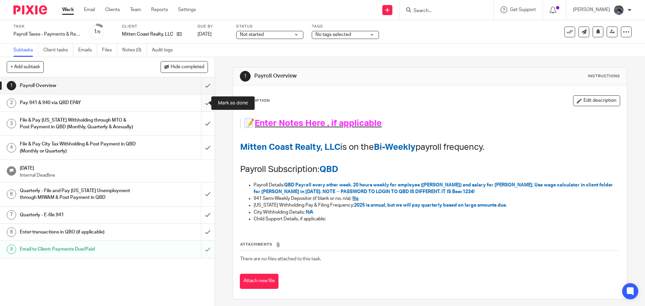
click at [202, 105] on input "submit" at bounding box center [107, 102] width 215 height 17
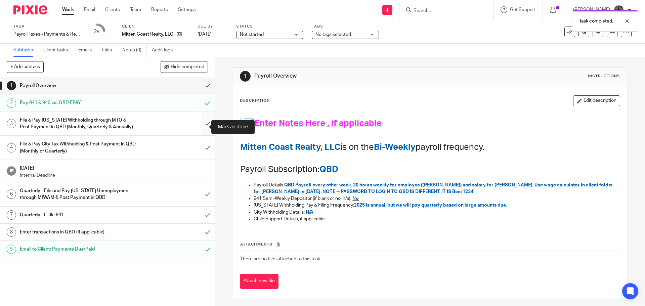
click at [201, 127] on input "submit" at bounding box center [107, 124] width 215 height 24
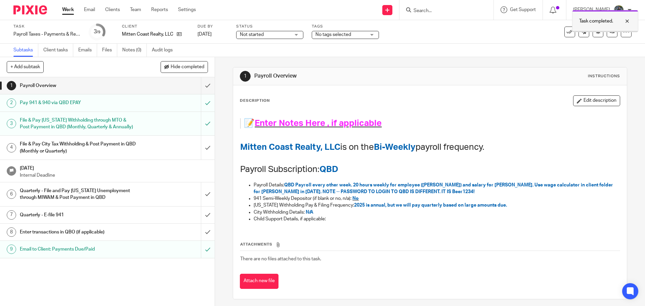
click at [627, 20] on div at bounding box center [622, 21] width 18 height 8
click at [200, 156] on input "submit" at bounding box center [107, 148] width 215 height 24
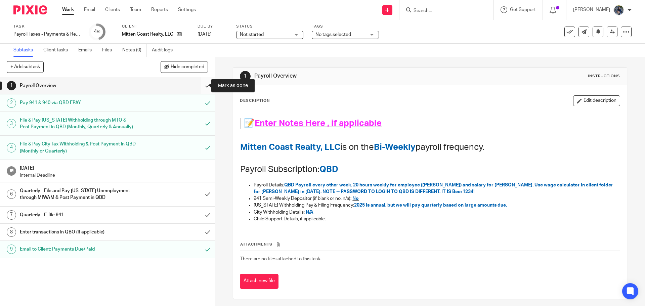
click at [202, 87] on input "submit" at bounding box center [107, 85] width 215 height 17
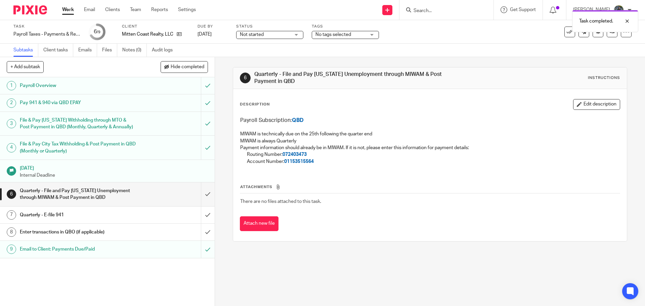
click at [258, 35] on span "Not started" at bounding box center [252, 34] width 24 height 5
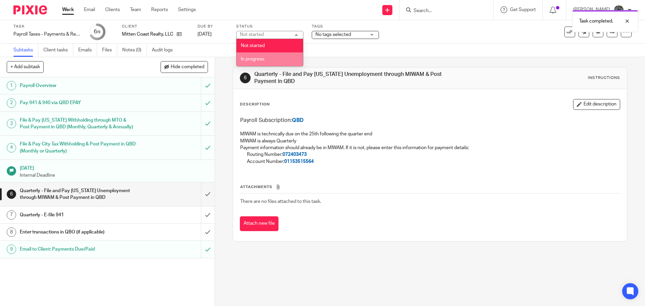
click at [257, 57] on span "In progress" at bounding box center [253, 59] width 24 height 5
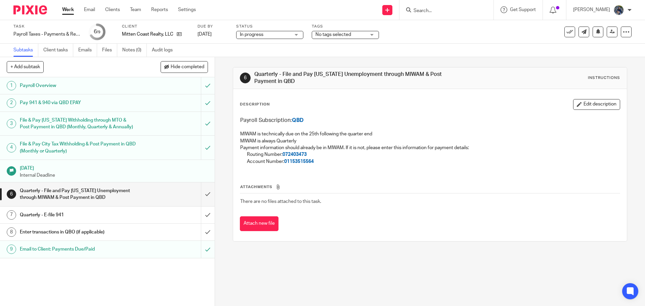
click at [72, 8] on link "Work" at bounding box center [68, 9] width 12 height 7
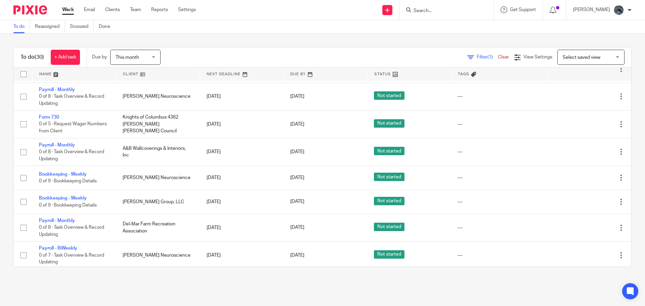
scroll to position [302, 0]
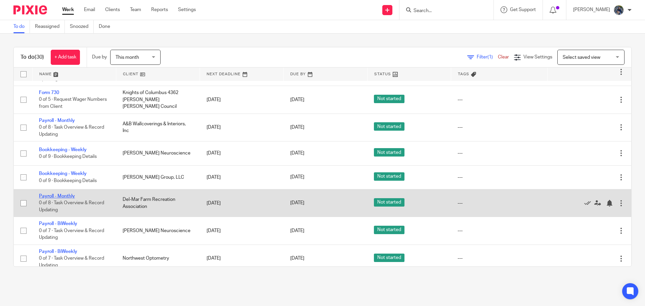
click at [54, 194] on link "Payroll - Monthly" at bounding box center [57, 196] width 36 height 5
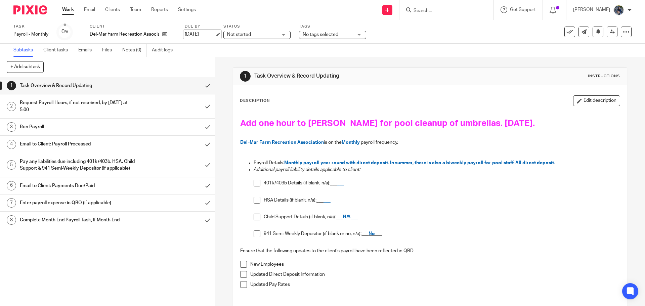
click at [215, 33] on link "Sep 27, 2025" at bounding box center [200, 34] width 30 height 7
click at [69, 11] on link "Work" at bounding box center [68, 9] width 12 height 7
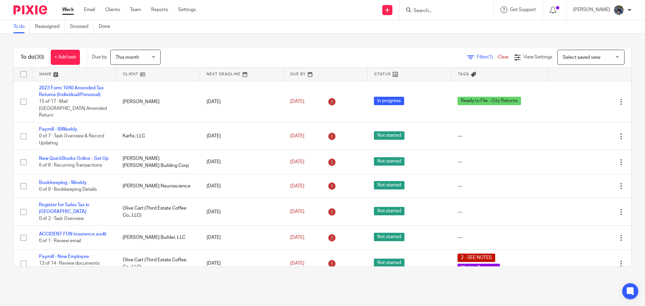
click at [125, 60] on span "This month" at bounding box center [134, 57] width 36 height 14
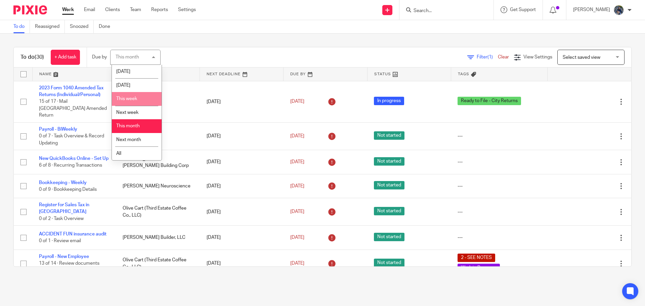
click at [127, 98] on span "This week" at bounding box center [126, 98] width 21 height 5
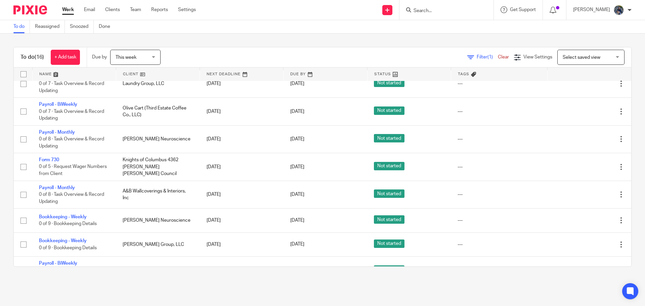
scroll to position [246, 0]
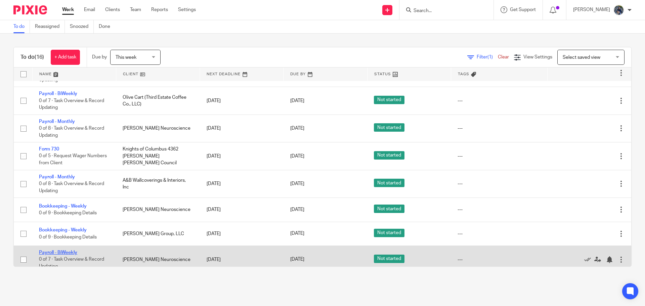
click at [65, 250] on link "Payroll - BiWeekly" at bounding box center [58, 252] width 38 height 5
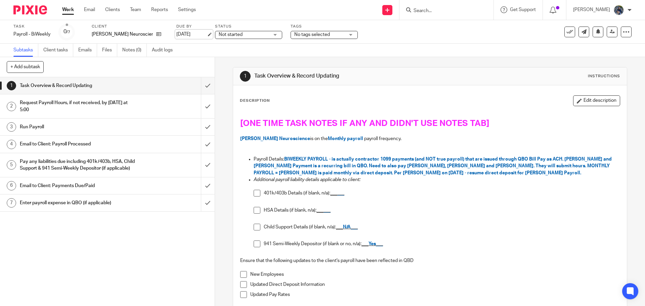
click at [201, 35] on link "[DATE]" at bounding box center [191, 34] width 30 height 7
click at [66, 13] on link "Work" at bounding box center [68, 9] width 12 height 7
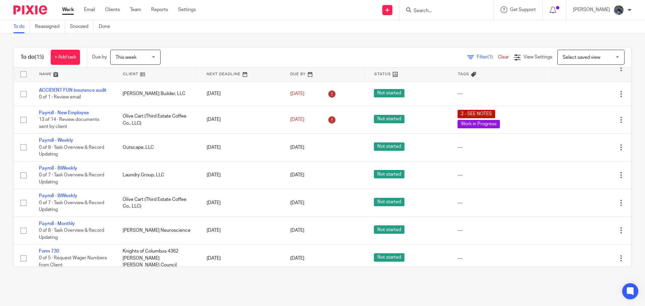
scroll to position [168, 0]
